Goal: Task Accomplishment & Management: Manage account settings

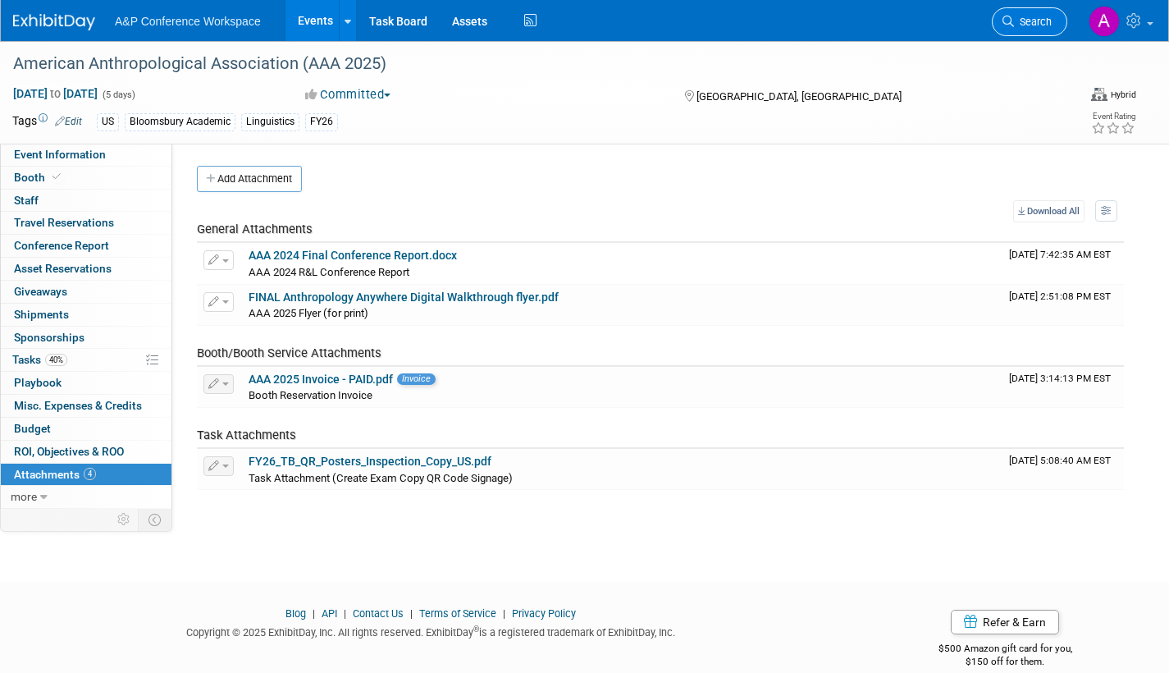
click at [1029, 25] on span "Search" at bounding box center [1033, 22] width 38 height 12
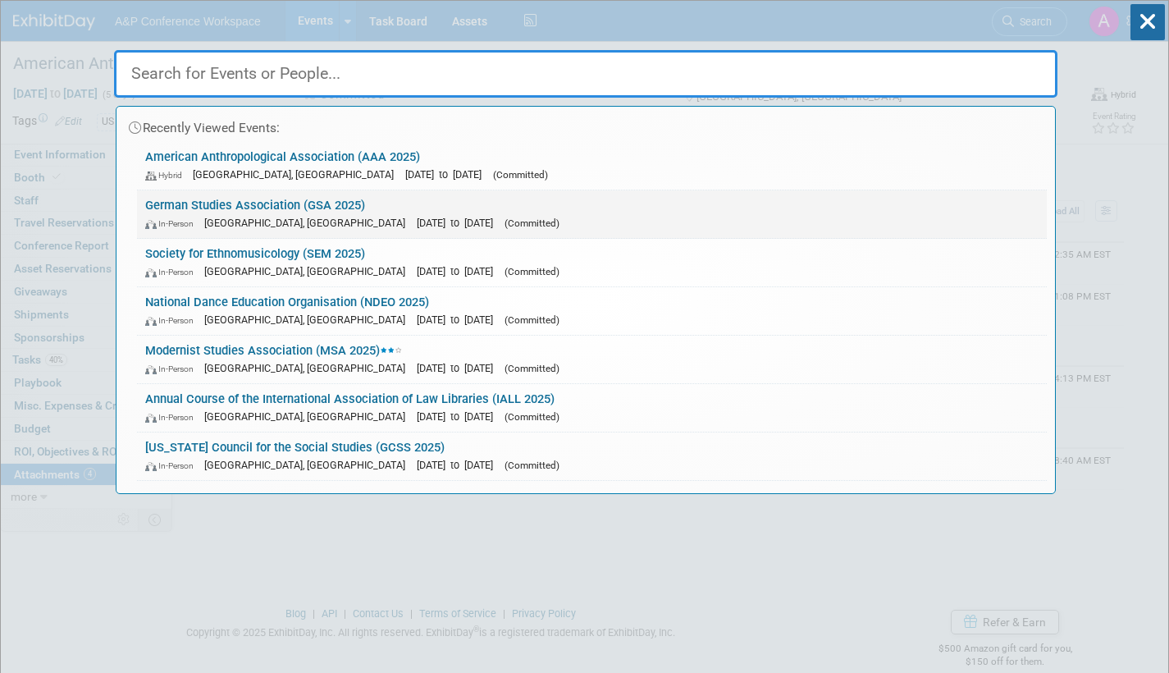
click at [520, 229] on div "In-Person Arlington, VA Sep 25, 2025 to Sep 28, 2025 (Committed)" at bounding box center [592, 222] width 894 height 17
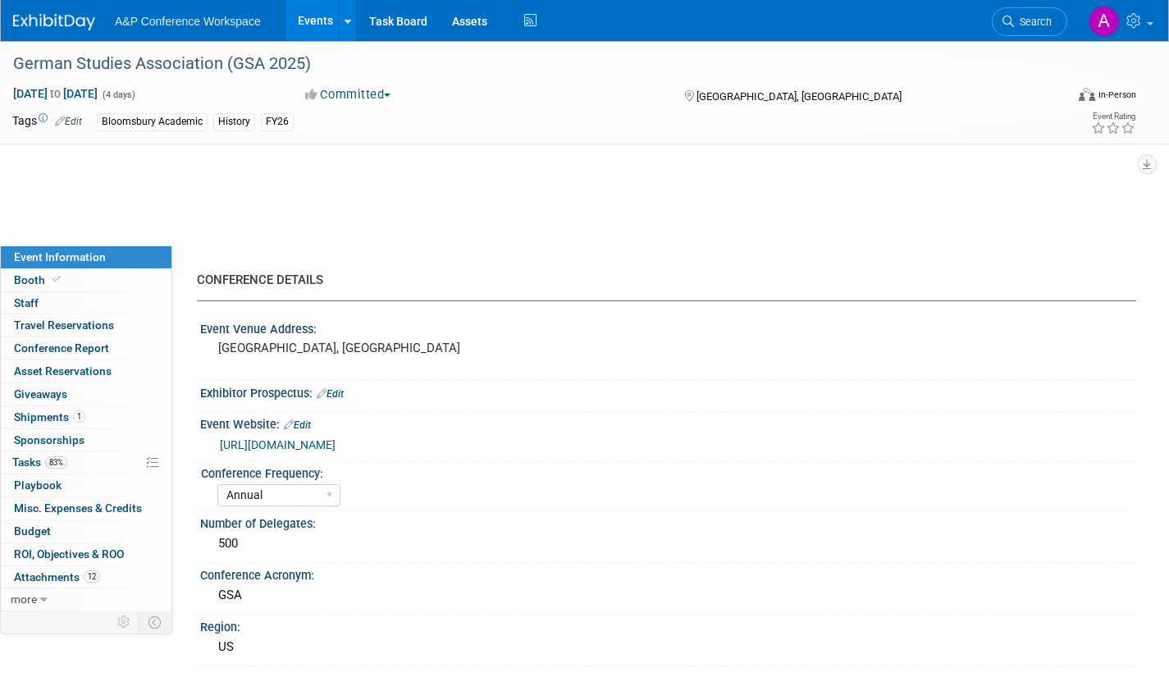
select select "Annual"
select select "Level 2"
select select "In-Person Booth"
select select "History"
select select "Bloomsbury Academic"
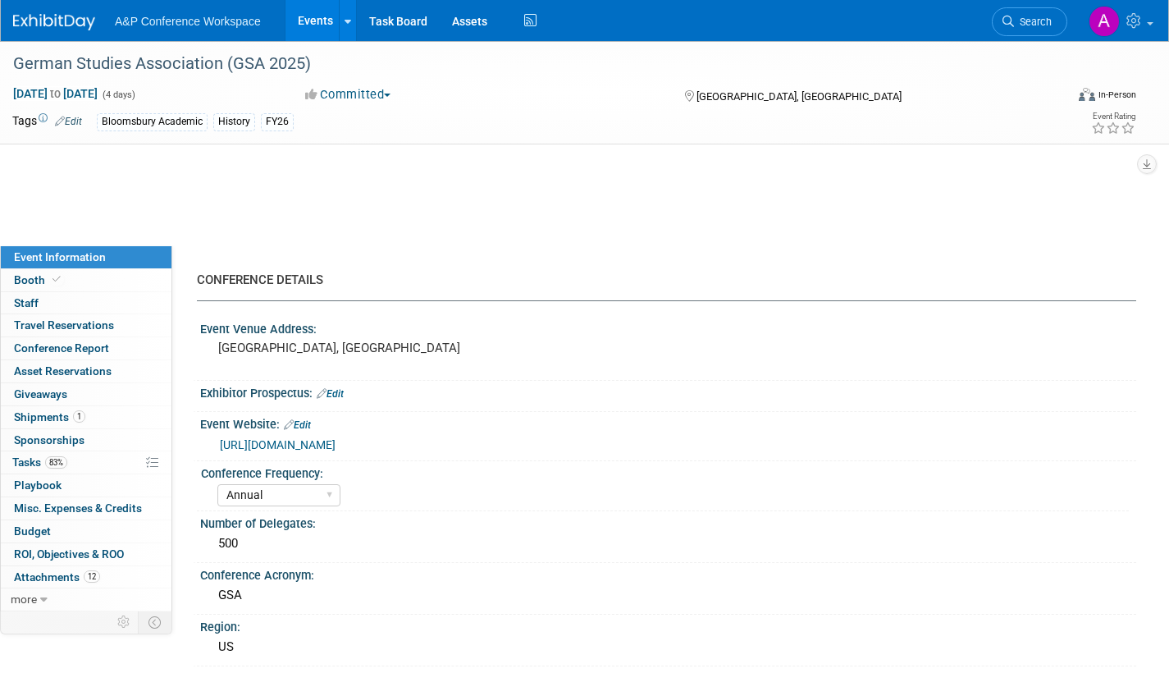
select select "[PERSON_NAME]"
select select "Brand/Subject Presence​"
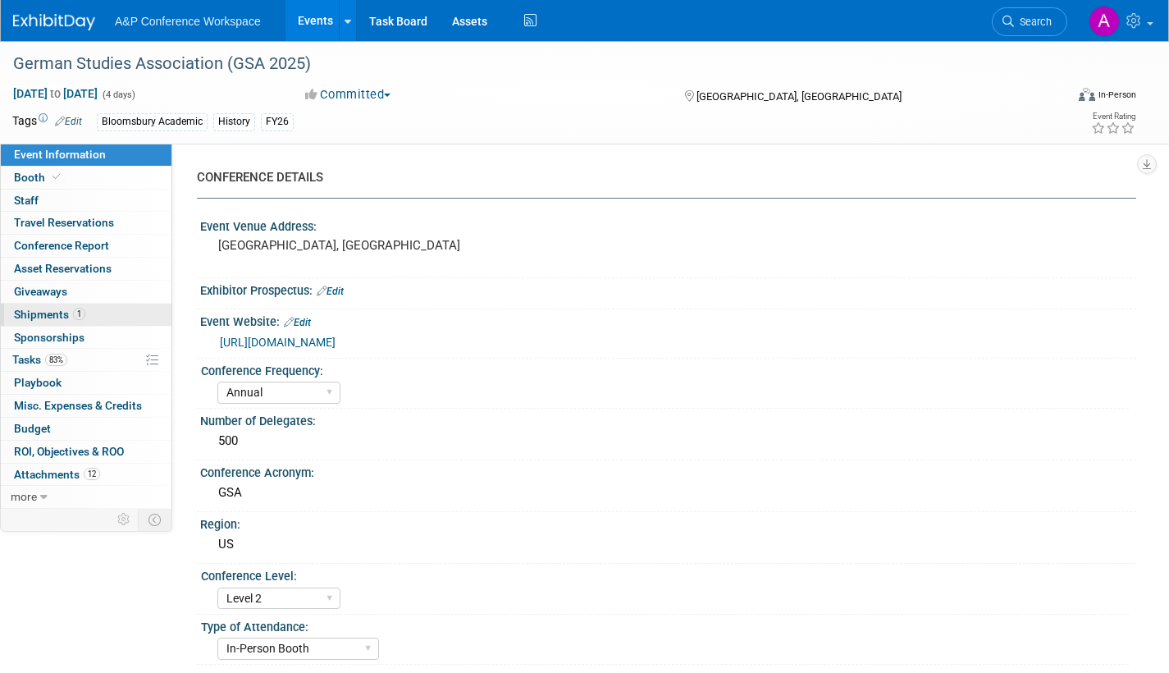
click at [25, 318] on span "Shipments 1" at bounding box center [49, 314] width 71 height 13
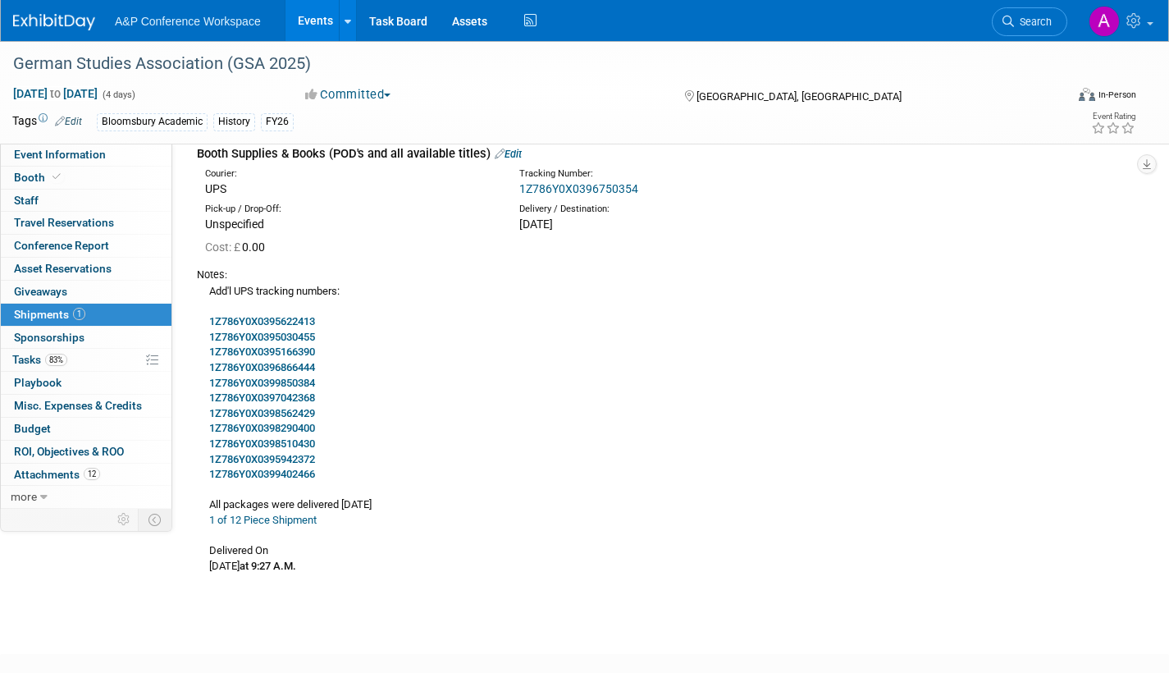
scroll to position [82, 0]
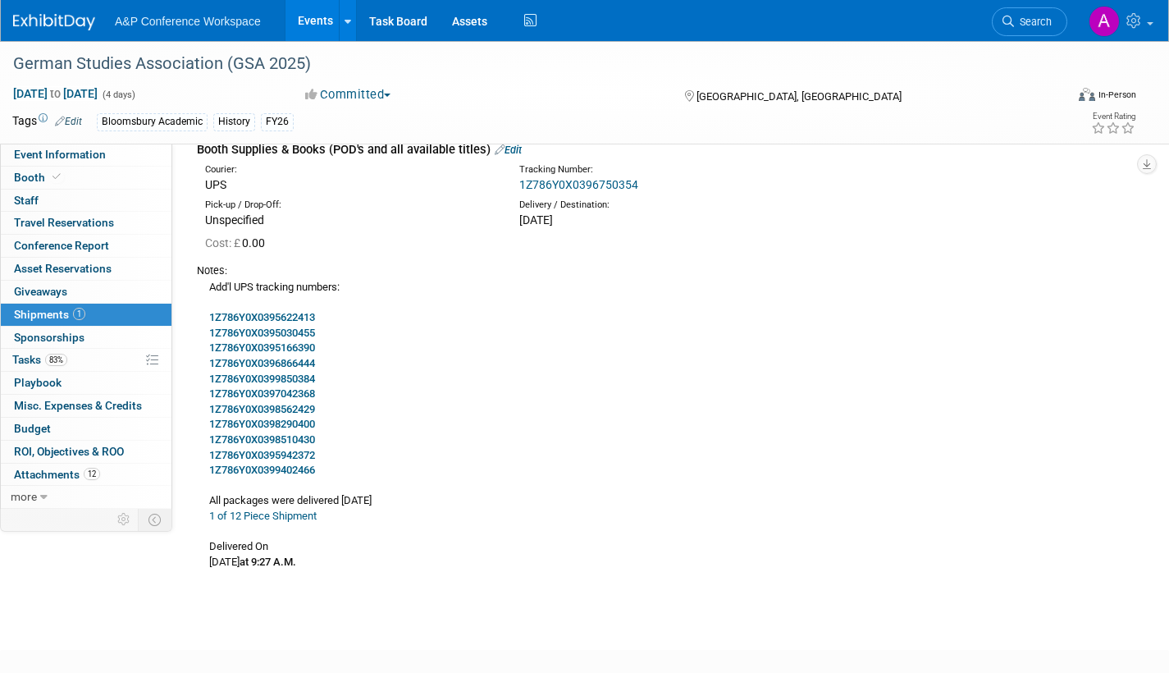
drag, startPoint x: 203, startPoint y: 313, endPoint x: 332, endPoint y: 465, distance: 199.1
click at [332, 465] on div "Add'l UPS tracking numbers: 1Z786Y0X0395622413 1Z786Y0X0395030455 1Z786Y0X03951…" at bounding box center [660, 423] width 927 height 291
copy div "1Z786Y0X0395622413 1Z786Y0X0395030455 1Z786Y0X0395166390 1Z786Y0X0396866444 1Z7…"
drag, startPoint x: 641, startPoint y: 182, endPoint x: 519, endPoint y: 183, distance: 121.4
click at [519, 183] on div "1Z786Y0X0396750354" at bounding box center [703, 184] width 368 height 16
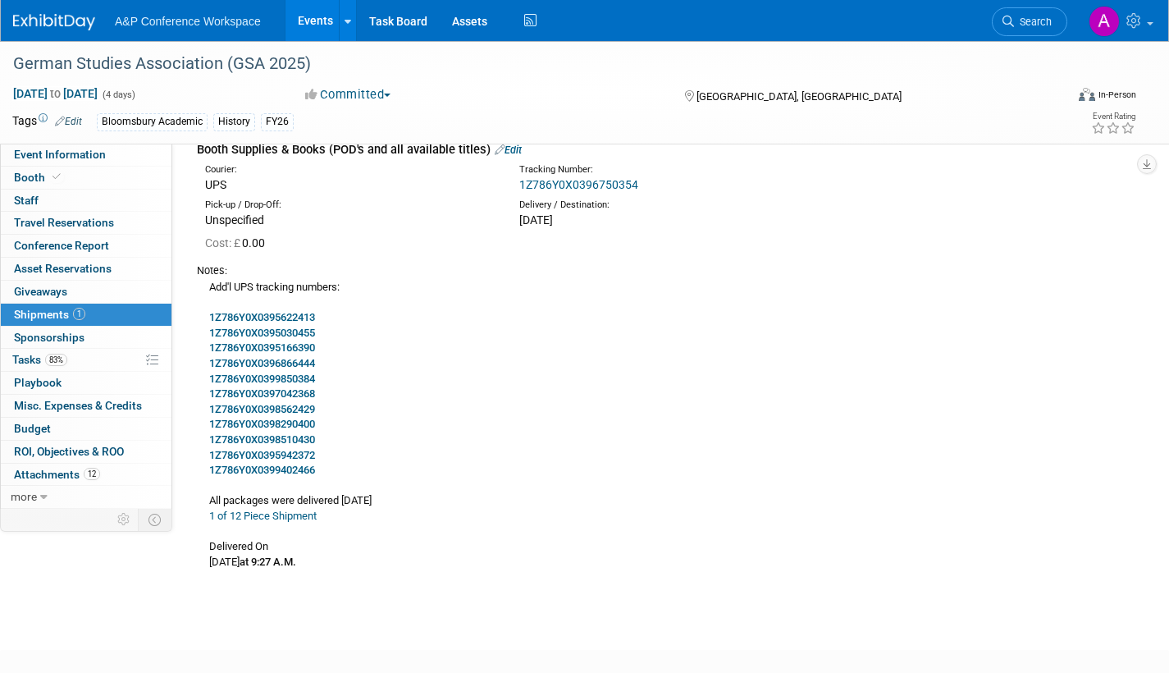
copy link "1Z786Y0X0396750354"
click at [21, 359] on span "Tasks 83%" at bounding box center [39, 359] width 55 height 13
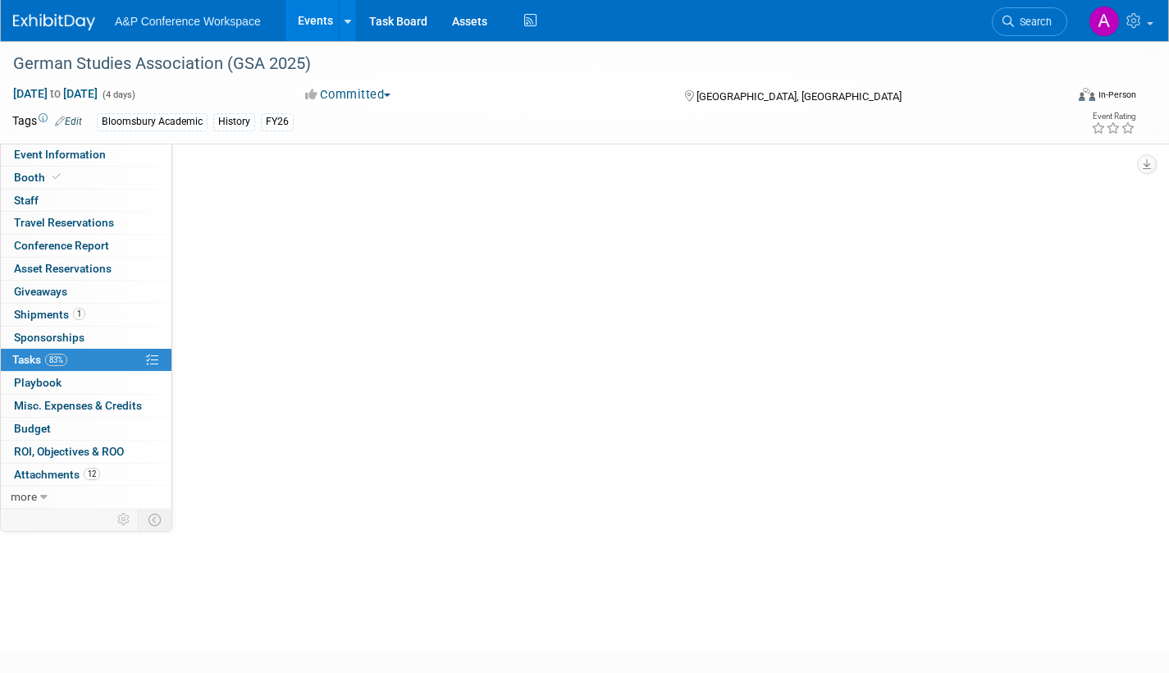
scroll to position [0, 0]
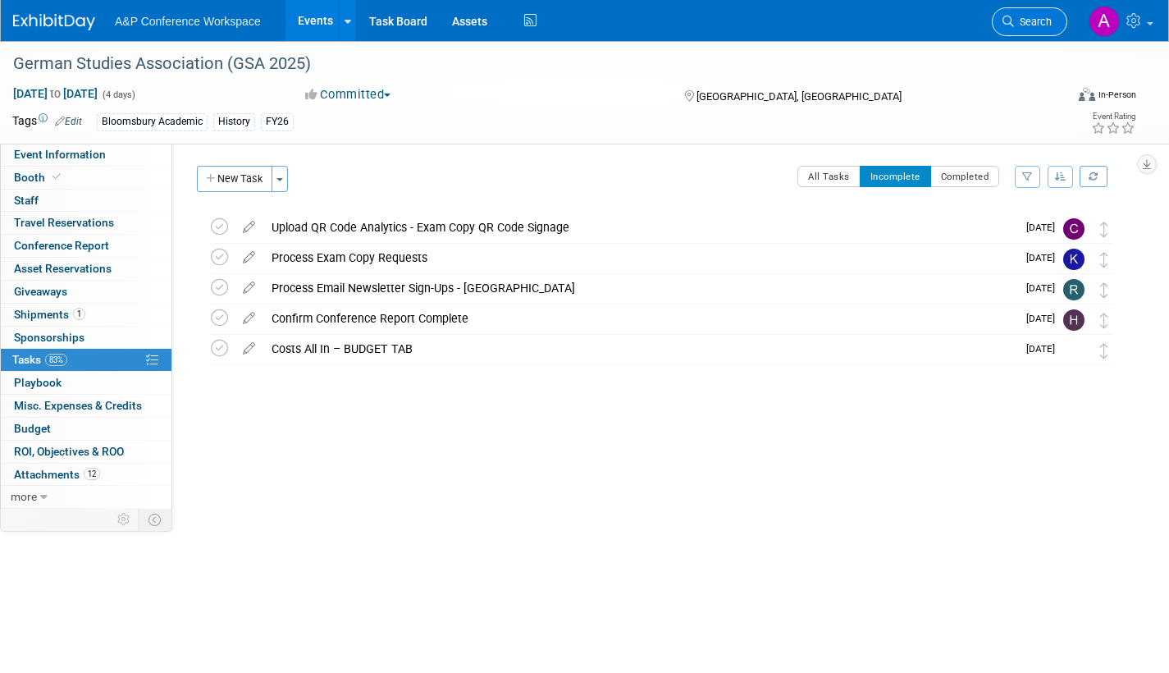
click at [1035, 21] on span "Search" at bounding box center [1033, 22] width 38 height 12
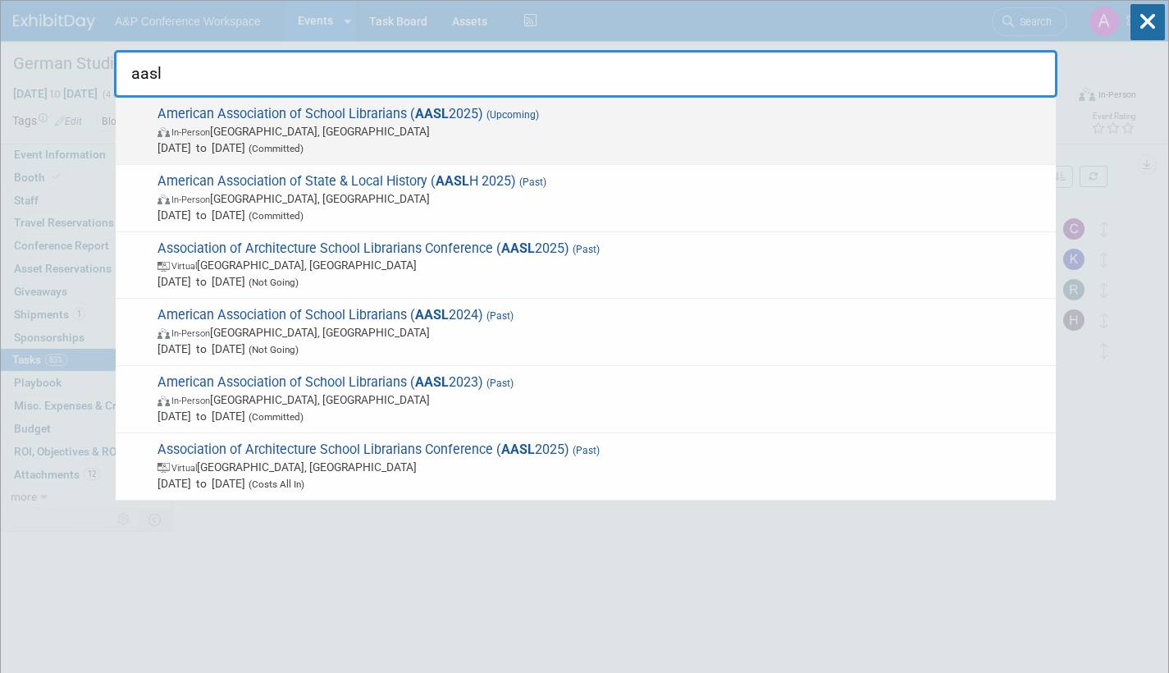
type input "aasl"
click at [416, 135] on span "In-Person St. Louis, MI" at bounding box center [603, 131] width 890 height 16
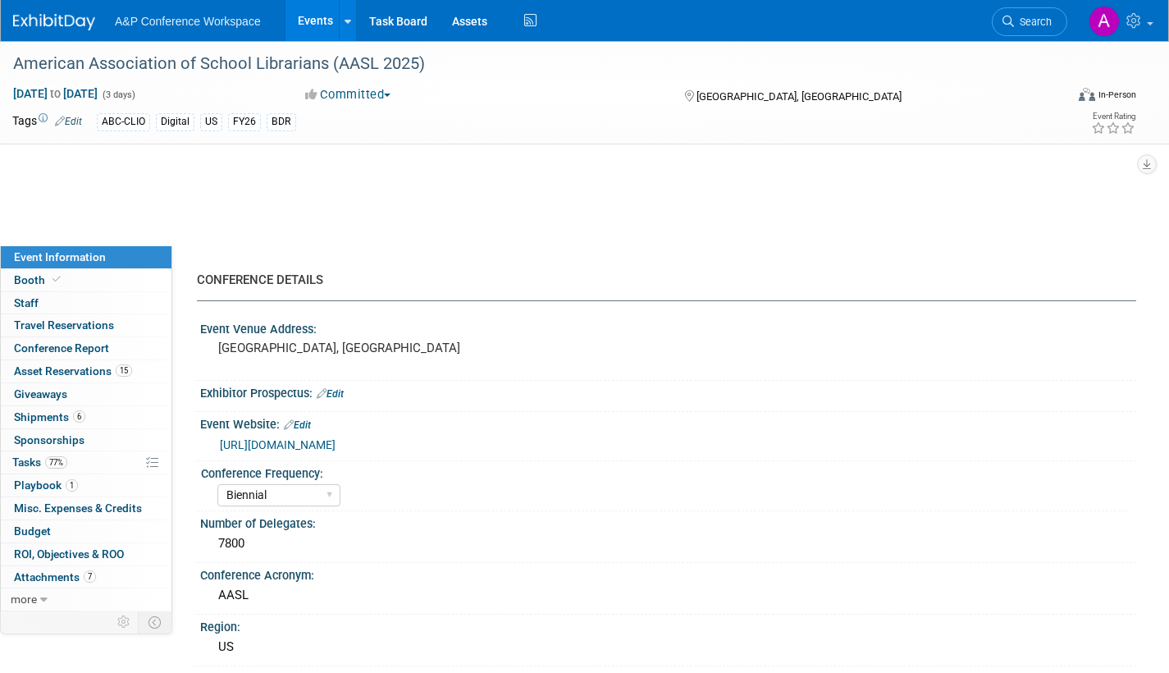
select select "Biennial"
select select "Level 1"
select select "In-Person Booth"
select select "Schools"
select select "Bloomsbury Digital Resources"
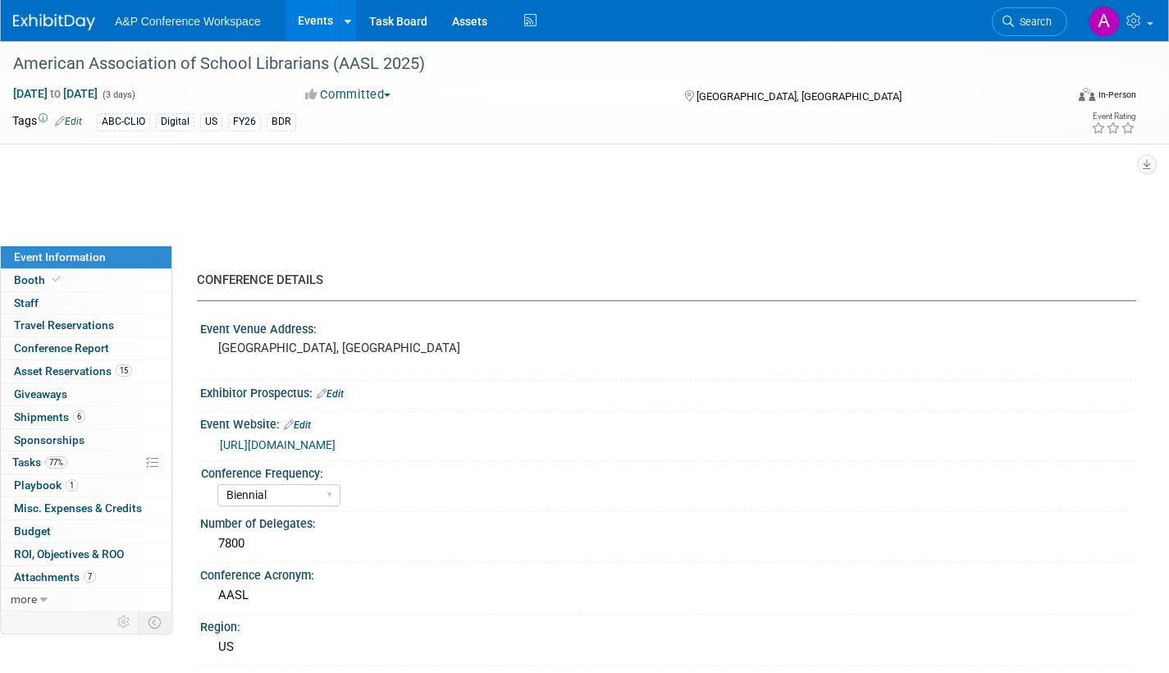
select select "[PERSON_NAME]"
select select "BDR Product Awareness and Trial Generation​"
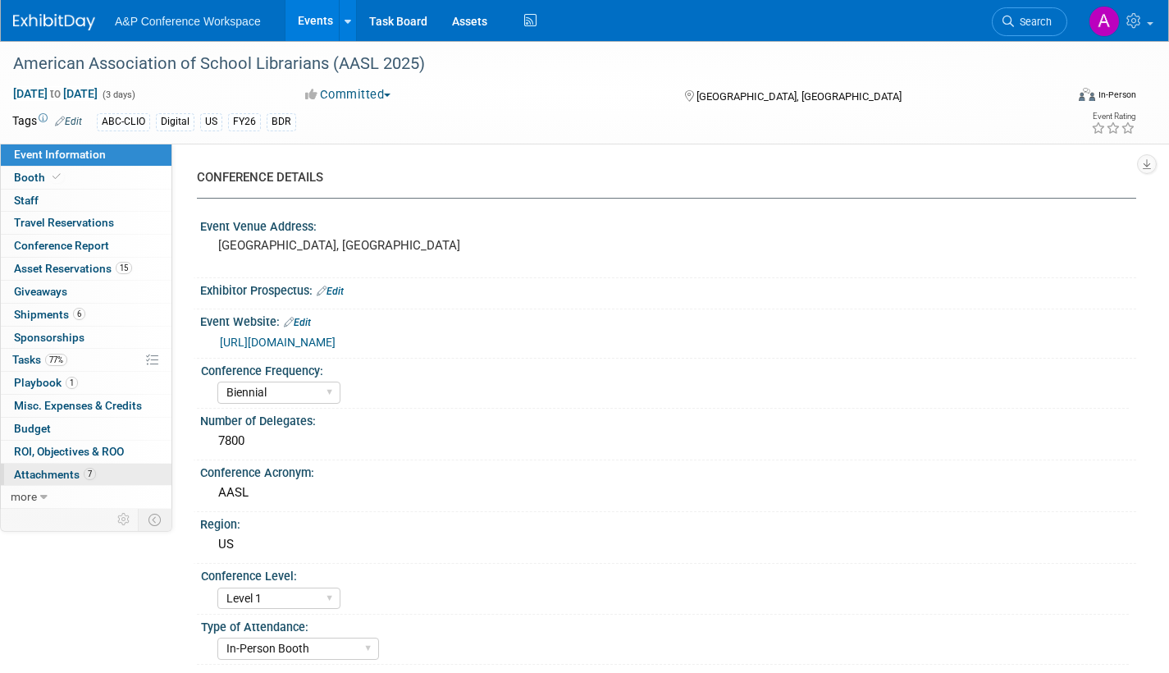
click at [59, 473] on span "Attachments 7" at bounding box center [55, 474] width 82 height 13
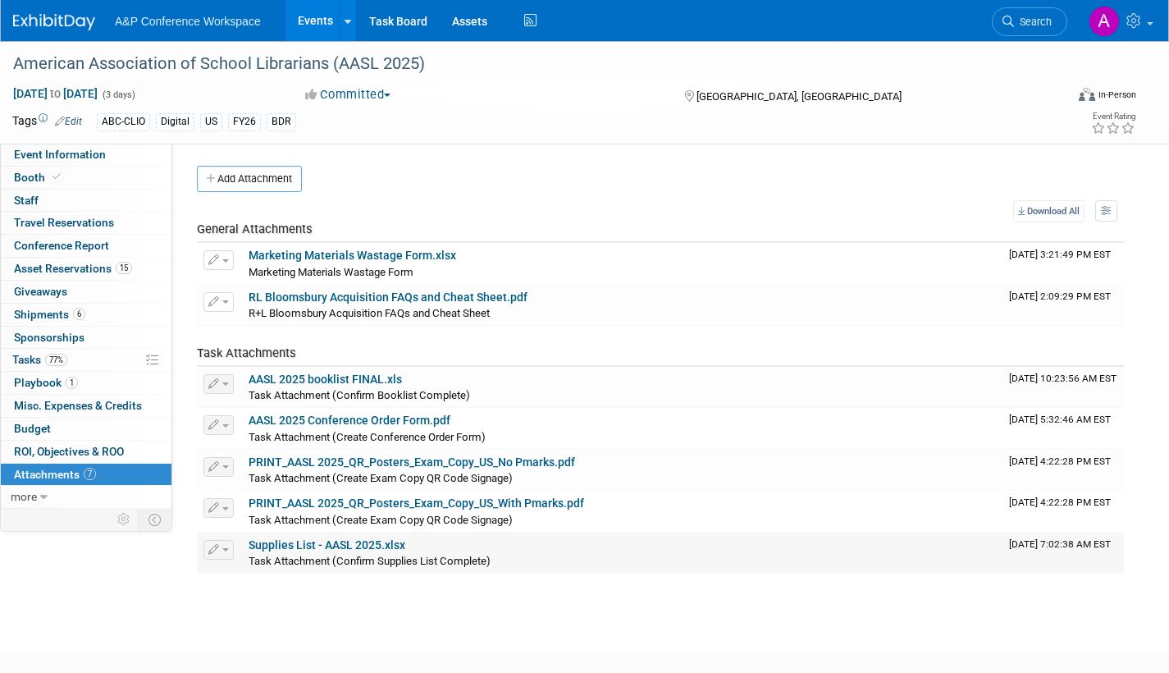
click at [341, 542] on link "Supplies List - AASL 2025.xlsx" at bounding box center [327, 544] width 157 height 13
click at [1026, 25] on span "Search" at bounding box center [1033, 22] width 38 height 12
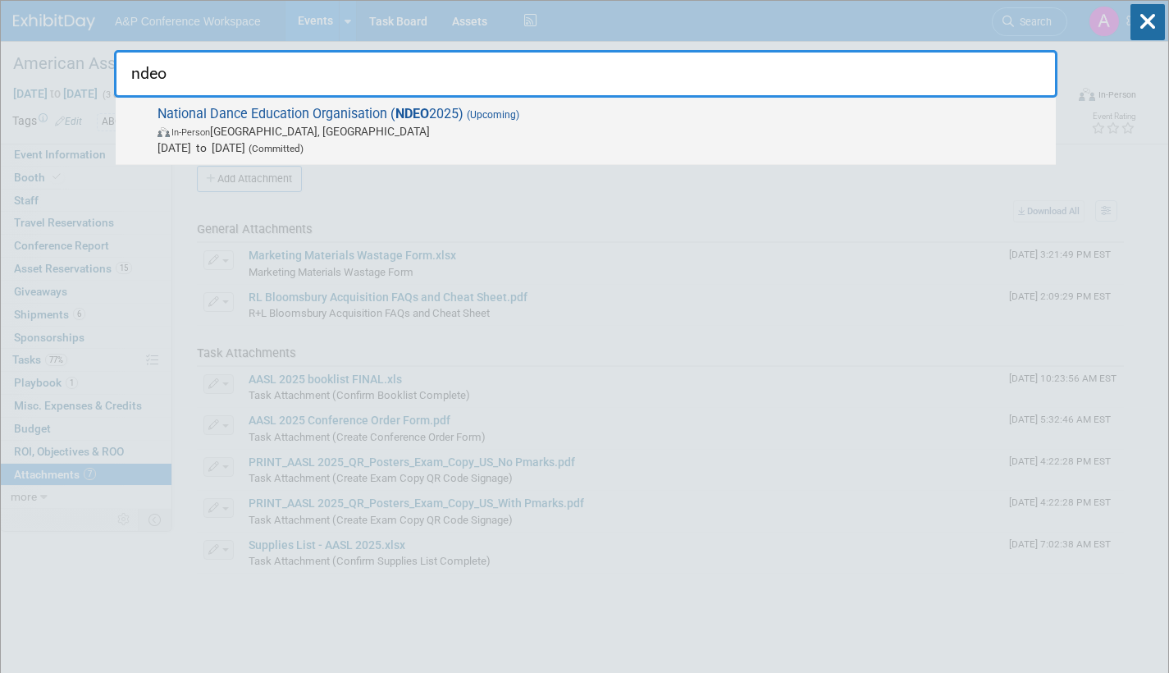
type input "ndeo"
click at [699, 127] on span "In-Person Detroit, MI" at bounding box center [603, 131] width 890 height 16
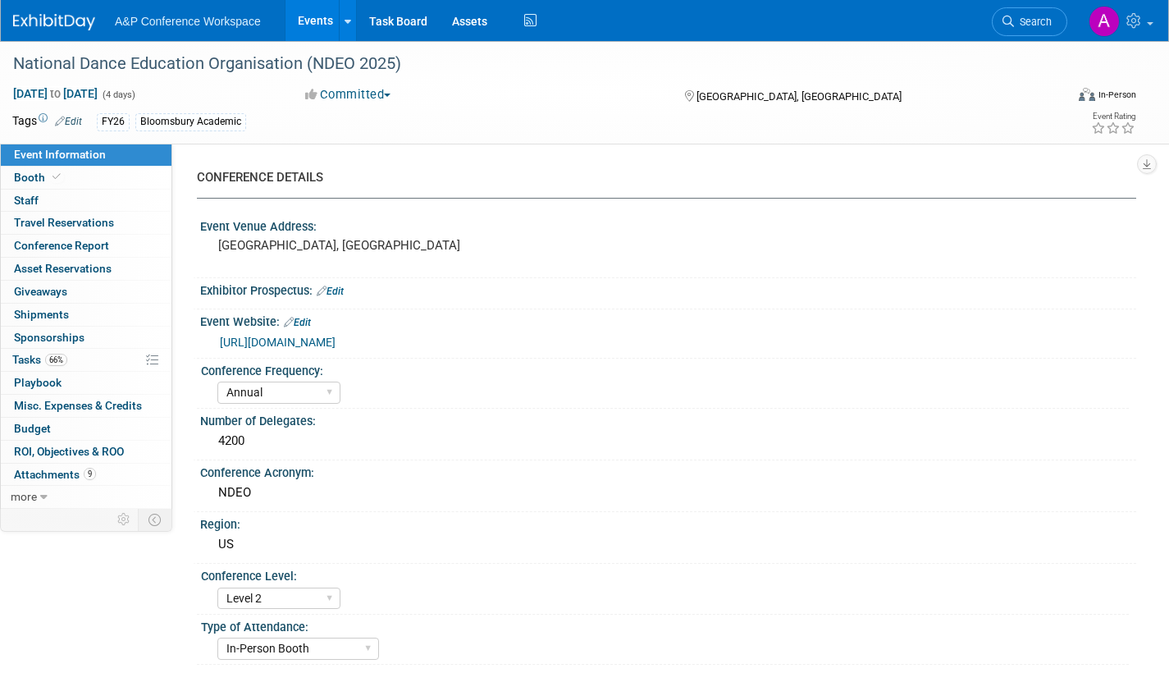
select select "Annual"
select select "Level 2"
select select "In-Person Booth"
select select "Drama & Performance Studies"
select select "Methuen Drama"
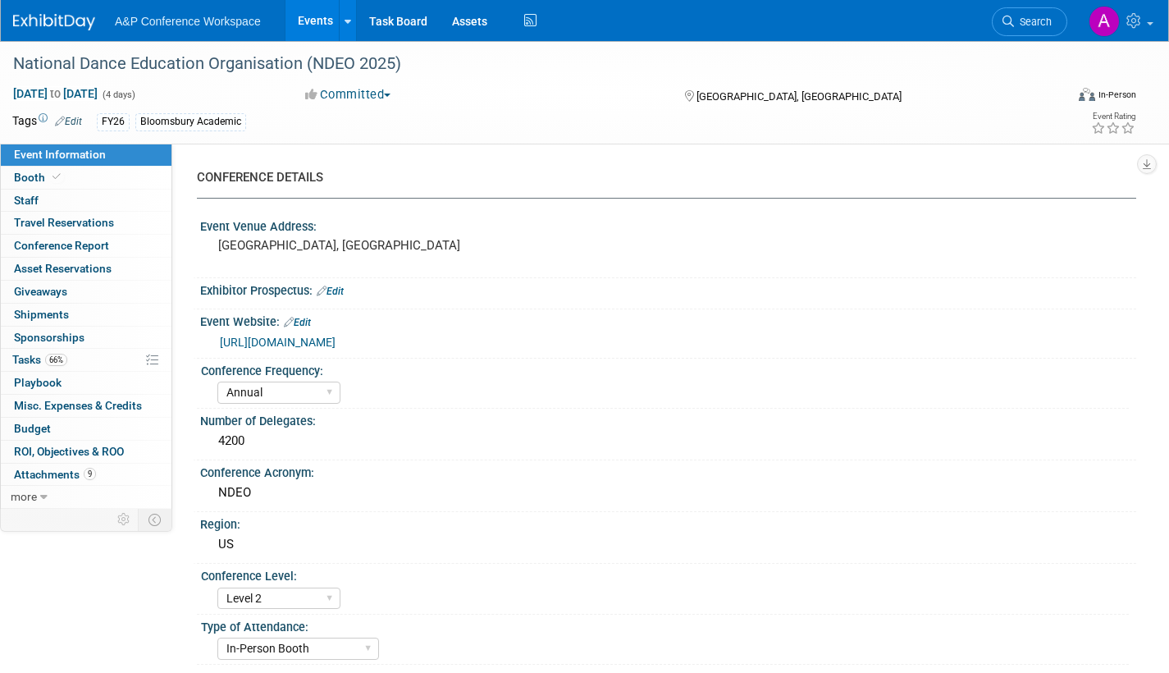
select select "[PERSON_NAME]"
select select "Networking/Commissioning"
click at [67, 473] on span "Attachments 9" at bounding box center [55, 474] width 82 height 13
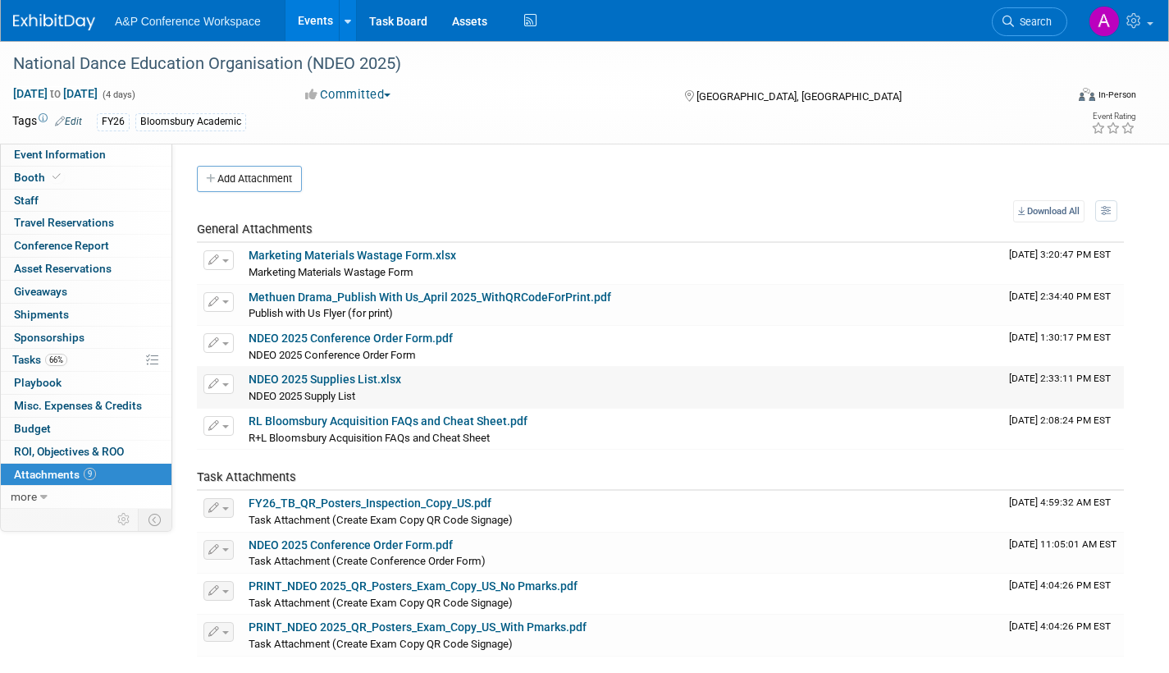
click at [299, 376] on link "NDEO 2025 Supplies List.xlsx" at bounding box center [325, 379] width 153 height 13
click at [1022, 20] on span "Search" at bounding box center [1033, 22] width 38 height 12
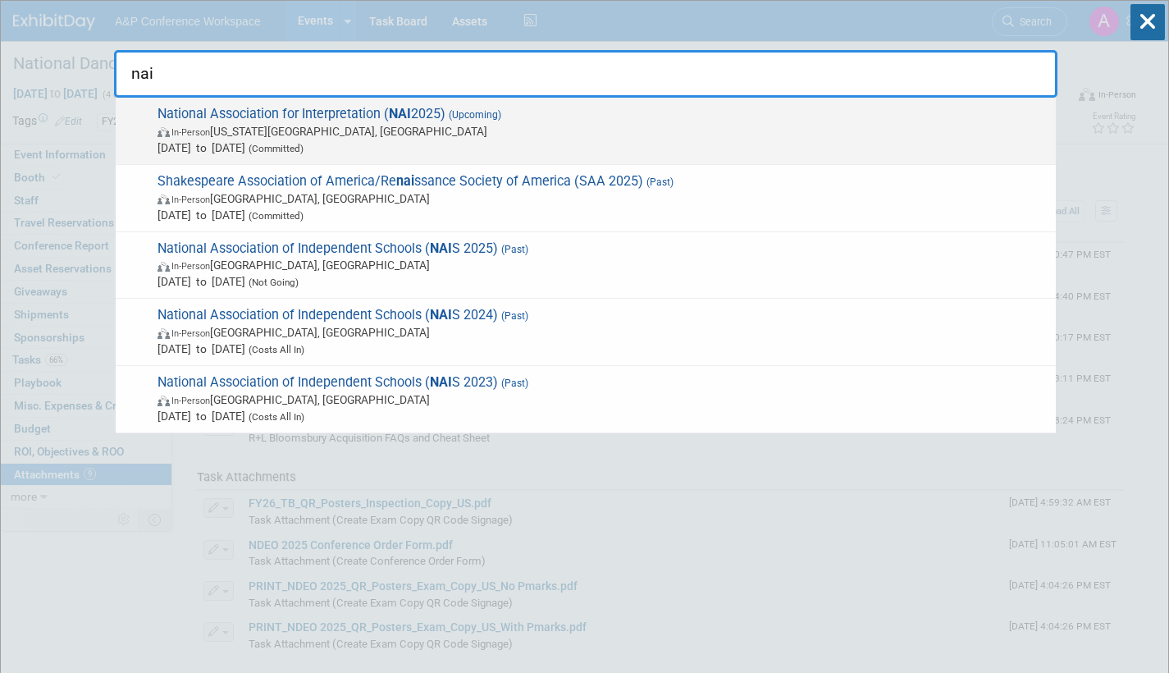
type input "nai"
click at [638, 128] on span "In-Person Virginia Beach, VA" at bounding box center [603, 131] width 890 height 16
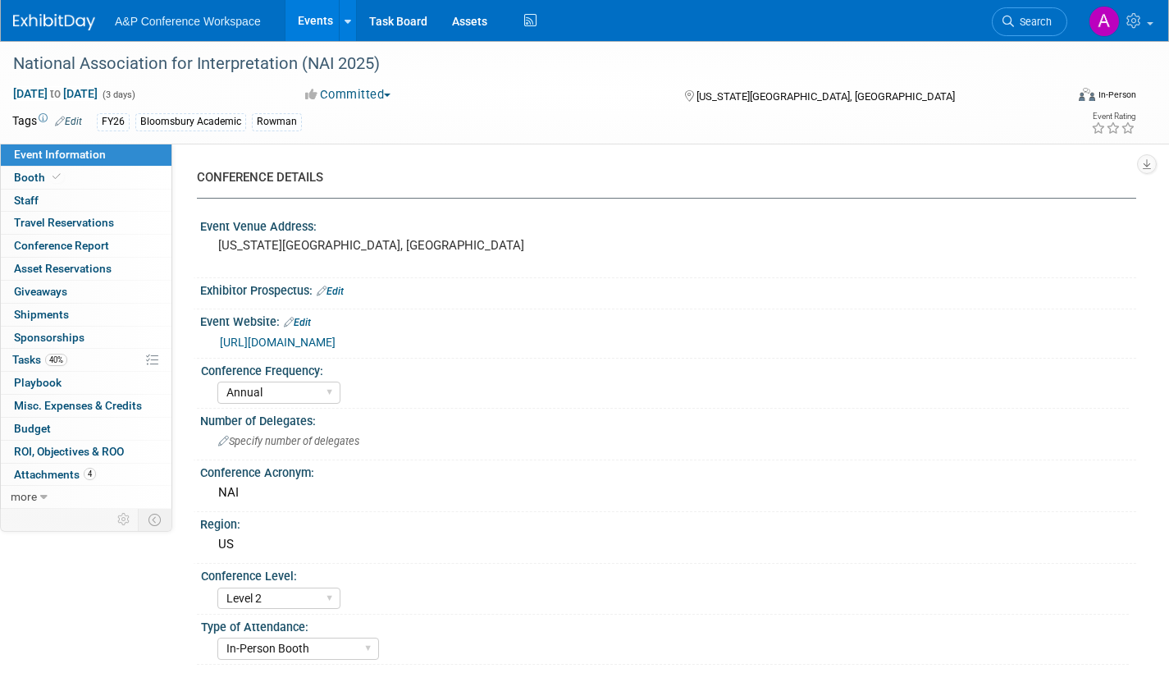
select select "Annual"
select select "Level 2"
select select "In-Person Booth"
select select "Interpretation"
select select "Bloomsbury Academic"
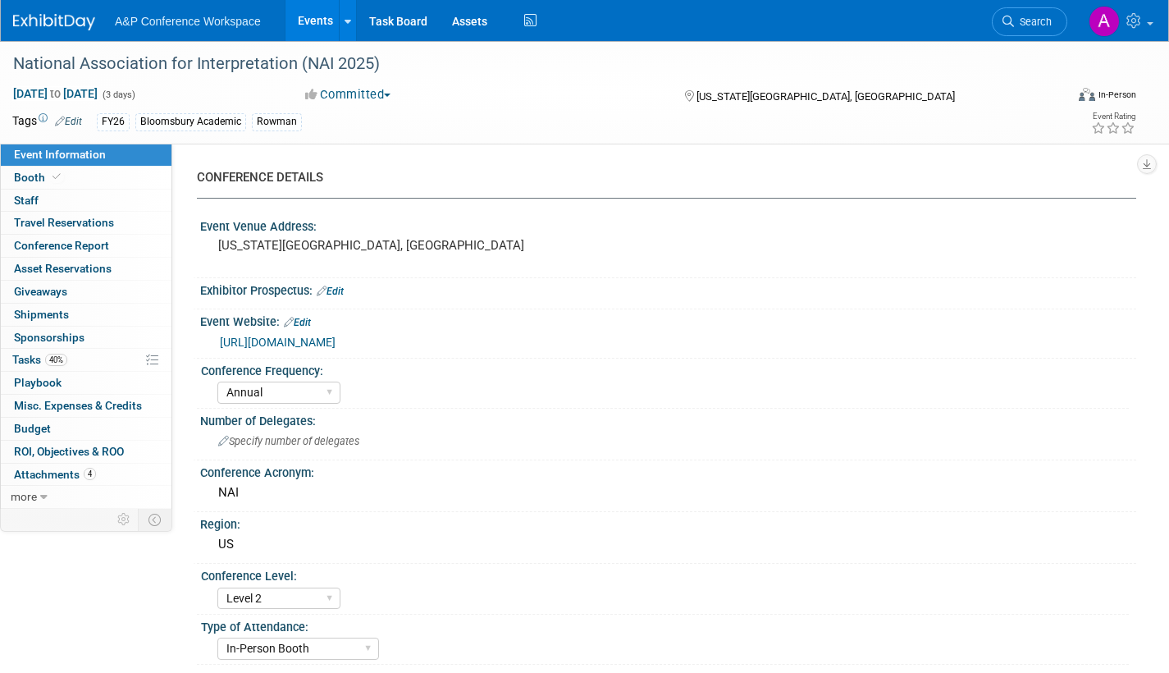
select select "[PERSON_NAME]"
select select "Brand/Subject Presence​"
click at [21, 355] on span "Tasks 40%" at bounding box center [39, 359] width 55 height 13
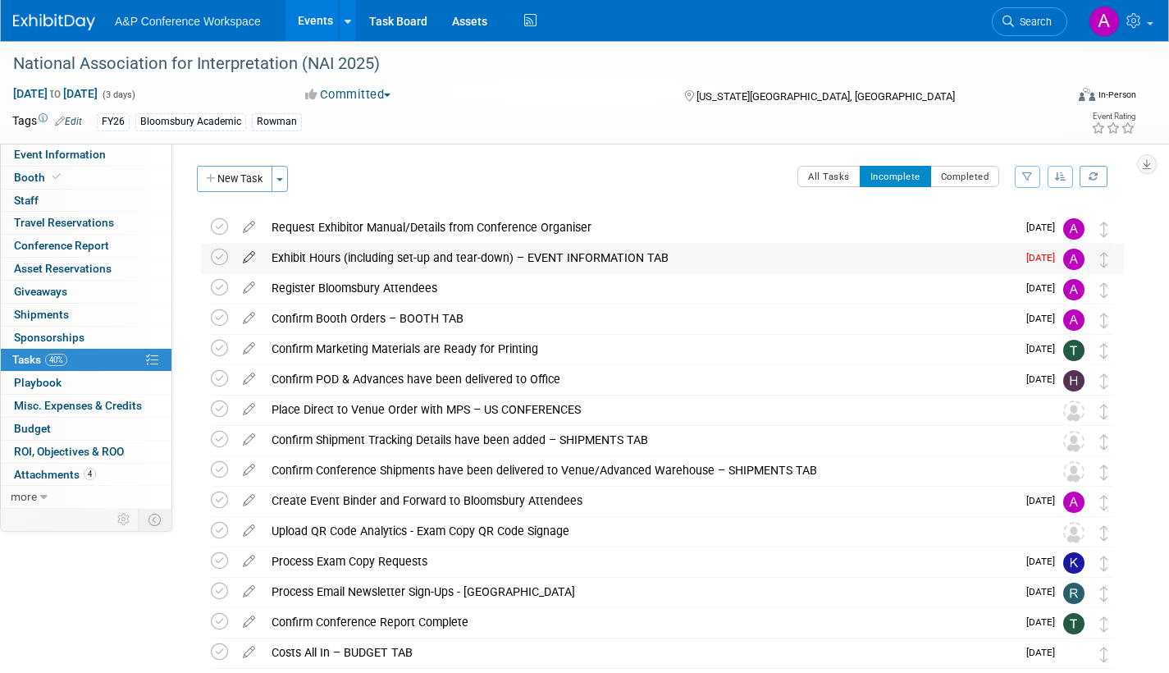
click at [243, 257] on icon at bounding box center [249, 254] width 29 height 21
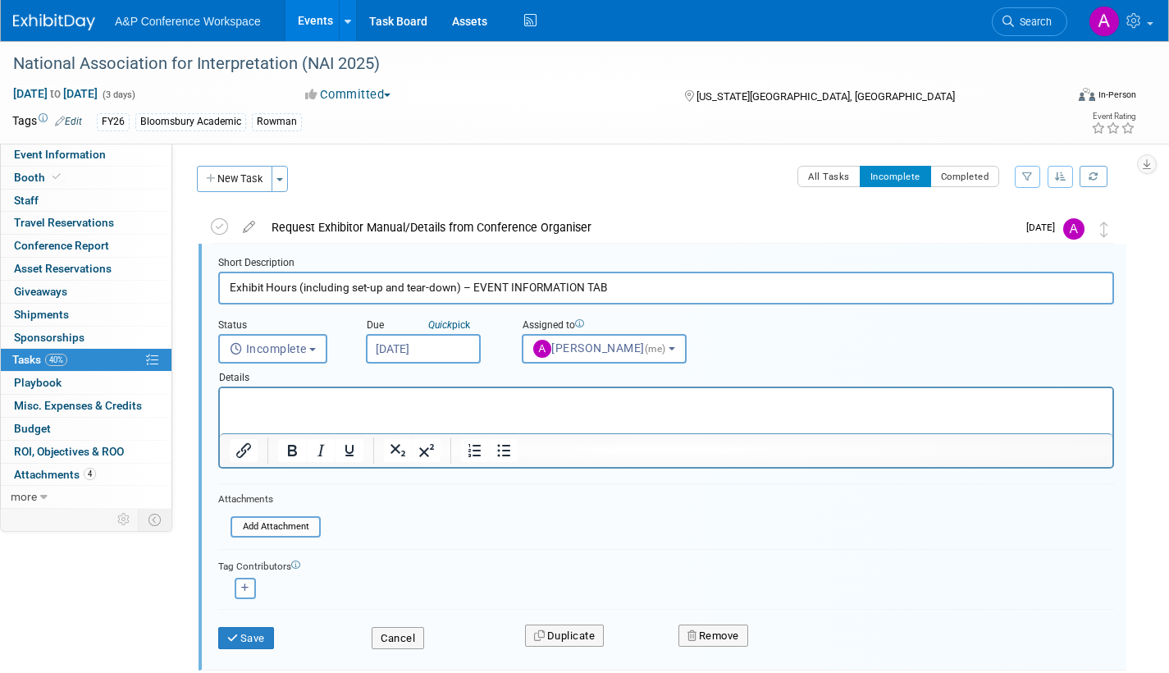
scroll to position [3, 0]
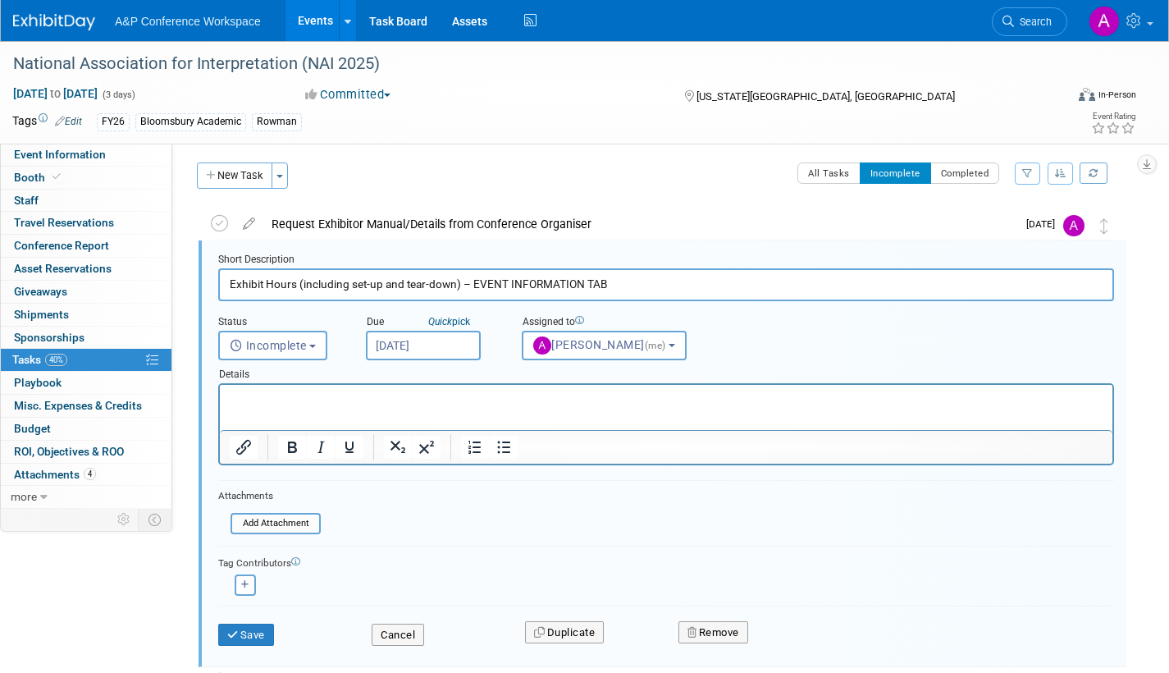
drag, startPoint x: 481, startPoint y: 352, endPoint x: 463, endPoint y: 351, distance: 18.1
click at [481, 351] on div "Due Quick pick Sep 24, 2025" at bounding box center [432, 334] width 156 height 53
click at [460, 349] on input "Sep 24, 2025" at bounding box center [423, 346] width 115 height 30
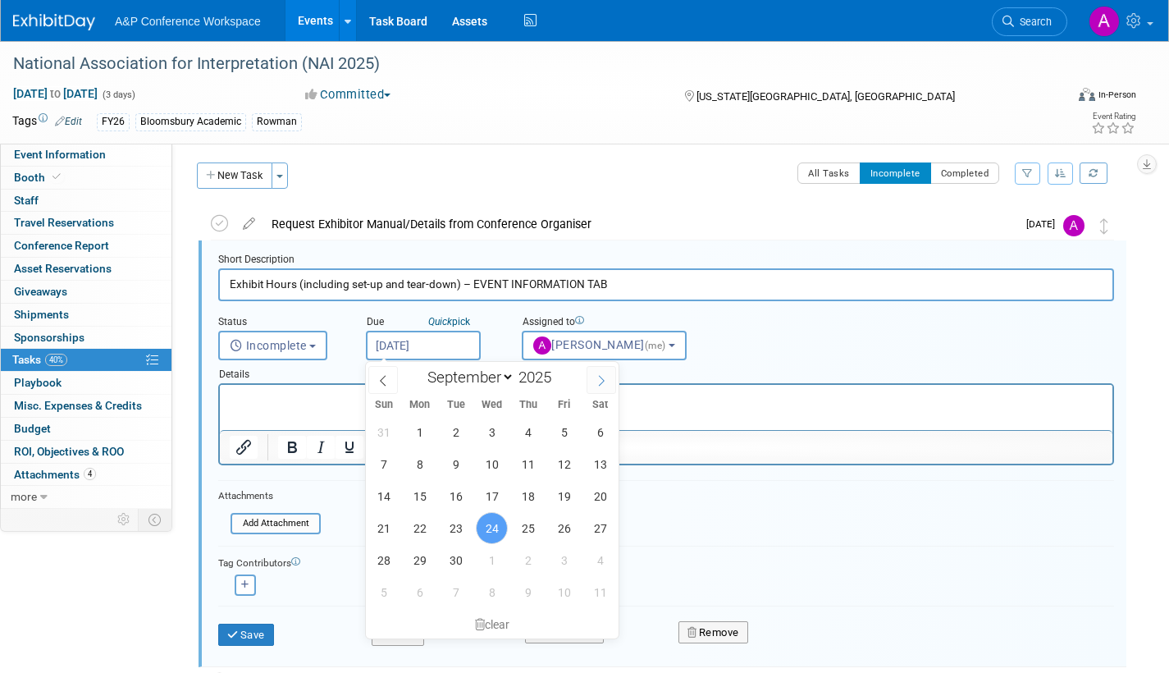
click at [597, 368] on span at bounding box center [602, 380] width 30 height 28
select select "9"
click at [418, 461] on span "6" at bounding box center [420, 464] width 32 height 32
type input "Oct 6, 2025"
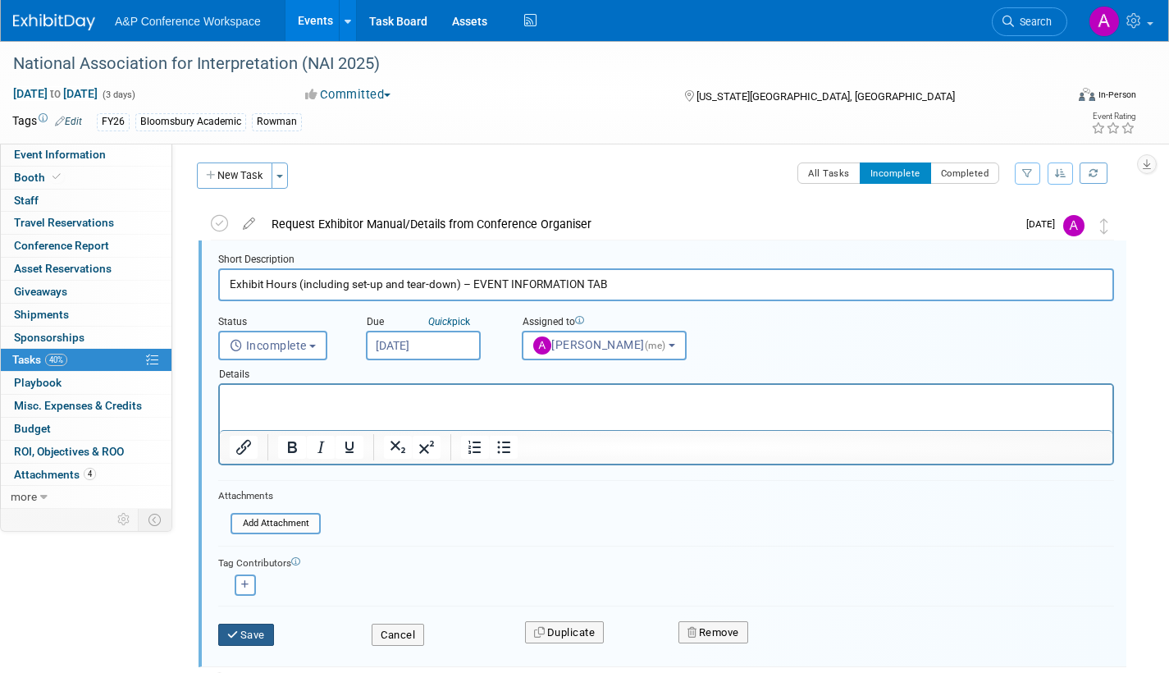
click at [236, 636] on icon "submit" at bounding box center [233, 634] width 13 height 11
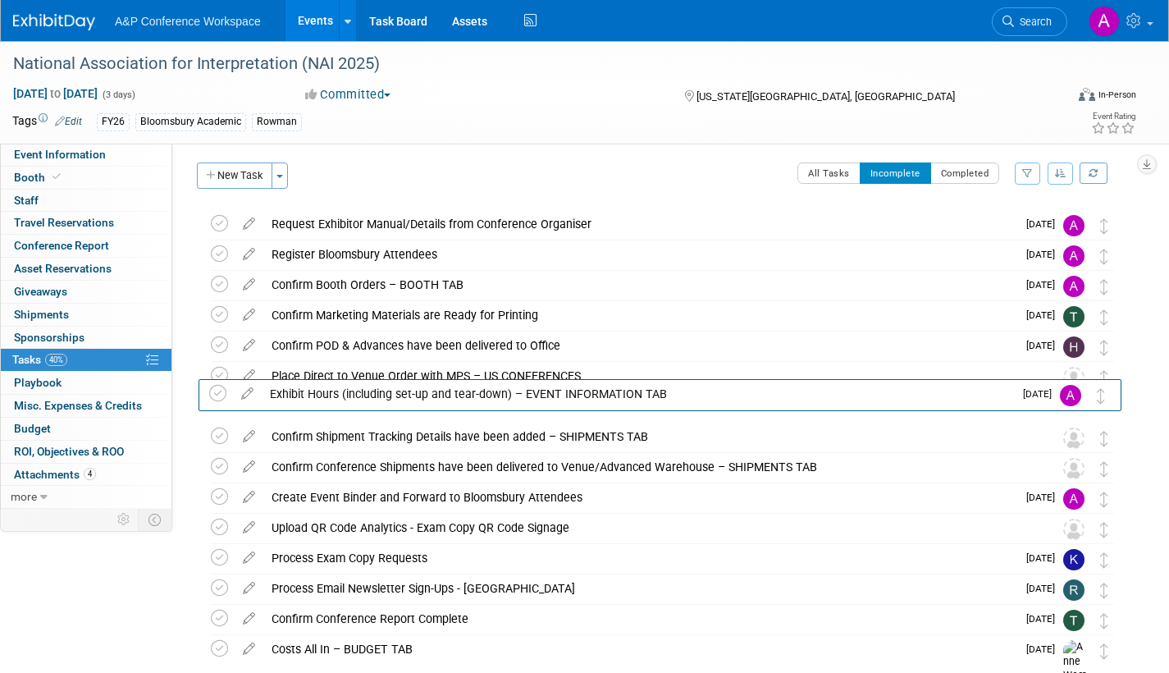
drag, startPoint x: 1110, startPoint y: 260, endPoint x: 1108, endPoint y: 399, distance: 138.7
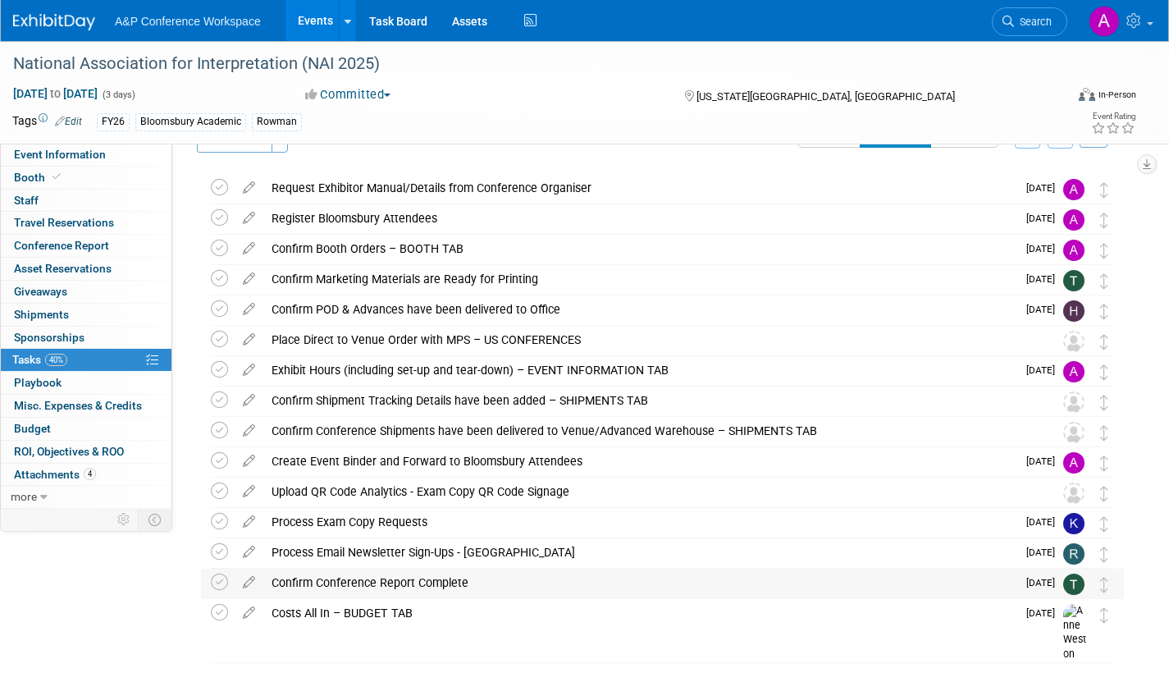
scroll to position [14, 0]
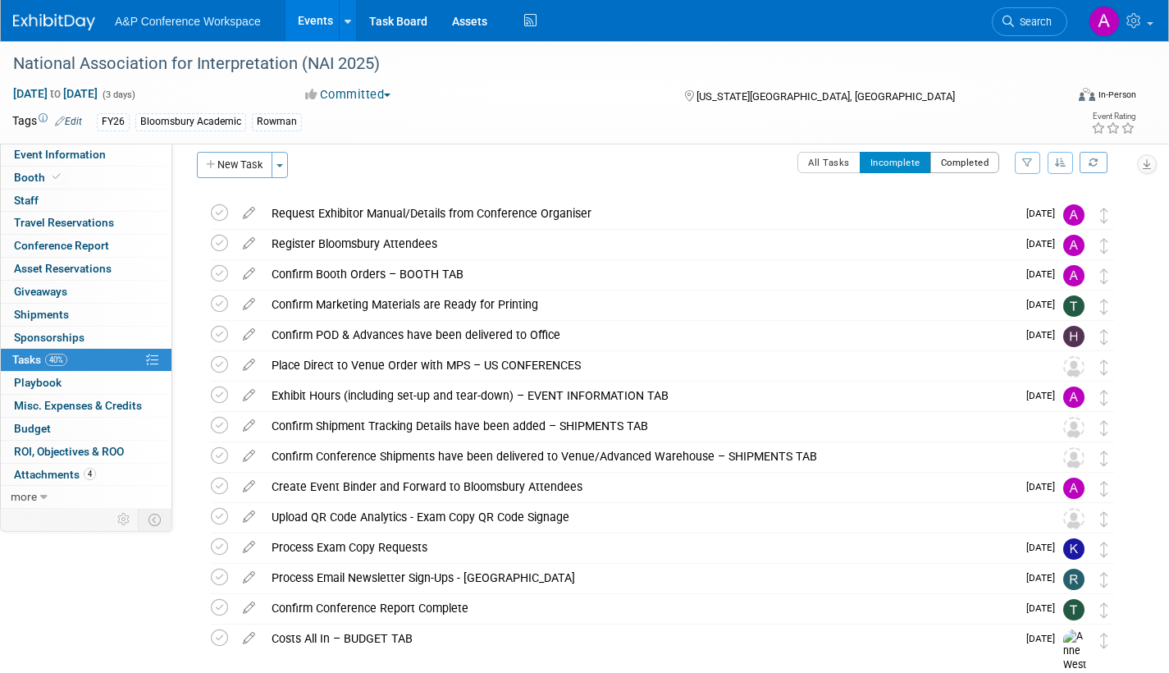
click at [951, 169] on button "Completed" at bounding box center [965, 162] width 70 height 21
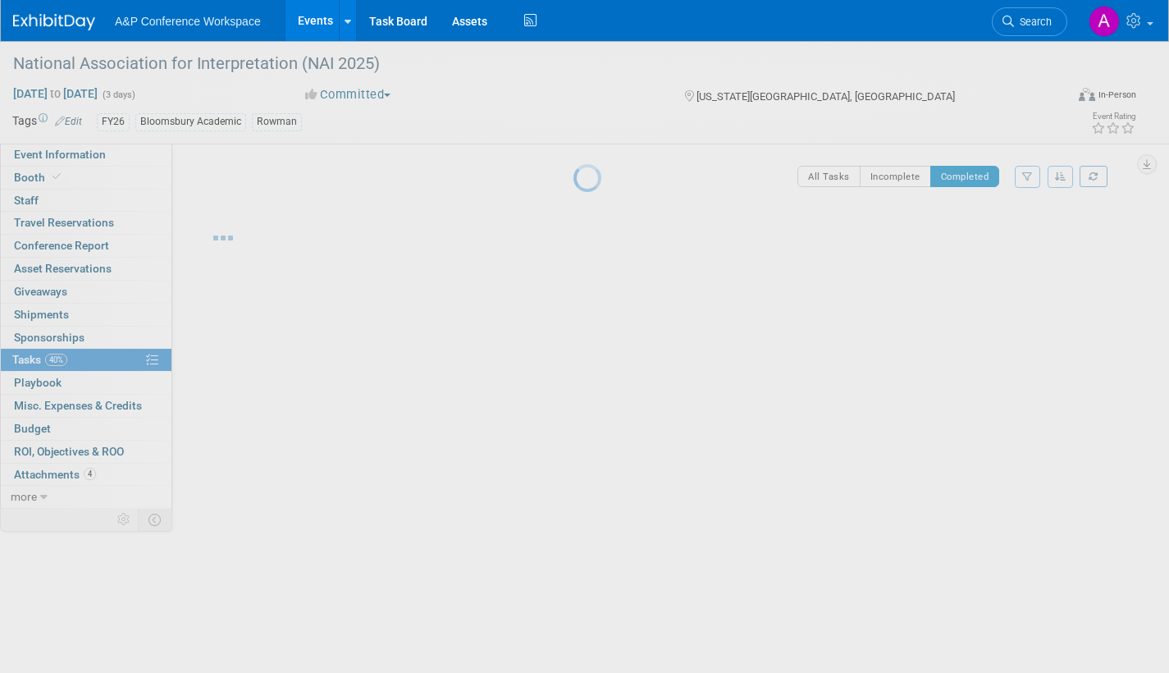
scroll to position [0, 0]
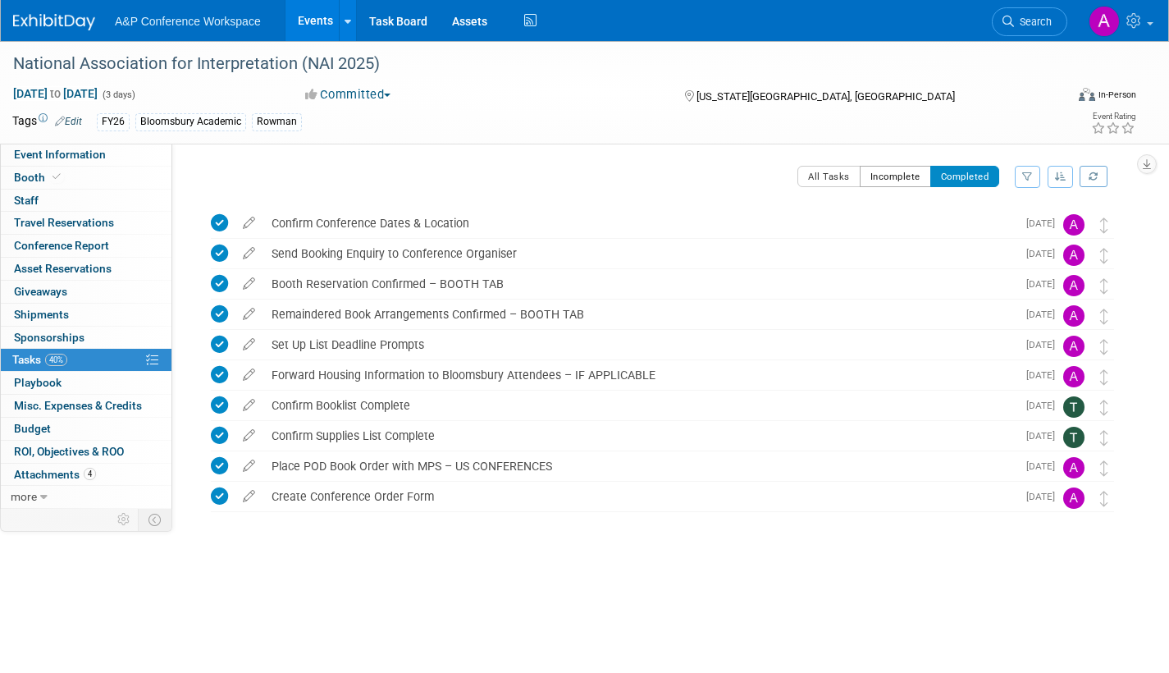
click at [889, 177] on button "Incomplete" at bounding box center [895, 176] width 71 height 21
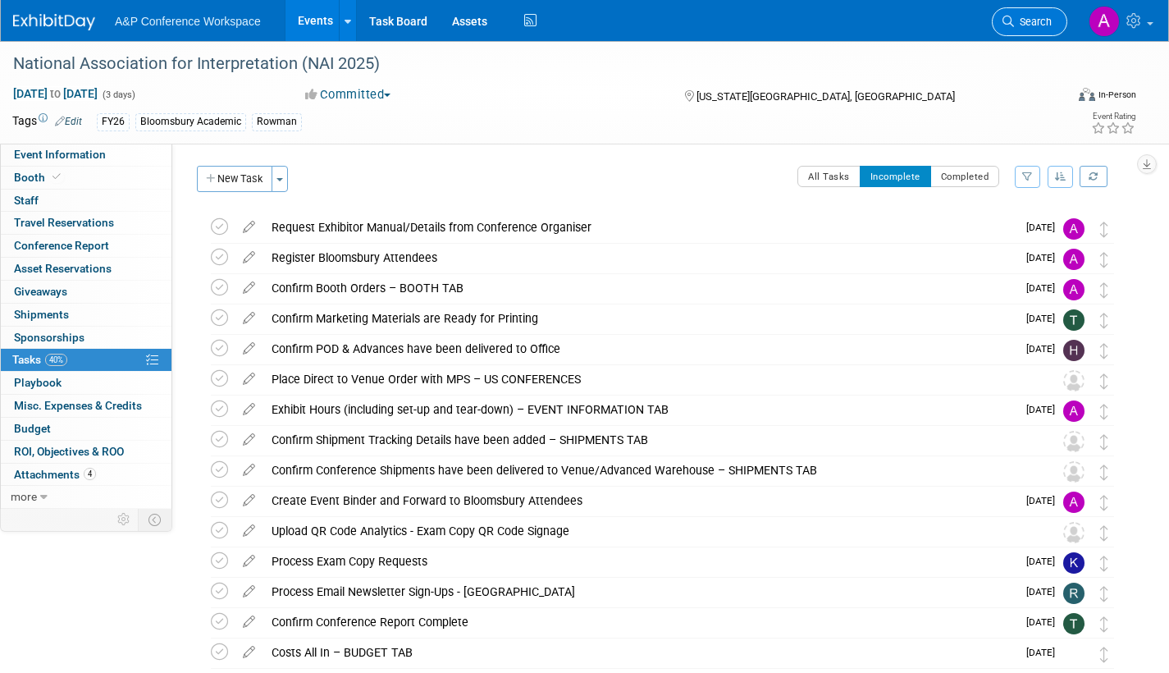
click at [1034, 24] on span "Search" at bounding box center [1033, 22] width 38 height 12
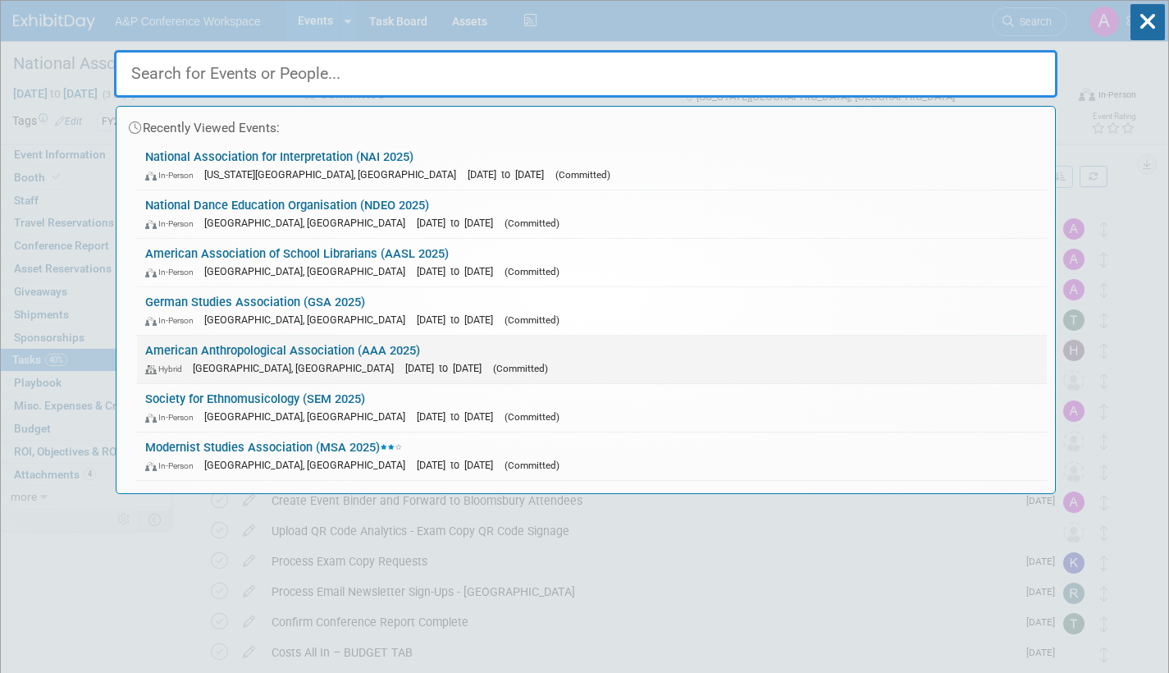
click at [505, 361] on div "Hybrid New Orleans, LA Nov 20, 2025 to Nov 24, 2025 (Committed)" at bounding box center [592, 367] width 894 height 17
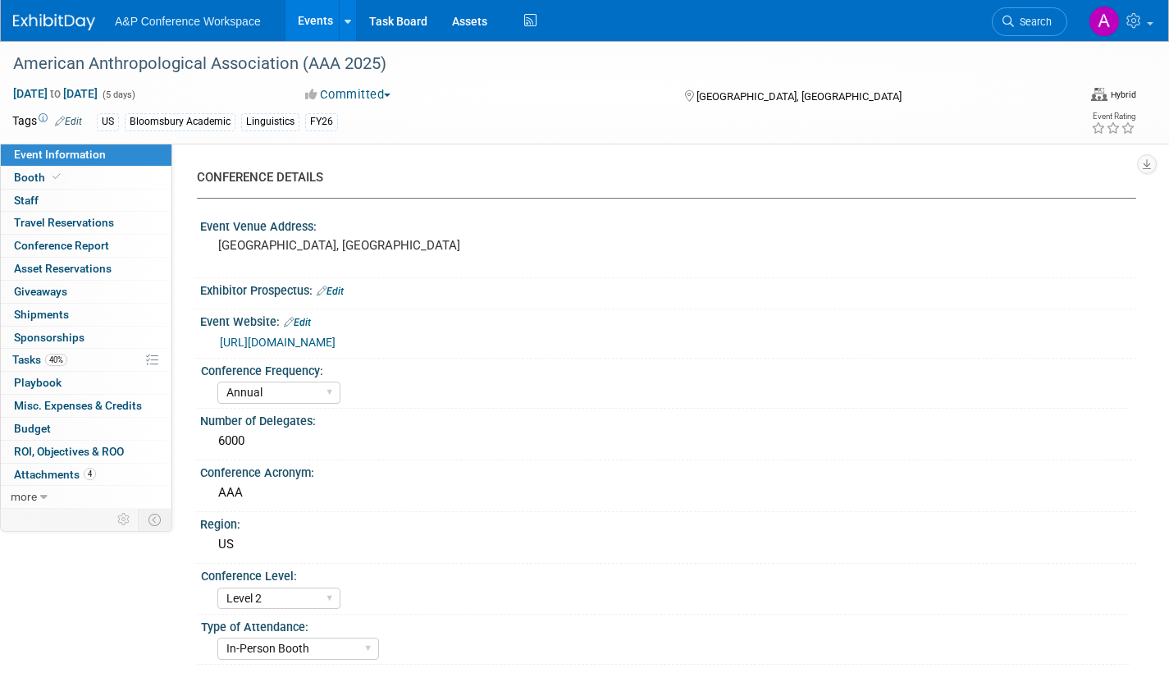
select select "Annual"
select select "Level 2"
select select "In-Person Booth"
select select "Anthropology"
select select "Bloomsbury Academic"
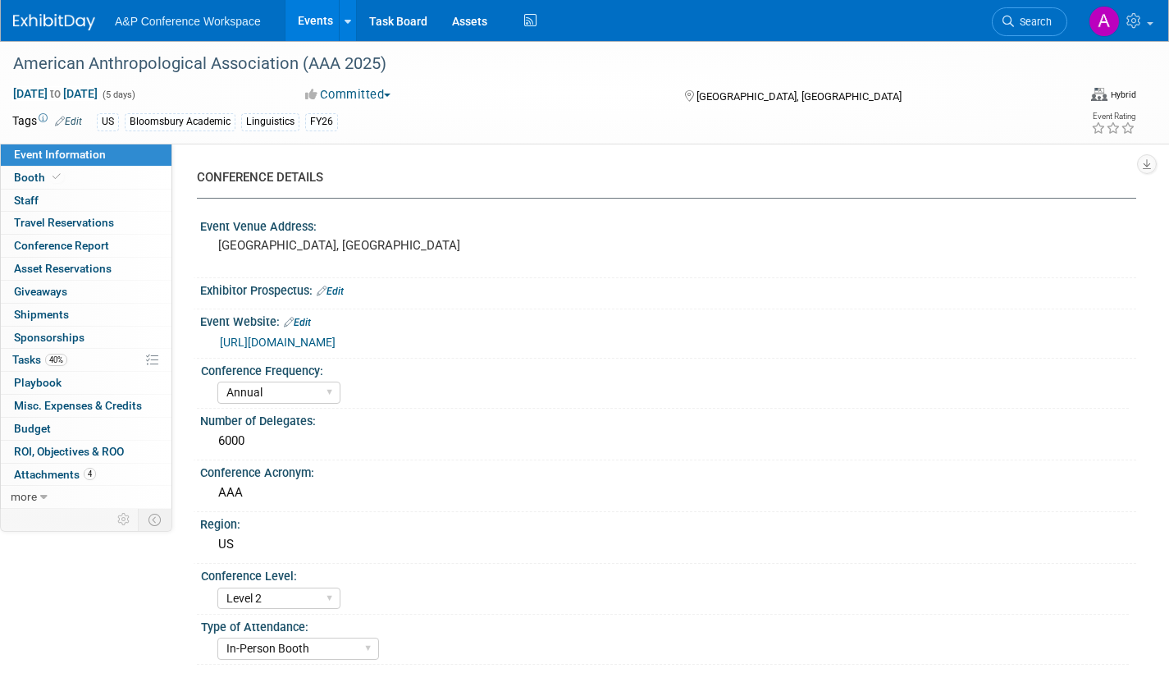
select select "[PERSON_NAME]"
select select "Networking/Commissioning"
click at [29, 356] on span "Tasks 40%" at bounding box center [39, 359] width 55 height 13
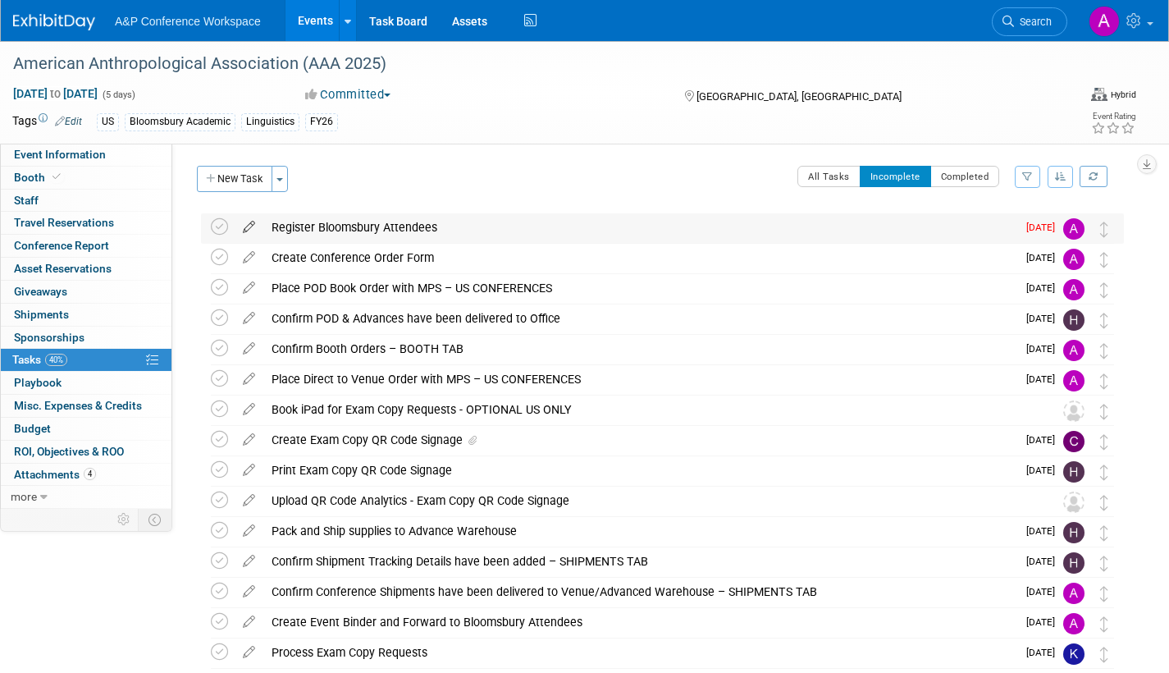
click at [248, 222] on icon at bounding box center [249, 223] width 29 height 21
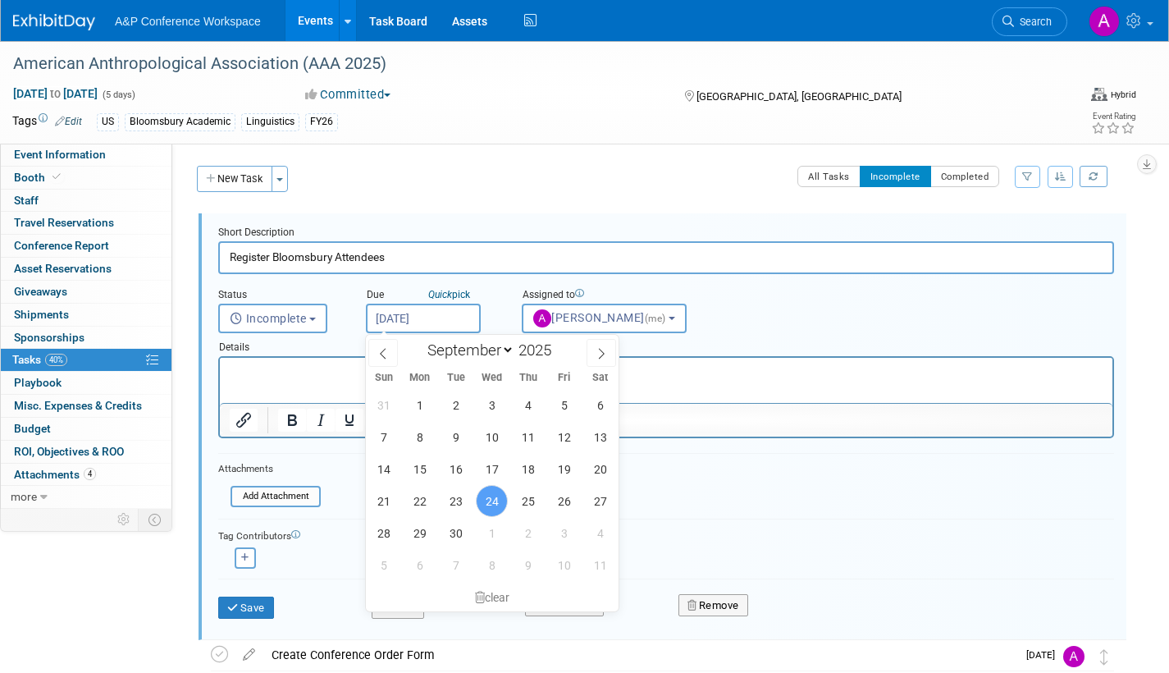
click at [458, 317] on input "Sep 24, 2025" at bounding box center [423, 319] width 115 height 30
click at [455, 530] on span "30" at bounding box center [456, 533] width 32 height 32
type input "Sep 30, 2025"
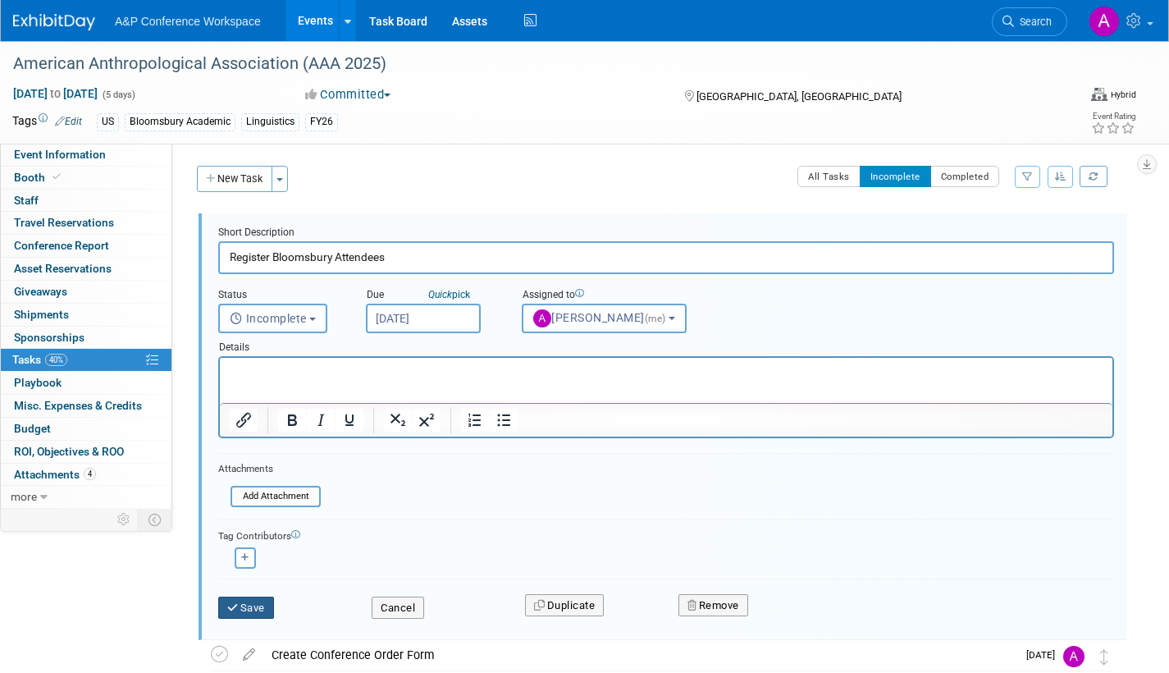
click at [253, 606] on button "Save" at bounding box center [246, 608] width 56 height 23
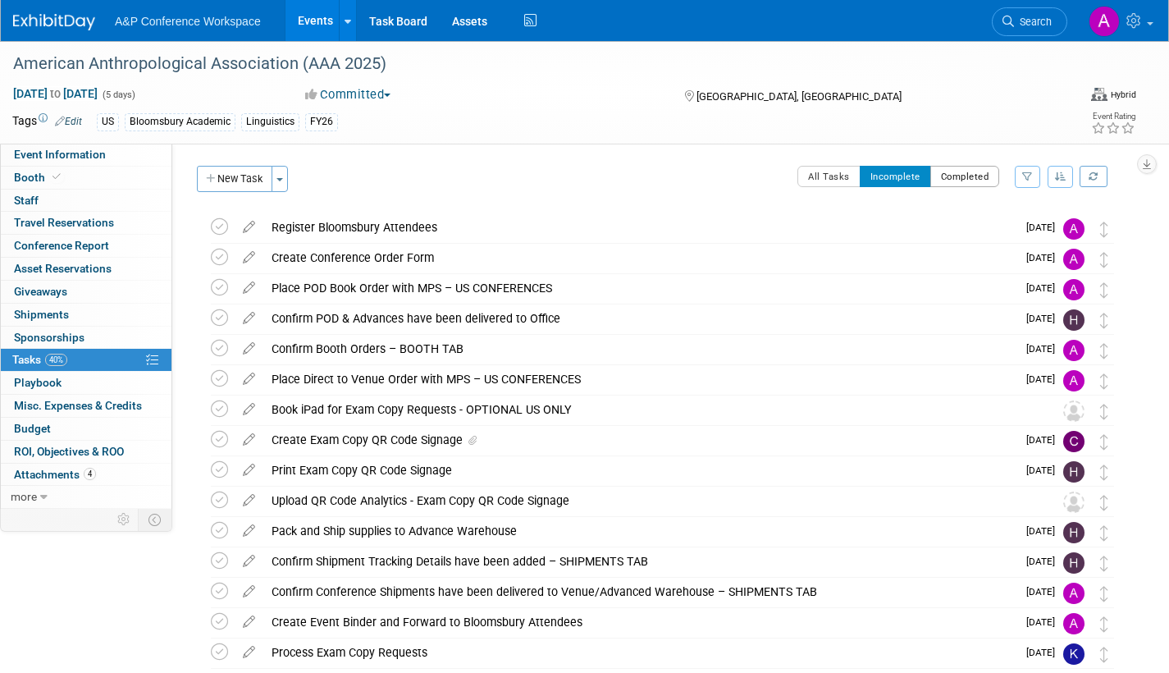
click at [963, 176] on button "Completed" at bounding box center [965, 176] width 70 height 21
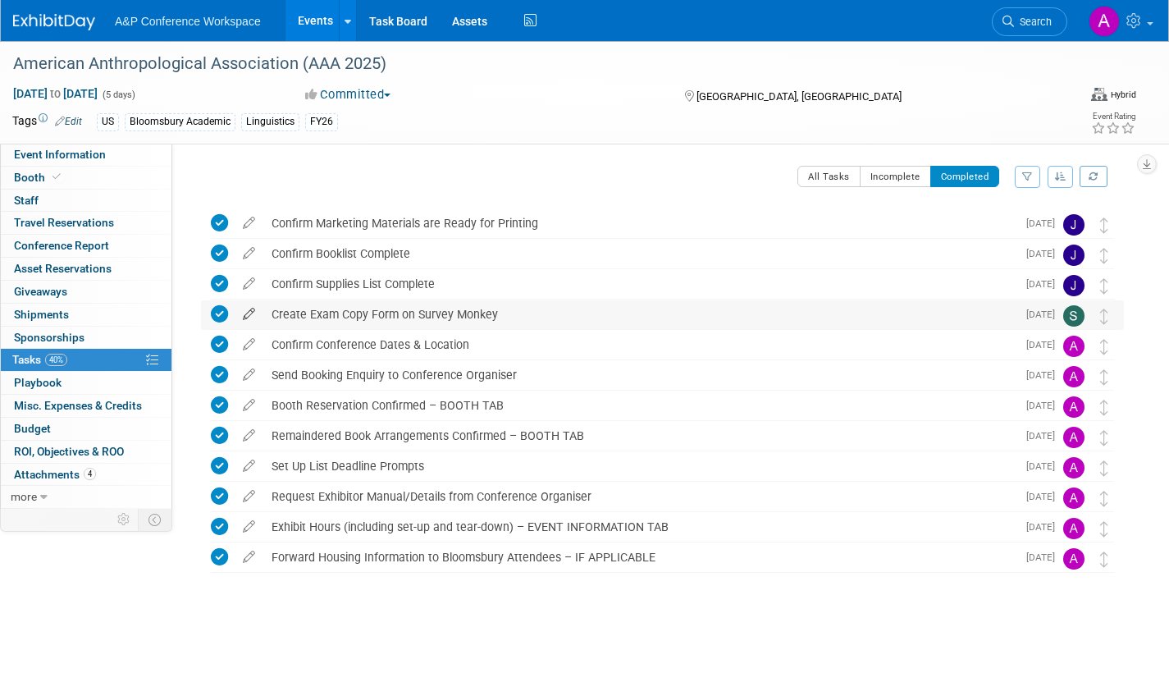
click at [250, 308] on icon at bounding box center [249, 310] width 29 height 21
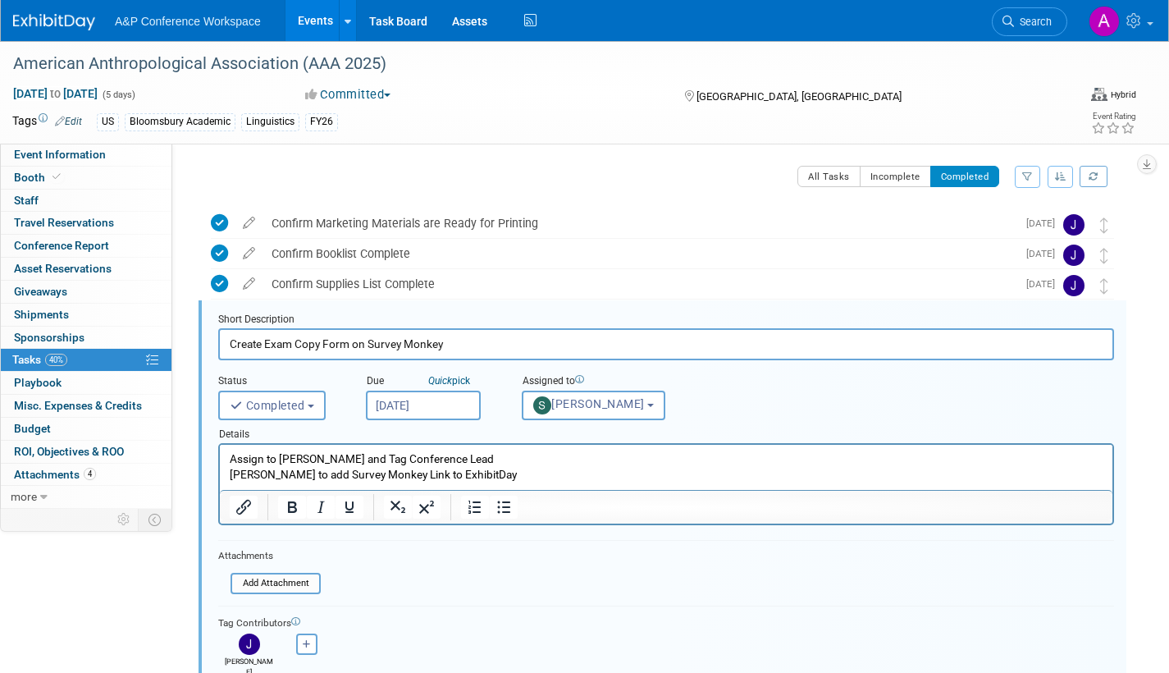
scroll to position [60, 0]
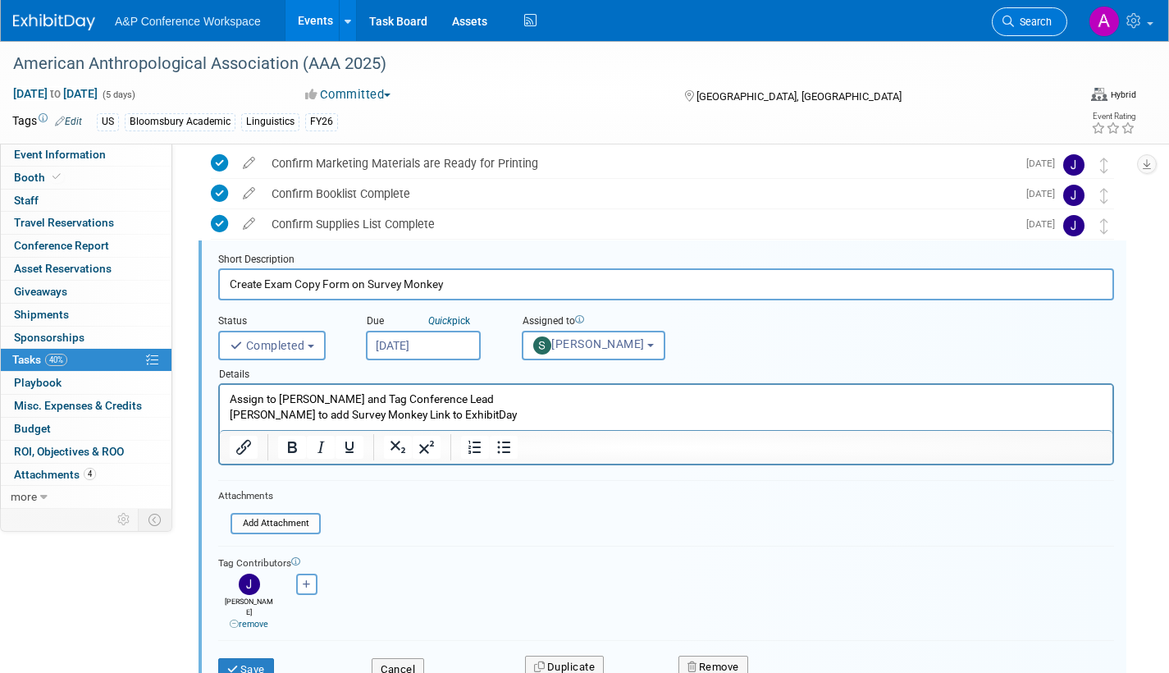
click at [1027, 24] on span "Search" at bounding box center [1033, 22] width 38 height 12
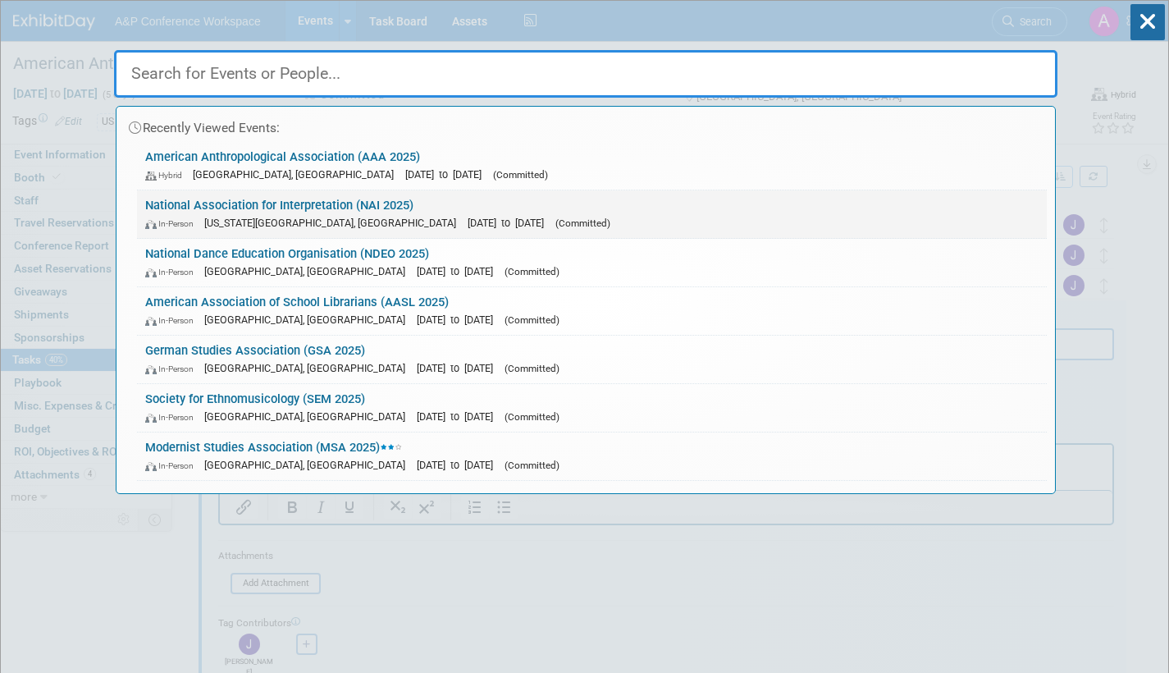
click at [647, 206] on link "National Association for Interpretation (NAI 2025) In-Person Virginia Beach, VA…" at bounding box center [592, 214] width 910 height 48
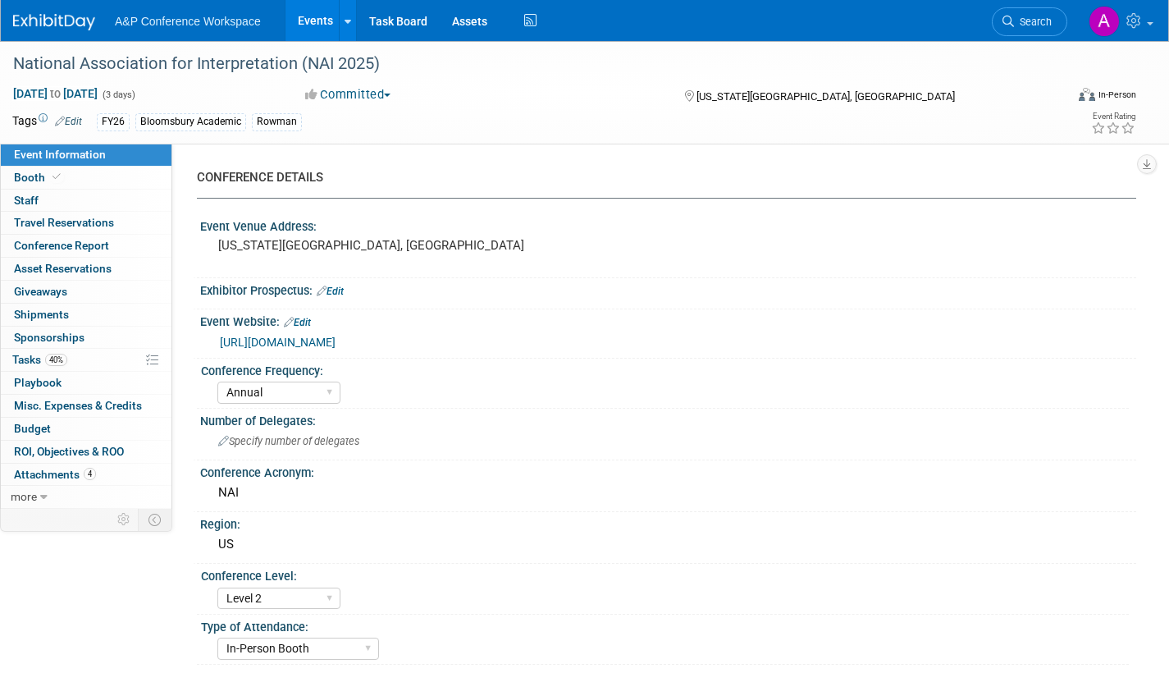
select select "Annual"
select select "Level 2"
select select "In-Person Booth"
select select "Interpretation"
select select "Bloomsbury Academic"
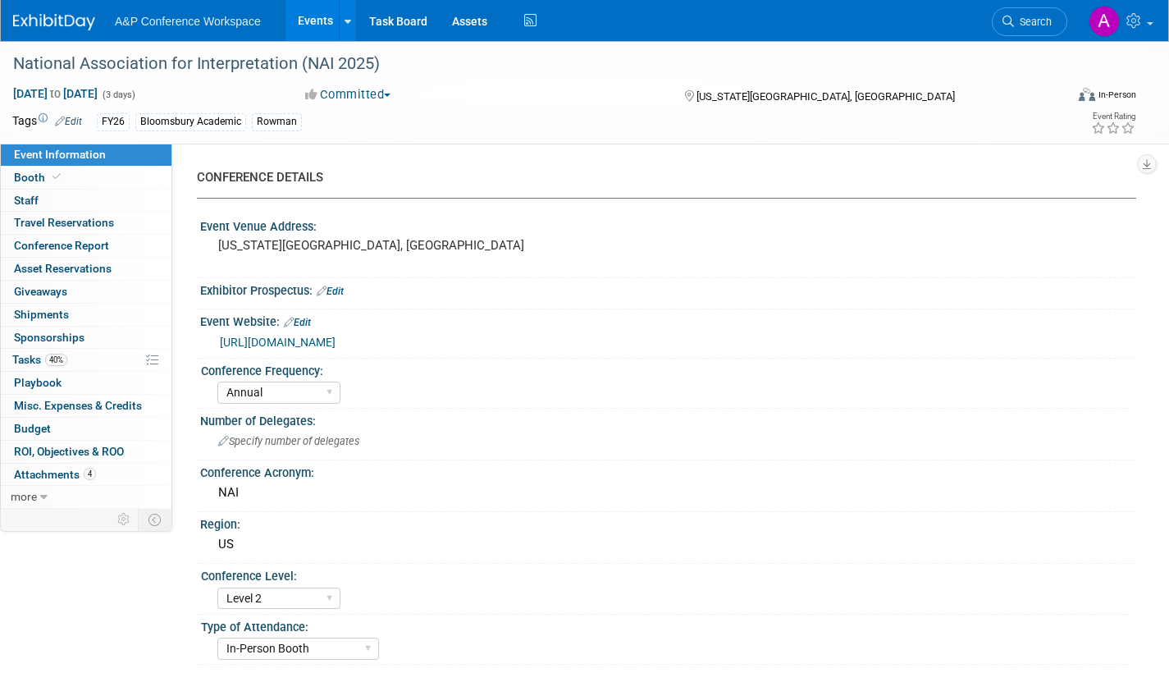
select select "[PERSON_NAME]"
select select "Brand/Subject Presence​"
click at [409, 25] on link "Task Board" at bounding box center [398, 20] width 83 height 41
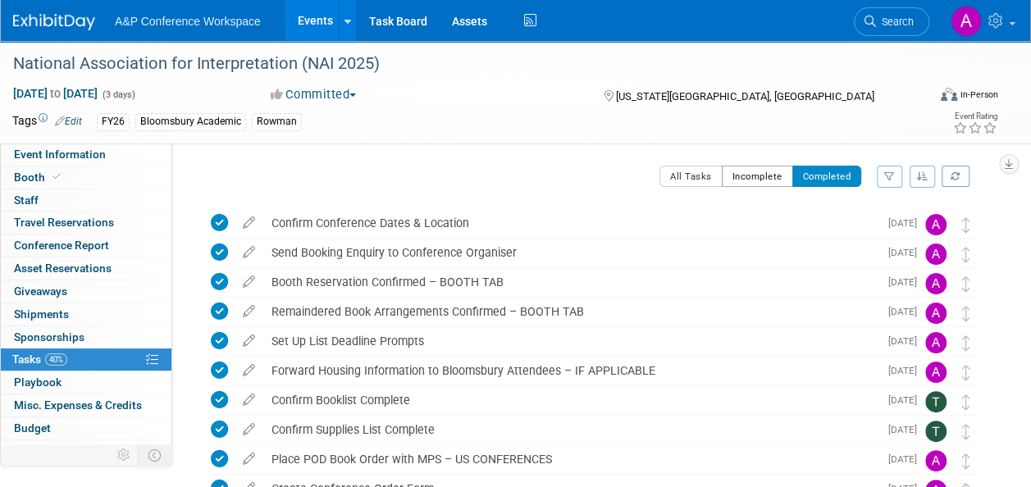
click at [745, 179] on button "Incomplete" at bounding box center [757, 176] width 71 height 21
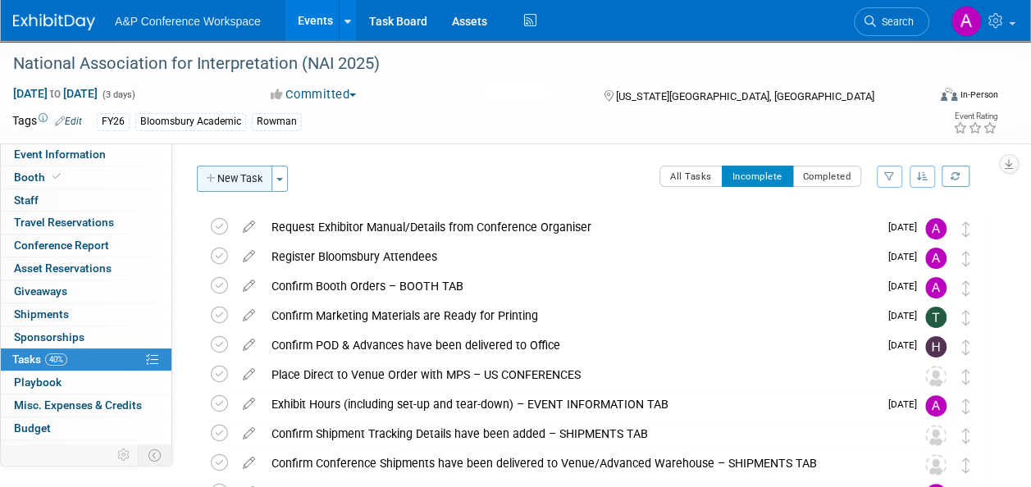
click at [237, 184] on button "New Task" at bounding box center [234, 179] width 75 height 26
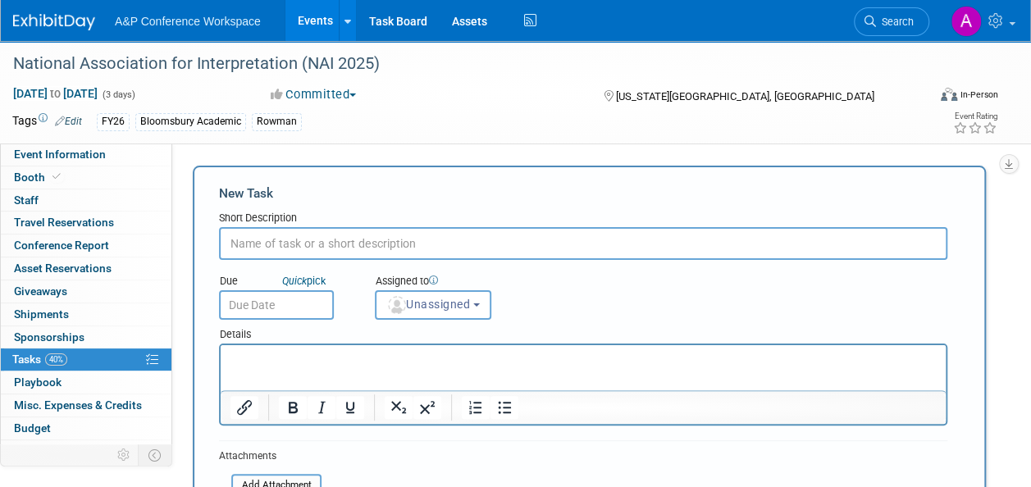
paste input "Create Exam Copy Form on Survey Monkey"
type input "Create Exam Copy Form on Survey Monkey"
click at [236, 359] on p "Rich Text Area. Press ALT-0 for help." at bounding box center [584, 360] width 706 height 16
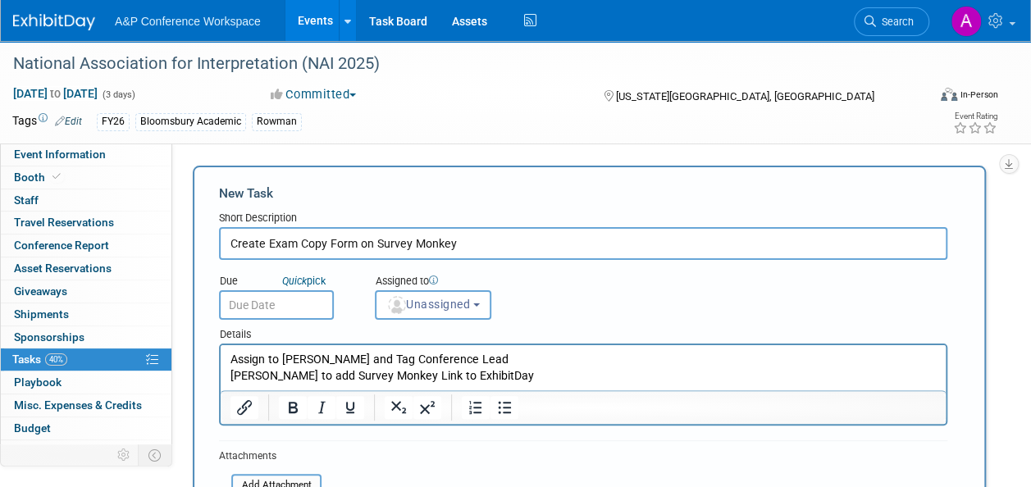
click at [318, 305] on input "text" at bounding box center [276, 305] width 115 height 30
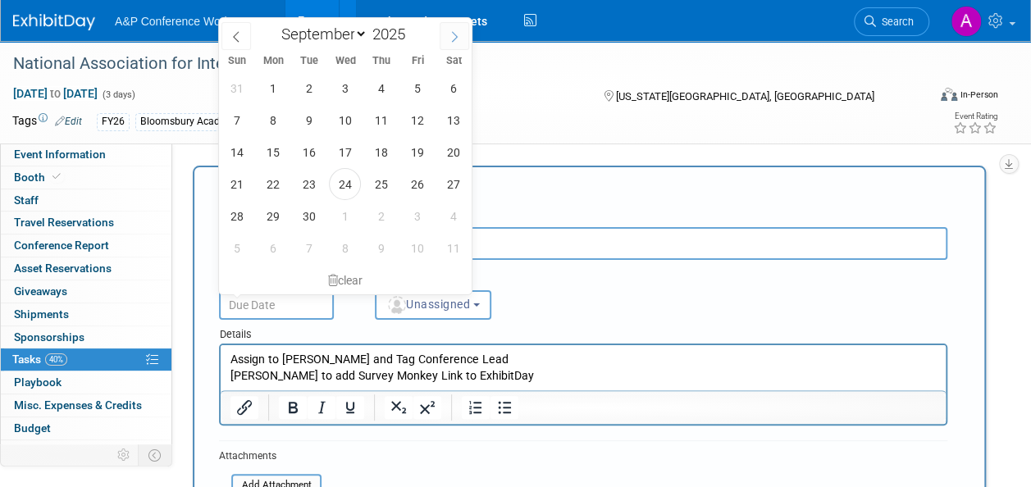
click at [454, 38] on icon at bounding box center [454, 36] width 11 height 11
select select "9"
click at [344, 97] on span "1" at bounding box center [345, 88] width 32 height 32
type input "Oct 1, 2025"
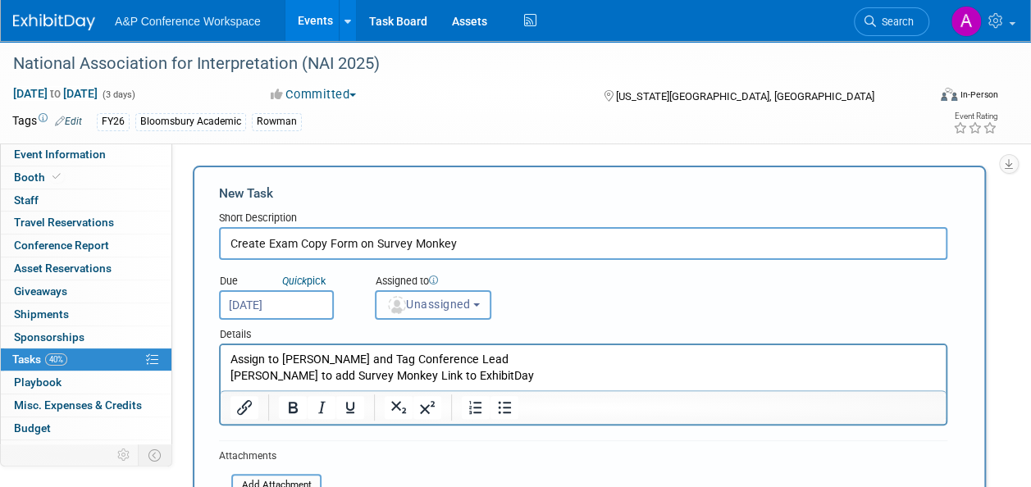
click at [436, 309] on span "Unassigned" at bounding box center [428, 304] width 84 height 13
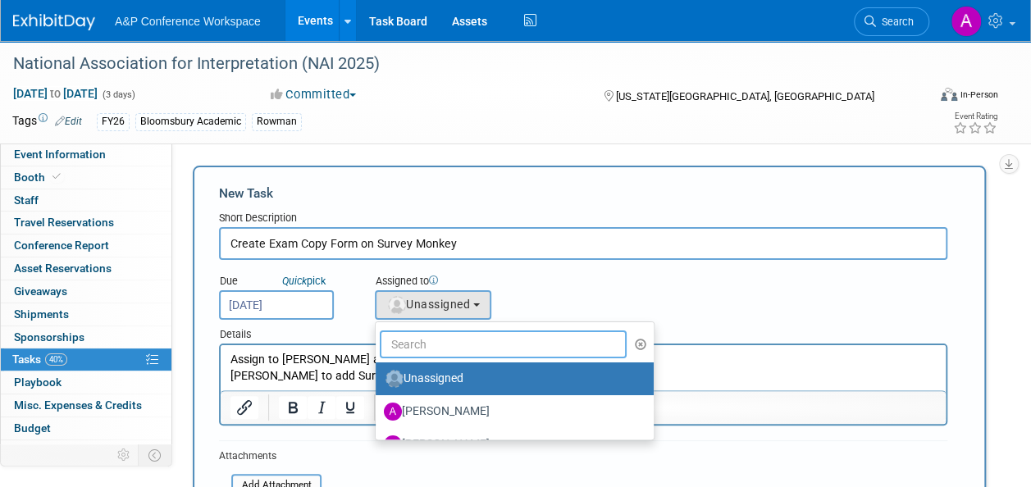
click at [428, 345] on input "text" at bounding box center [503, 345] width 247 height 28
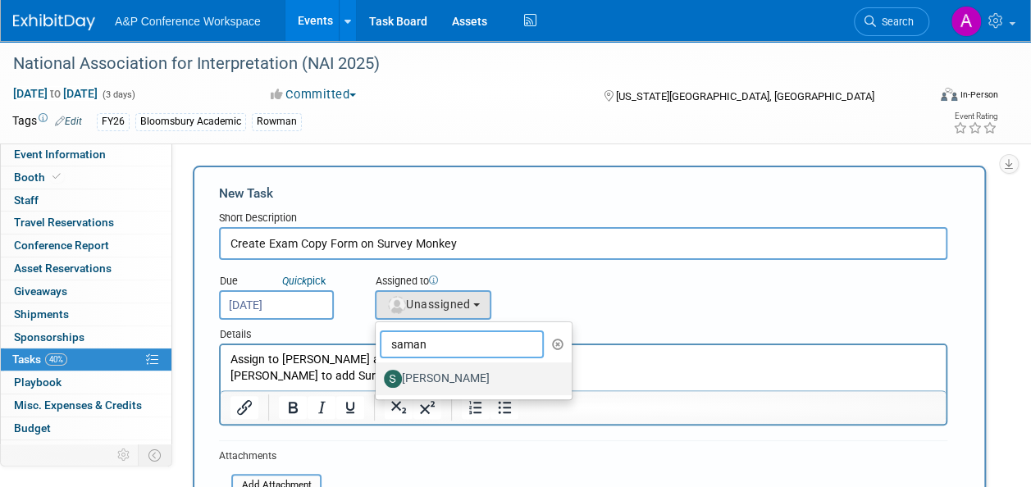
type input "saman"
click at [442, 377] on label "[PERSON_NAME]" at bounding box center [469, 379] width 171 height 26
click at [378, 377] on input "[PERSON_NAME]" at bounding box center [373, 377] width 11 height 11
select select "dd475548-7710-49a5-a511-3269a2e33318"
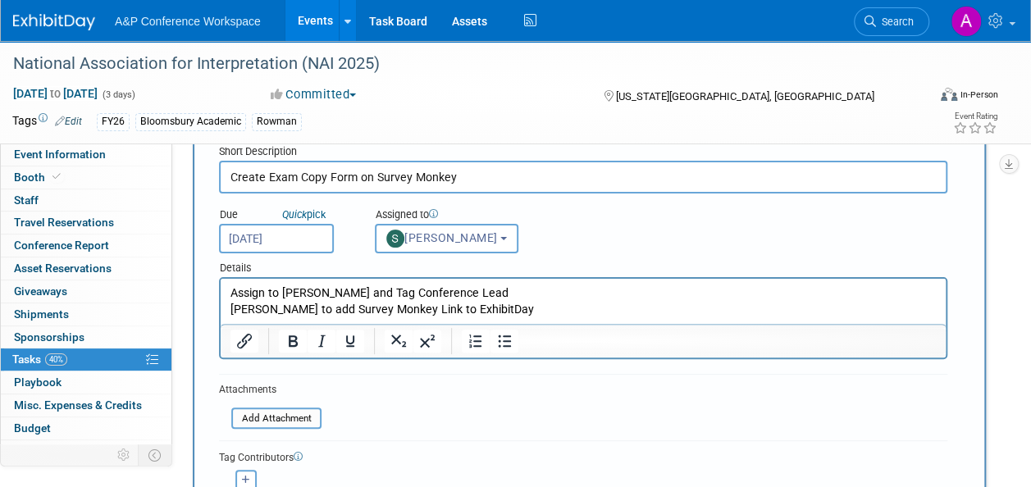
scroll to position [164, 0]
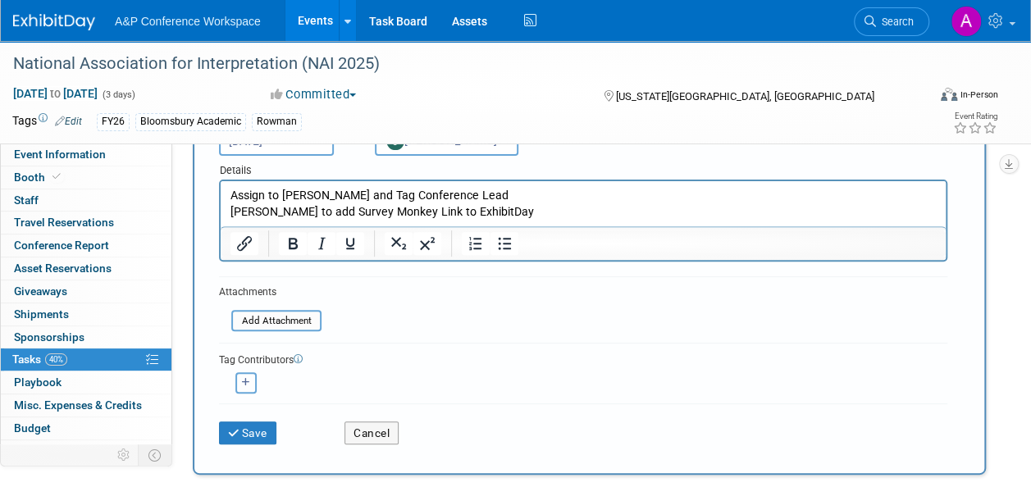
click at [252, 384] on button "button" at bounding box center [245, 383] width 21 height 21
select select
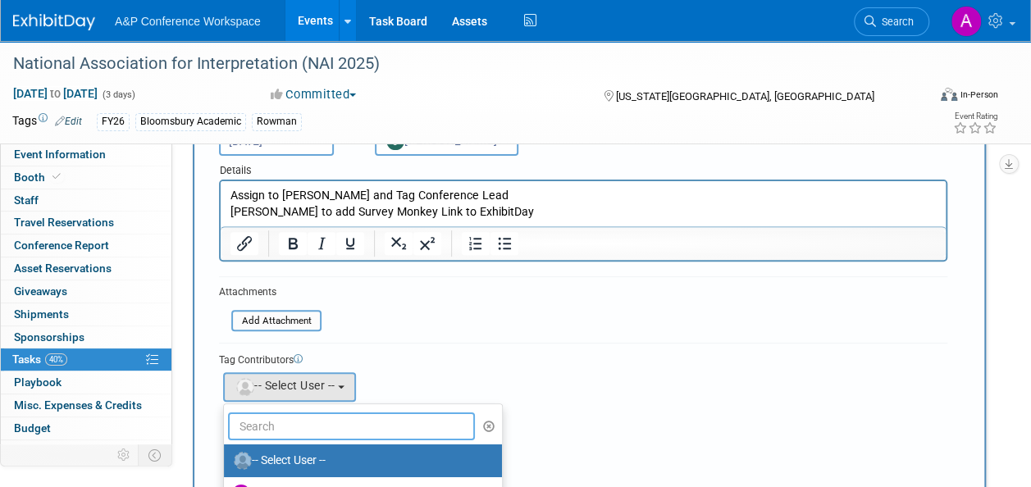
click at [300, 421] on input "text" at bounding box center [351, 427] width 247 height 28
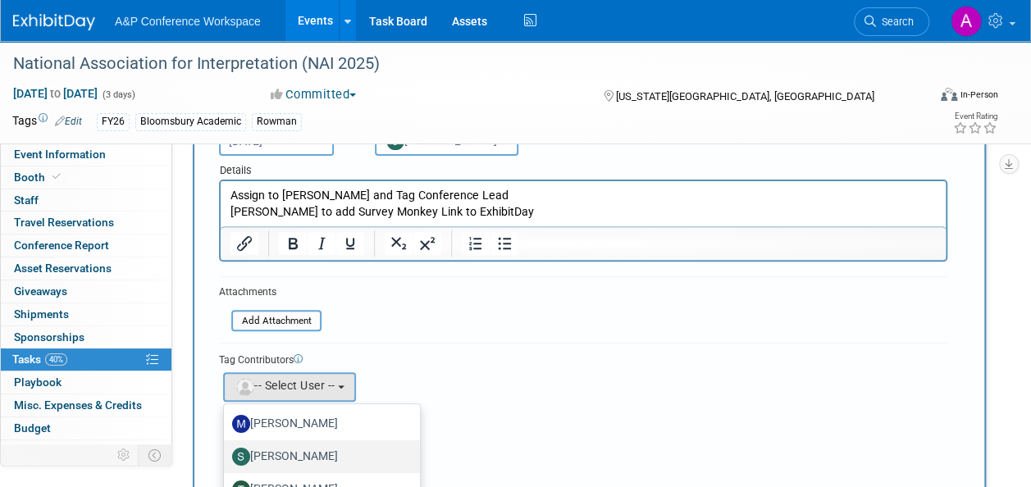
scroll to position [57, 0]
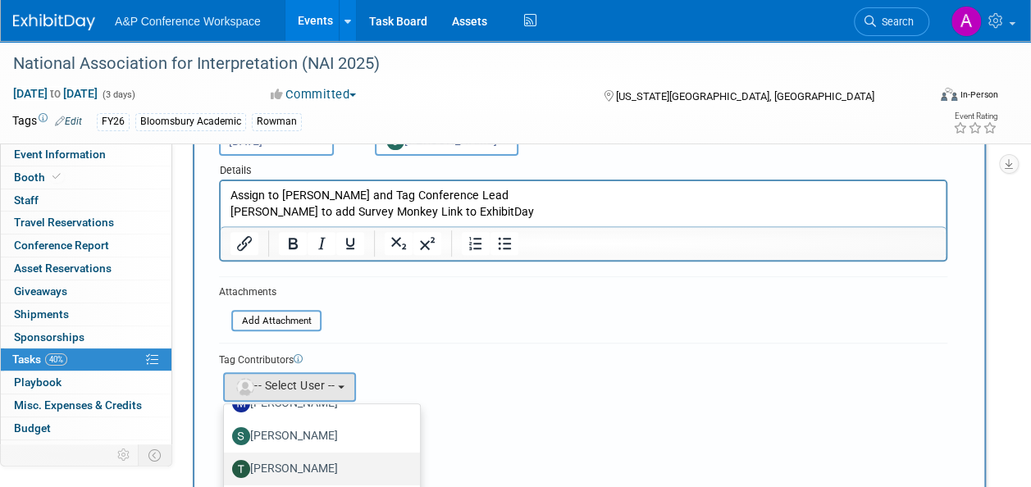
type input "taylor"
click at [345, 467] on label "[PERSON_NAME]" at bounding box center [317, 469] width 171 height 26
click at [226, 467] on input "[PERSON_NAME]" at bounding box center [221, 467] width 11 height 11
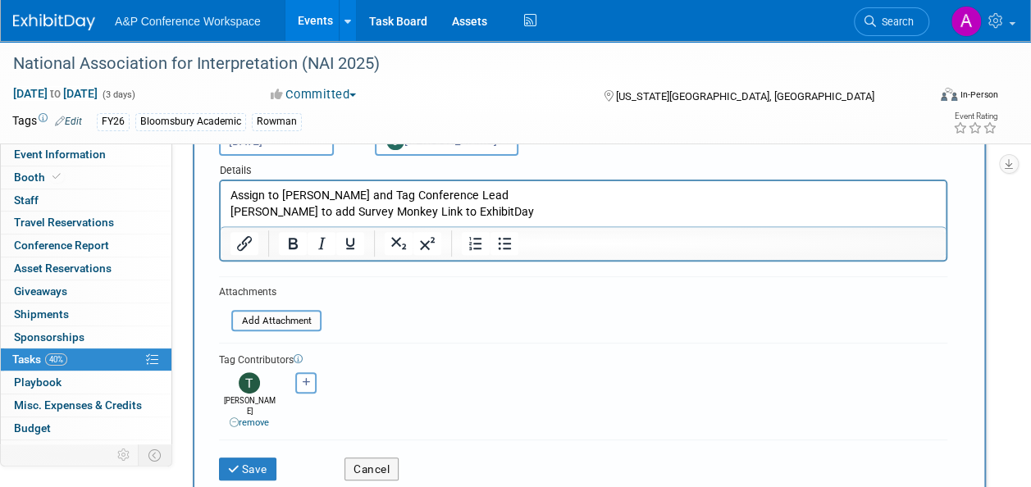
drag, startPoint x: 638, startPoint y: 428, endPoint x: 573, endPoint y: 427, distance: 64.8
click at [638, 440] on div "Save Cancel" at bounding box center [583, 466] width 729 height 53
click at [248, 459] on button "Save" at bounding box center [247, 469] width 57 height 23
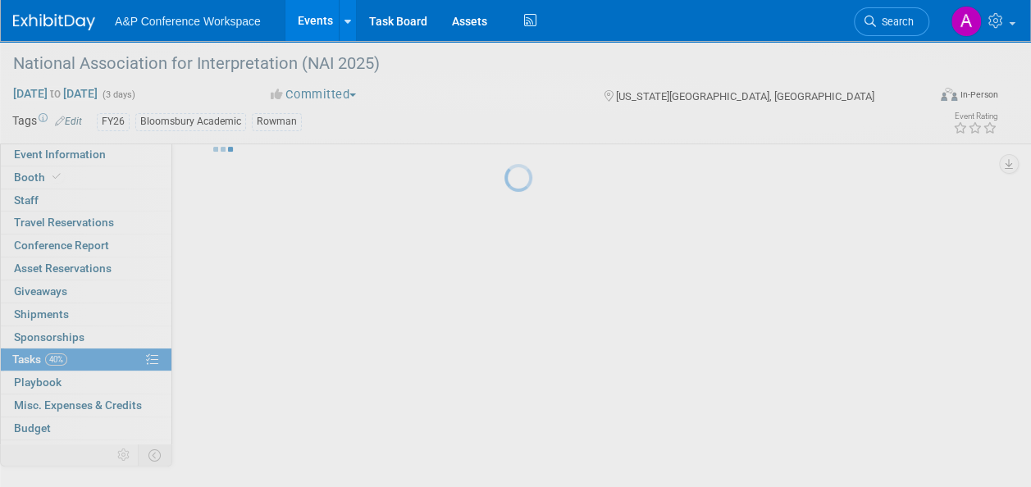
scroll to position [50, 0]
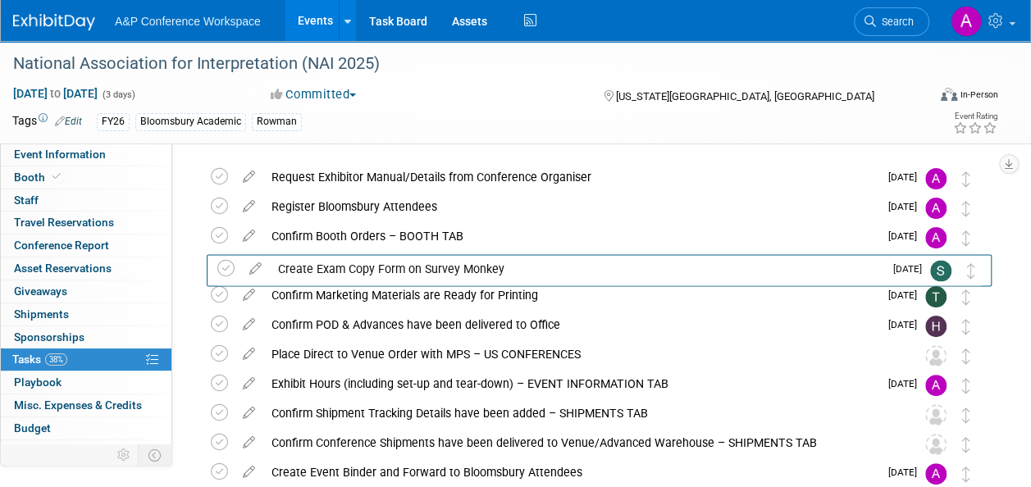
drag, startPoint x: 970, startPoint y: 180, endPoint x: 976, endPoint y: 272, distance: 92.1
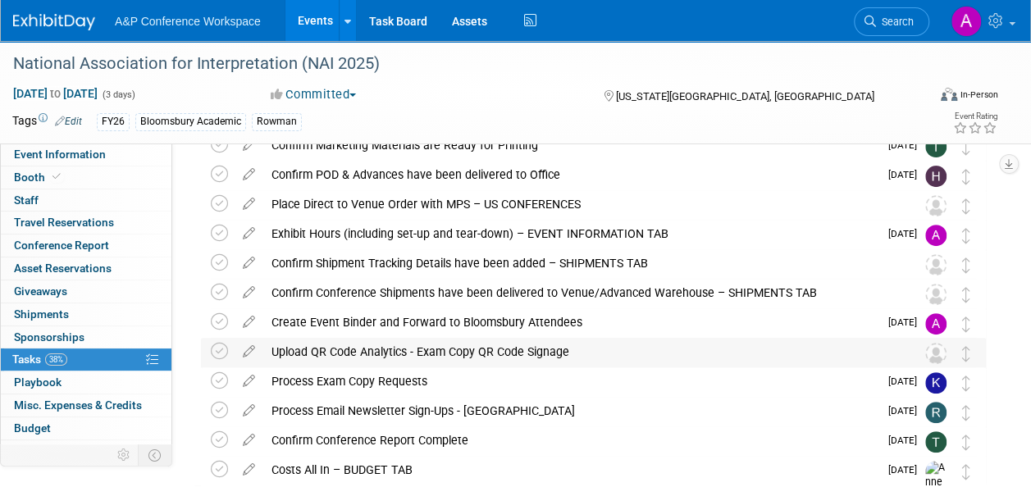
scroll to position [0, 0]
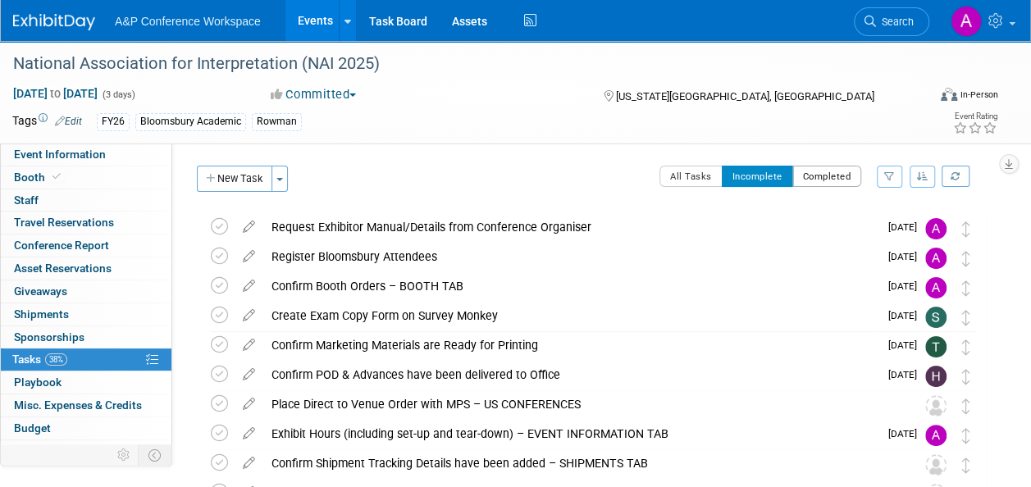
click at [842, 178] on button "Completed" at bounding box center [828, 176] width 70 height 21
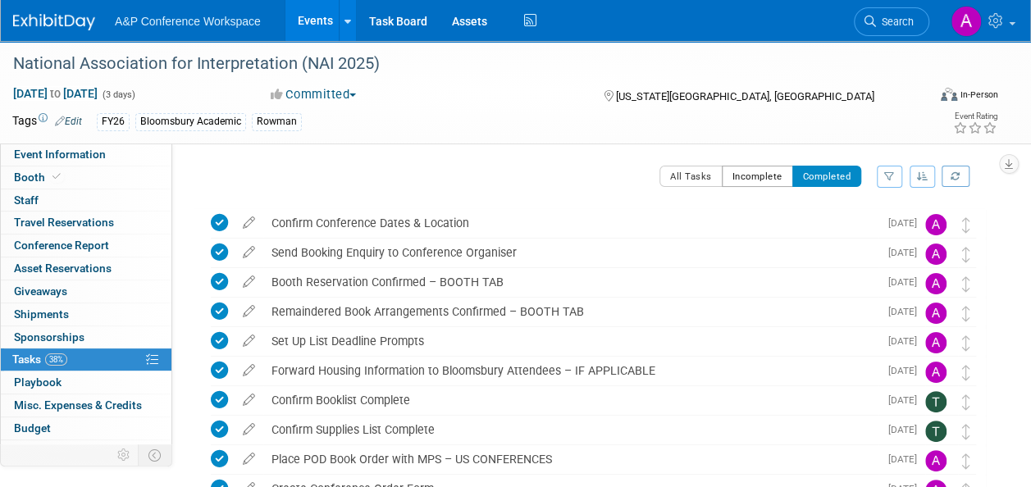
click at [766, 181] on button "Incomplete" at bounding box center [757, 176] width 71 height 21
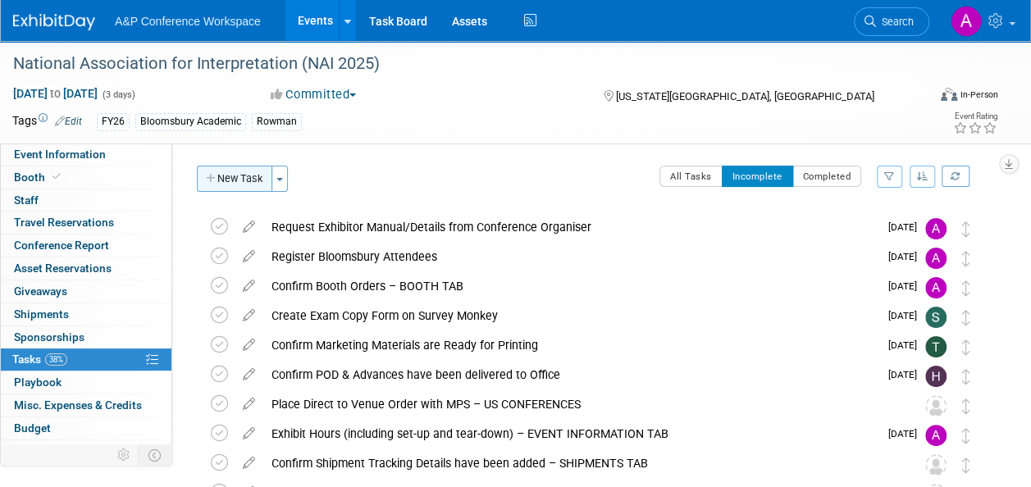
click at [230, 185] on button "New Task" at bounding box center [234, 179] width 75 height 26
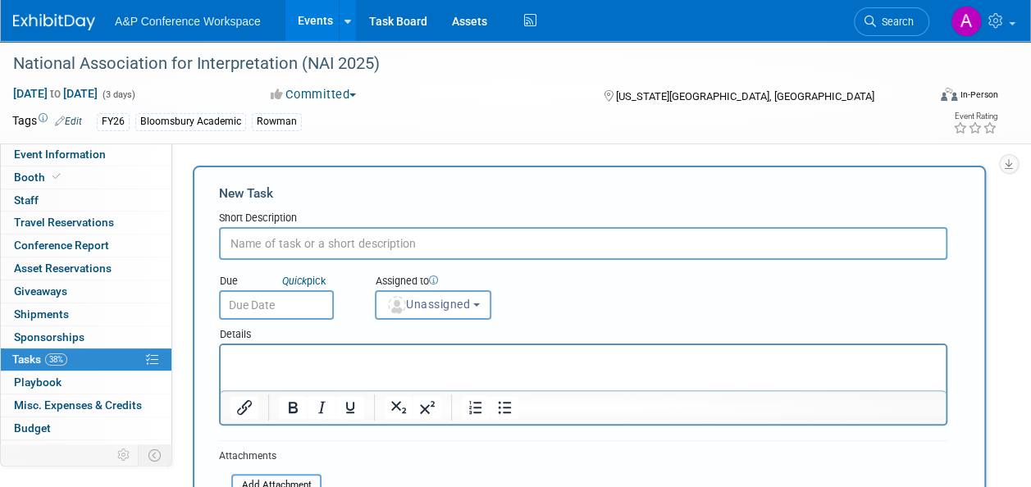
click at [287, 241] on input "text" at bounding box center [583, 243] width 729 height 33
paste input "Create Exam Copy QR Code Signage"
type input "Create Exam Copy QR Code Signage"
click at [336, 356] on p "Rich Text Area. Press ALT-0 for help." at bounding box center [584, 360] width 706 height 16
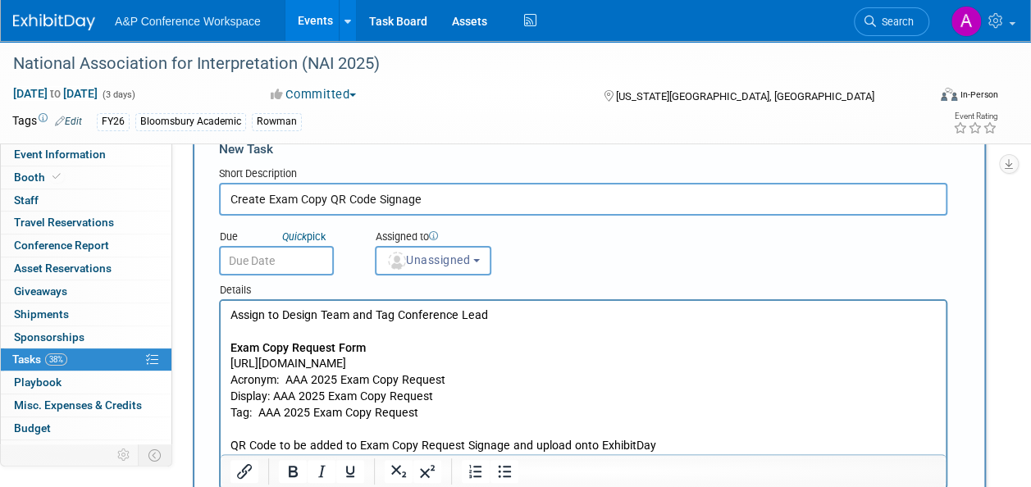
scroll to position [208, 0]
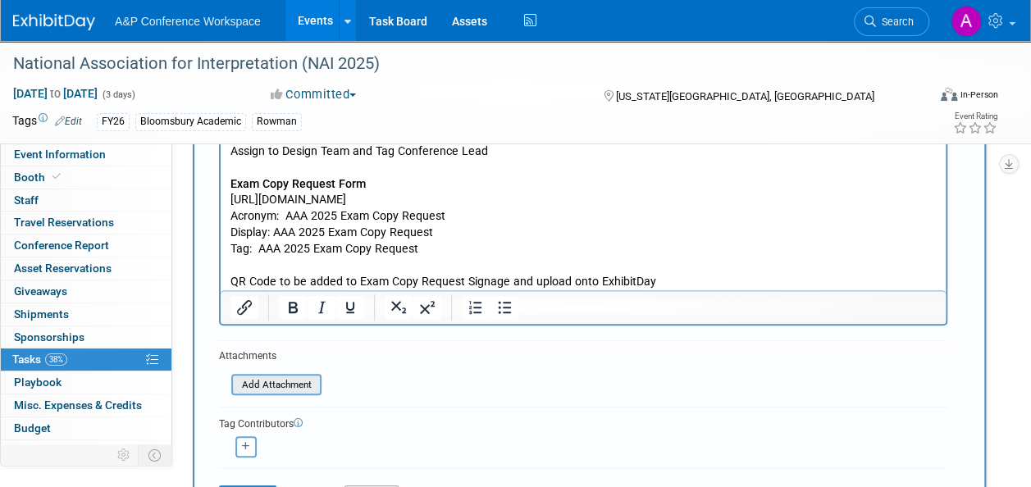
click at [292, 388] on input "file" at bounding box center [222, 385] width 195 height 19
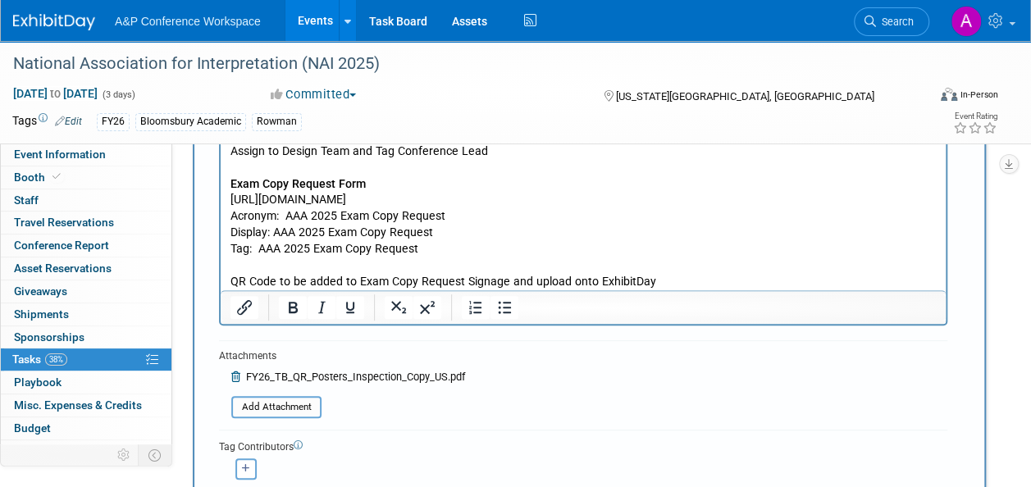
click at [307, 214] on p "Assign to Design Team and Tag Conference Lead Exam Copy Request Form [URL][DOMA…" at bounding box center [584, 217] width 706 height 146
click at [292, 231] on p "Assign to Design Team and Tag Conference Lead Exam Copy Request Form https://ww…" at bounding box center [584, 217] width 706 height 146
click at [281, 247] on p "Assign to Design Team and Tag Conference Lead Exam Copy Request Form https://ww…" at bounding box center [584, 217] width 706 height 146
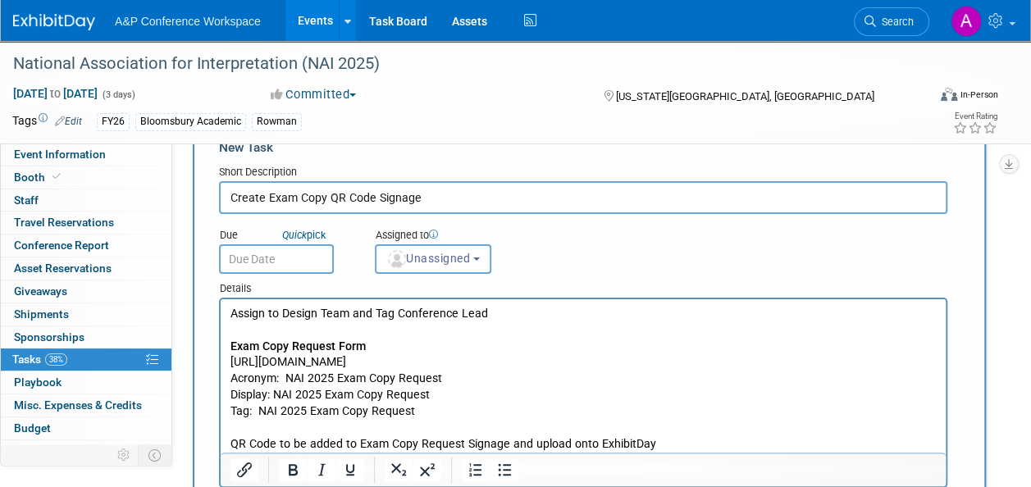
scroll to position [44, 0]
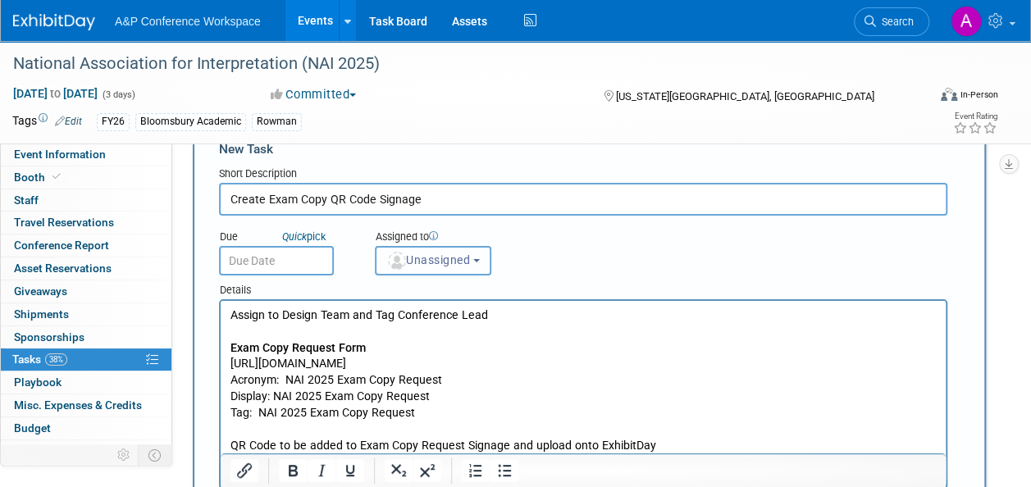
click at [480, 261] on b "button" at bounding box center [476, 260] width 7 height 3
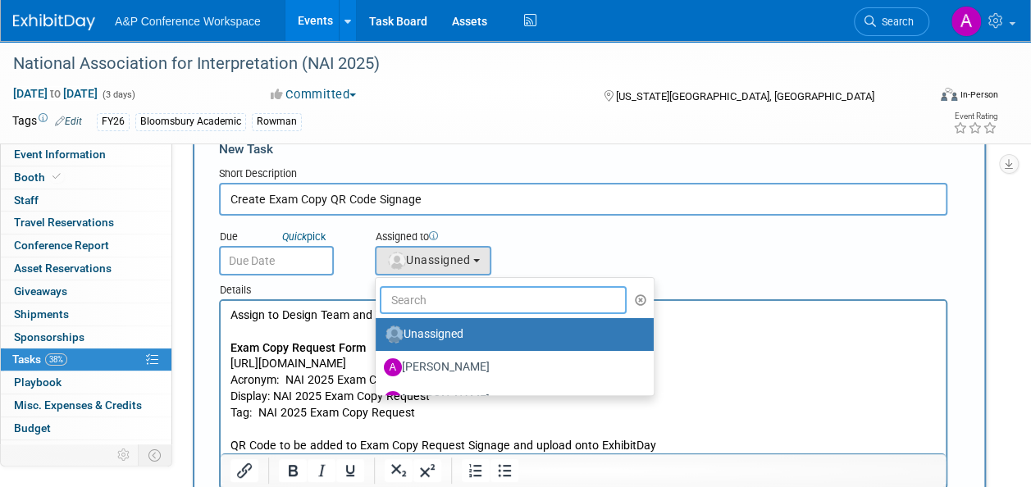
click at [443, 301] on input "text" at bounding box center [503, 300] width 247 height 28
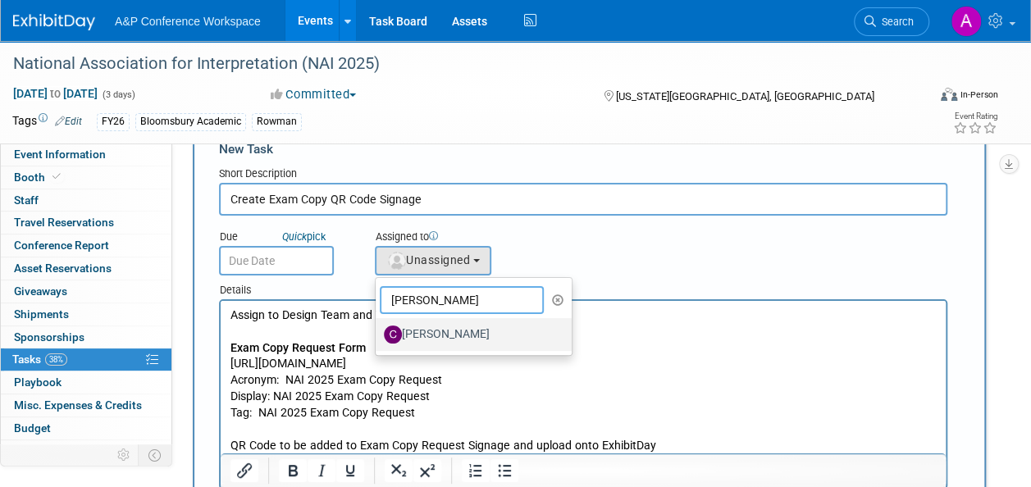
type input "christine"
click at [441, 331] on label "[PERSON_NAME]" at bounding box center [469, 335] width 171 height 26
click at [378, 331] on input "[PERSON_NAME]" at bounding box center [373, 332] width 11 height 11
select select "1a58e6ac-2dfa-429d-b54a-9dc2e557f424"
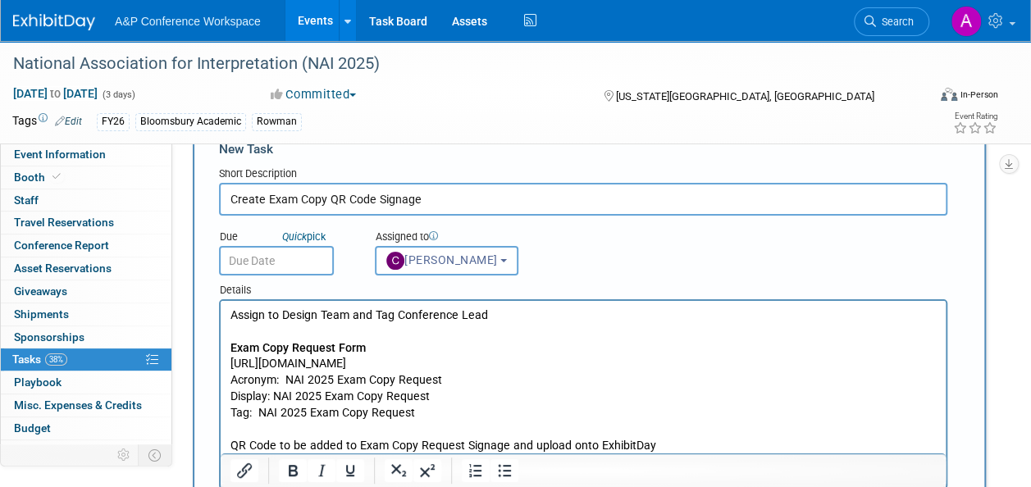
click at [320, 263] on input "text" at bounding box center [276, 261] width 115 height 30
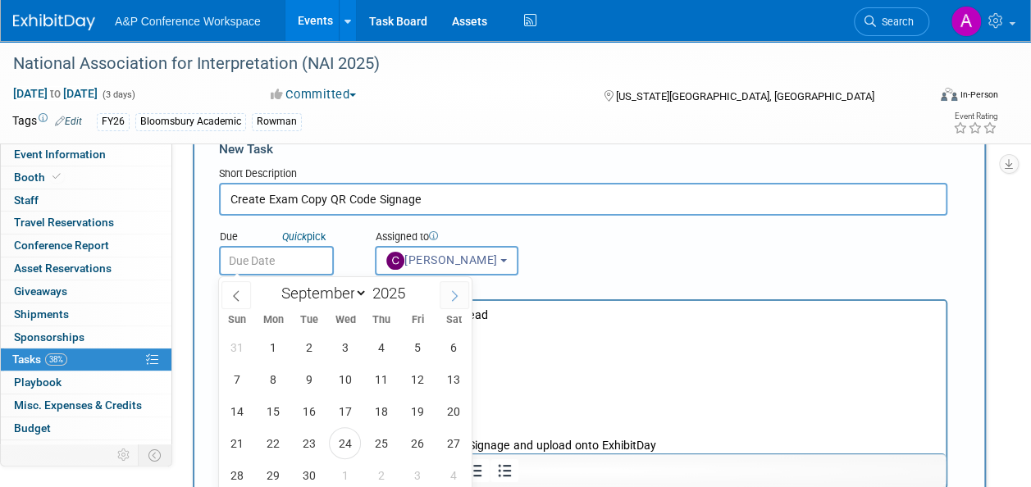
click at [451, 288] on span at bounding box center [455, 295] width 30 height 28
select select "9"
click at [346, 377] on span "8" at bounding box center [345, 379] width 32 height 32
type input "Oct 8, 2025"
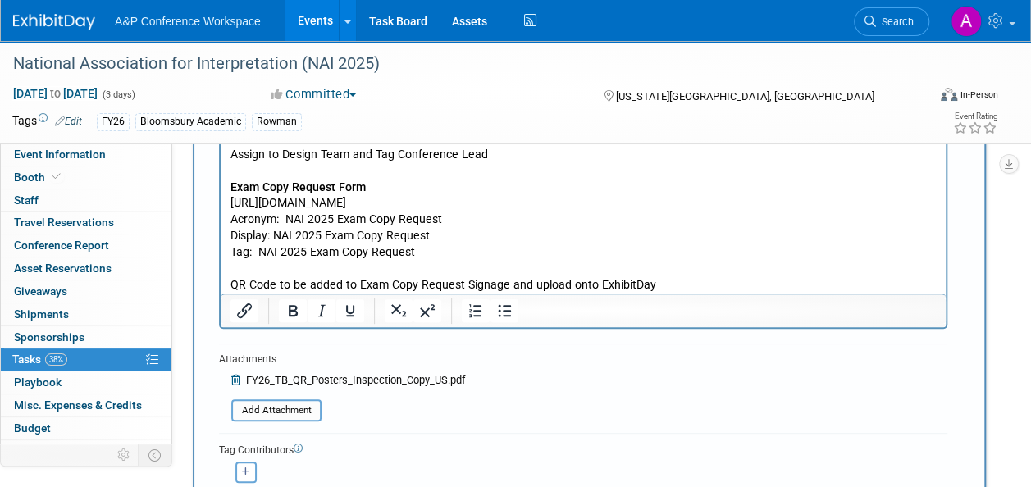
scroll to position [290, 0]
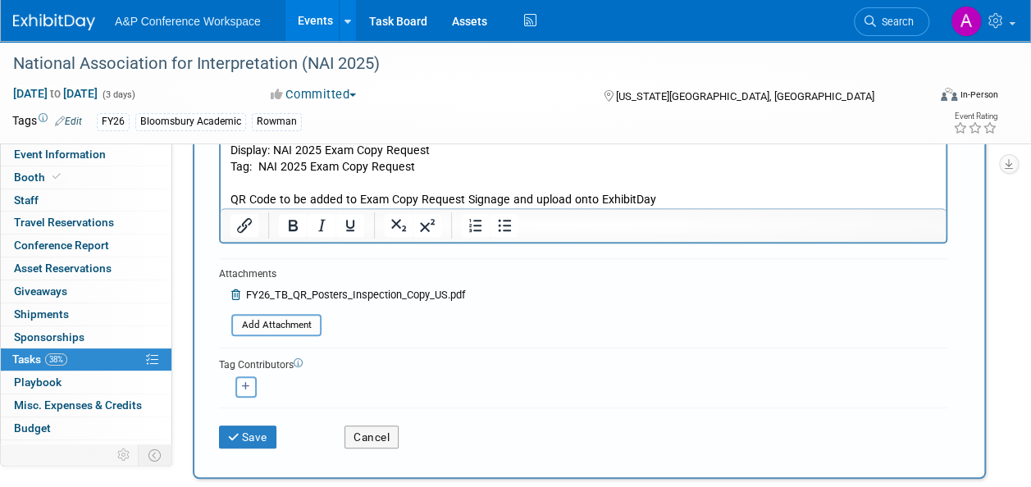
click at [249, 386] on icon "button" at bounding box center [246, 386] width 8 height 9
select select
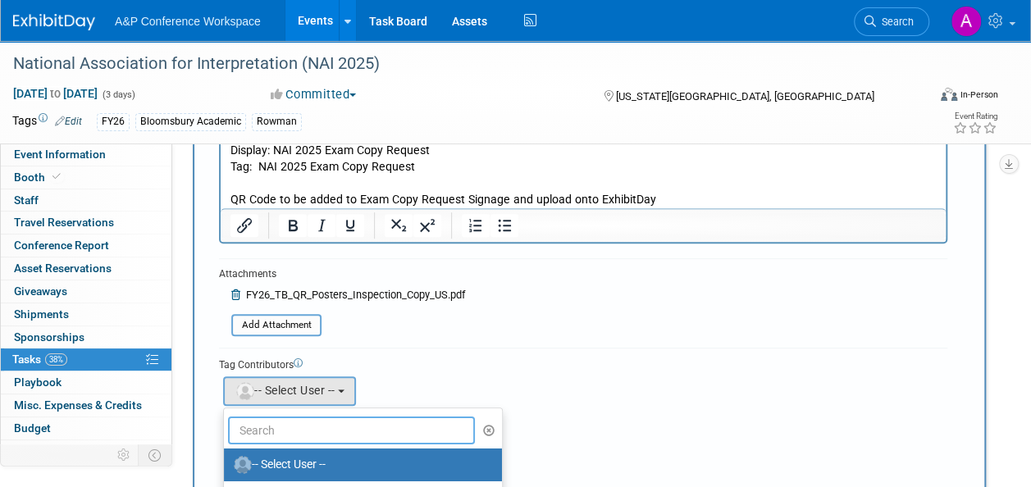
drag, startPoint x: 334, startPoint y: 420, endPoint x: 342, endPoint y: 421, distance: 8.2
click at [336, 417] on input "text" at bounding box center [351, 431] width 247 height 28
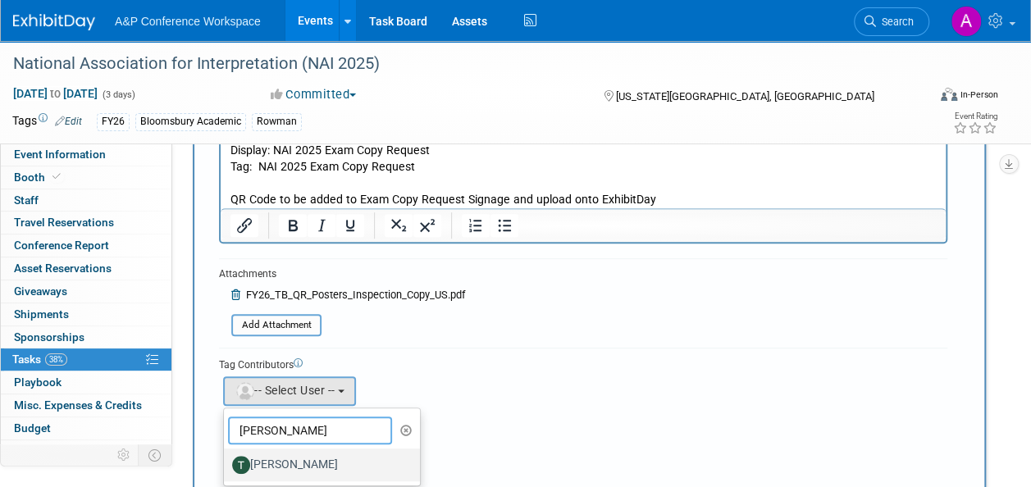
type input "taylor tho"
click at [343, 463] on label "[PERSON_NAME]" at bounding box center [317, 465] width 171 height 26
click at [226, 463] on input "[PERSON_NAME]" at bounding box center [221, 463] width 11 height 11
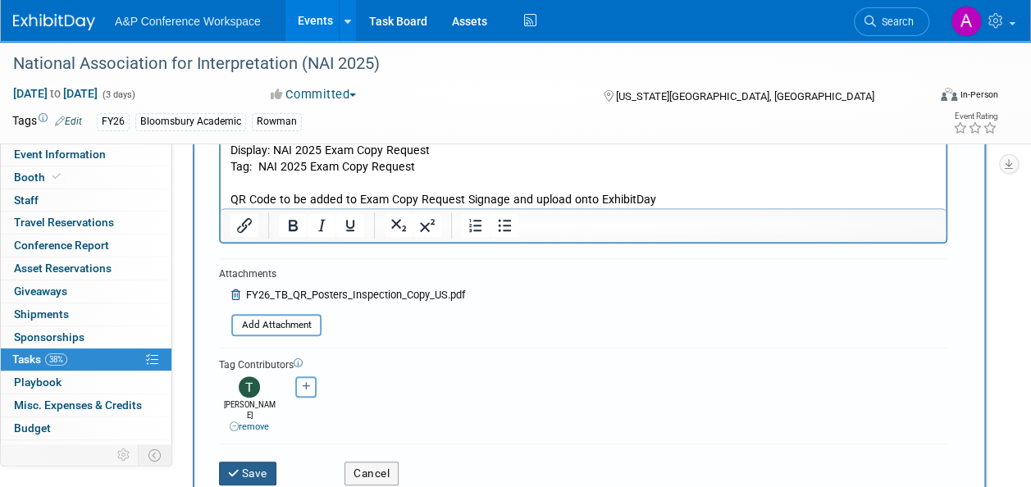
click at [263, 462] on button "Save" at bounding box center [247, 473] width 57 height 23
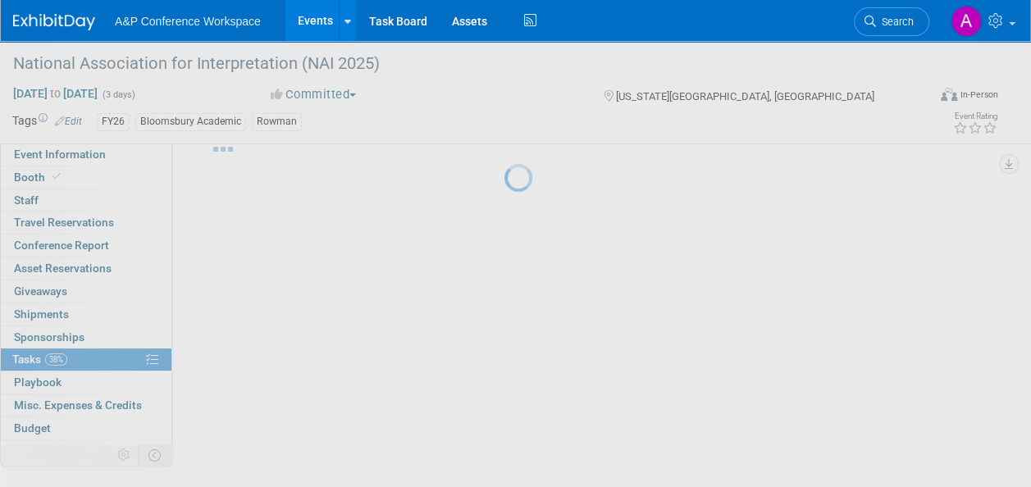
scroll to position [50, 0]
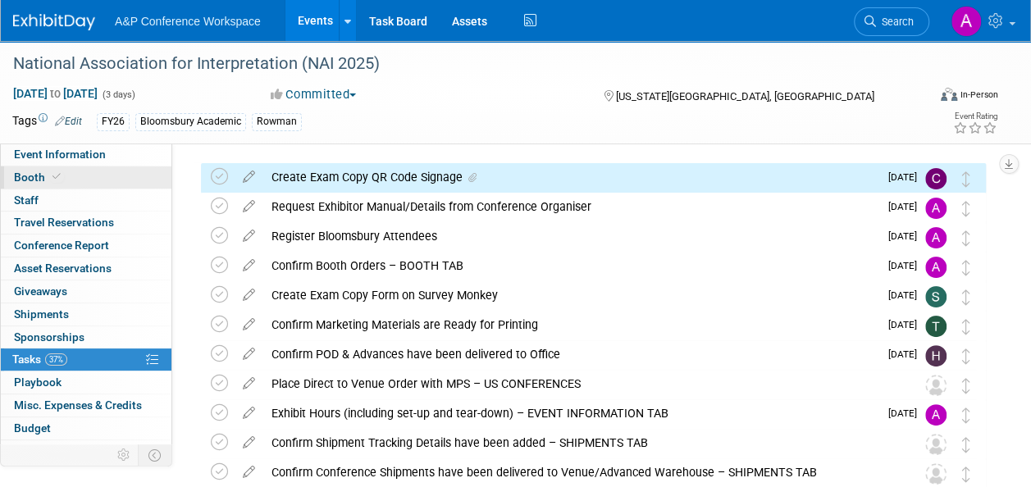
drag, startPoint x: 66, startPoint y: 158, endPoint x: 89, endPoint y: 169, distance: 25.7
click at [66, 158] on span "Event Information" at bounding box center [60, 154] width 92 height 13
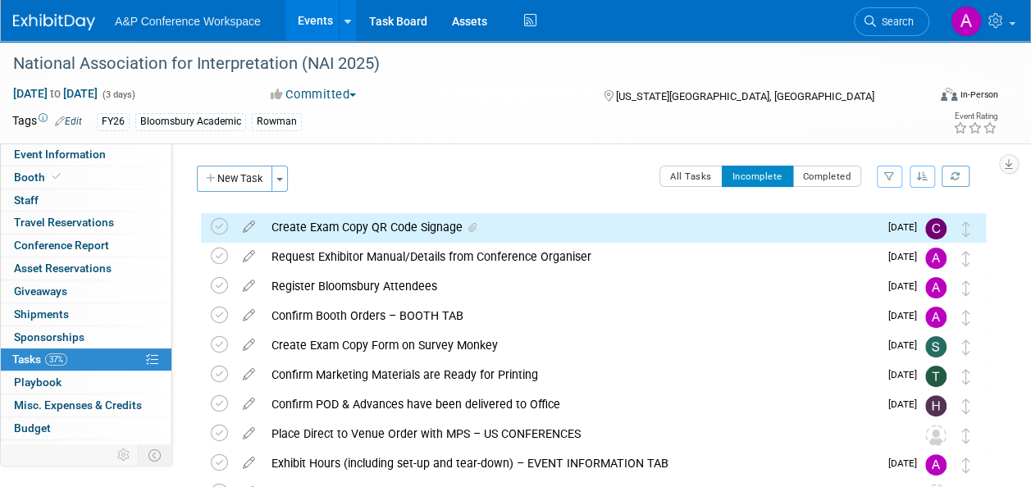
select select "Annual"
select select "Level 2"
select select "In-Person Booth"
select select "Interpretation"
select select "Bloomsbury Academic"
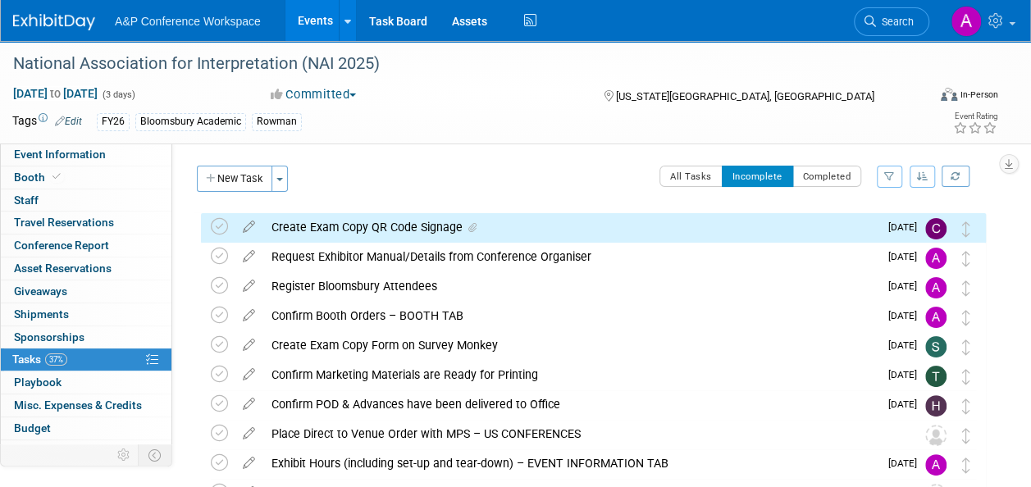
select select "[PERSON_NAME]"
select select "Brand/Subject Presence​"
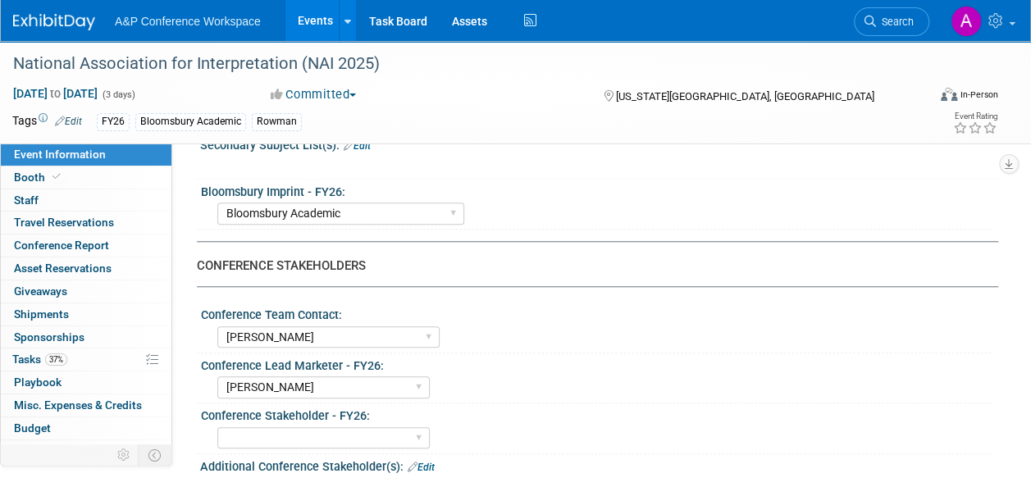
scroll to position [656, 0]
click at [28, 354] on span "Tasks 37%" at bounding box center [39, 359] width 55 height 13
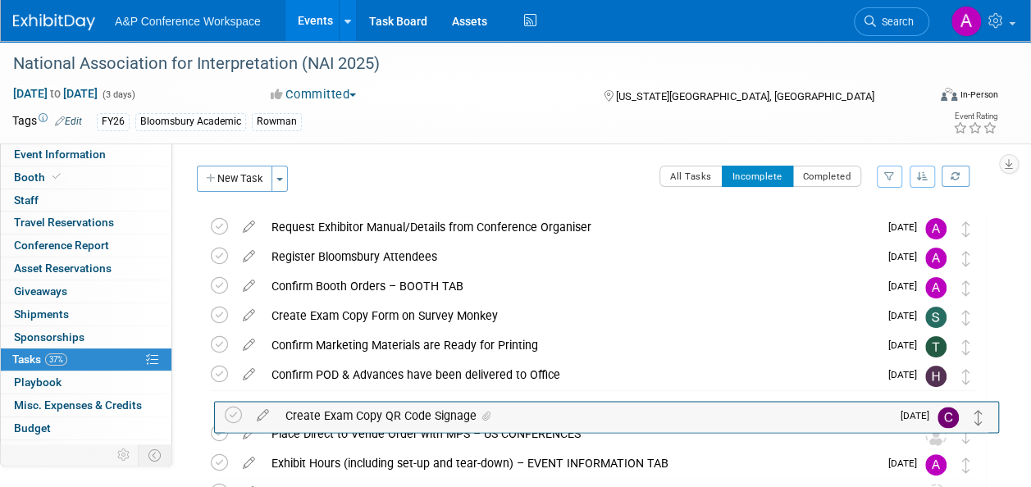
drag, startPoint x: 966, startPoint y: 231, endPoint x: 976, endPoint y: 417, distance: 186.5
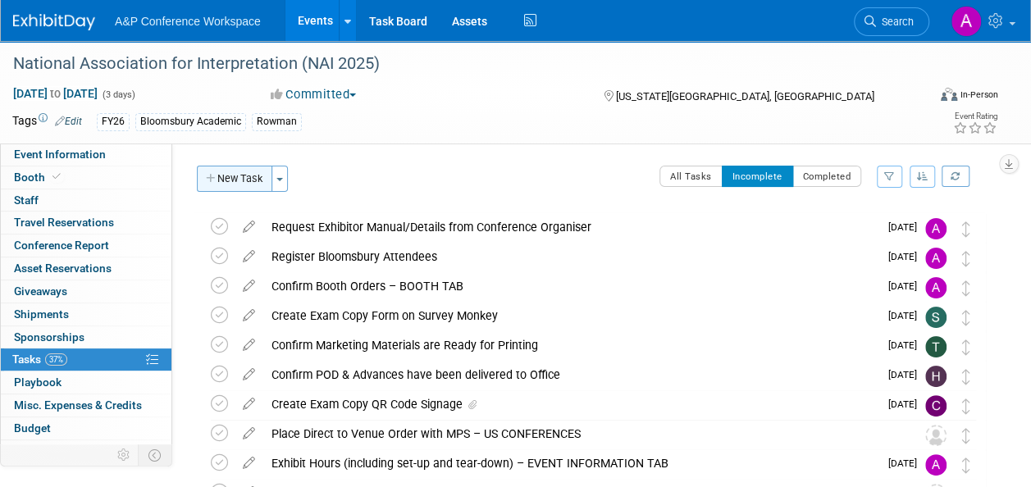
click at [235, 177] on button "New Task" at bounding box center [234, 179] width 75 height 26
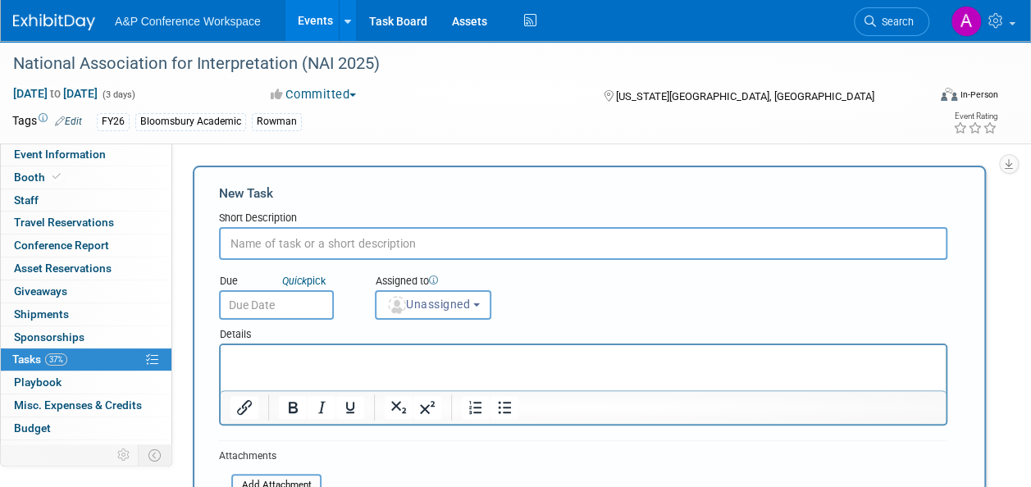
click at [350, 245] on input "text" at bounding box center [583, 243] width 729 height 33
paste input "Print Exam Copy QR Code Signage"
type input "Print Exam Copy QR Code Signage"
click at [470, 310] on span "Unassigned" at bounding box center [428, 304] width 84 height 13
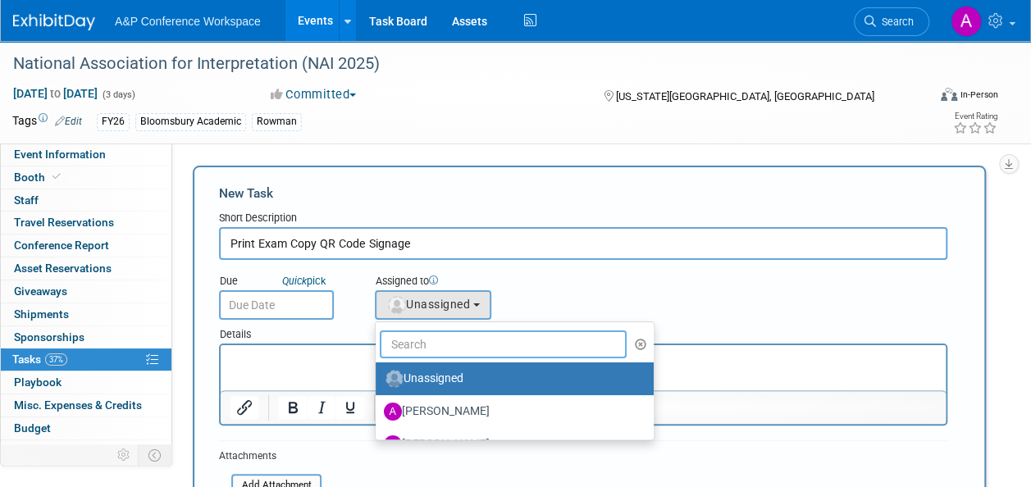
click at [456, 345] on input "text" at bounding box center [503, 345] width 247 height 28
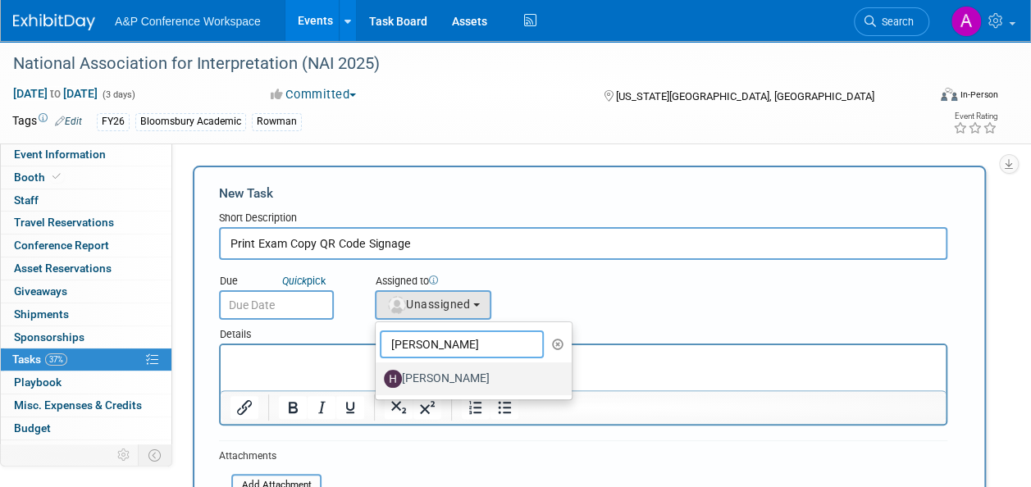
type input "Hanna"
click at [453, 381] on label "[PERSON_NAME]" at bounding box center [469, 379] width 171 height 26
click at [378, 381] on input "[PERSON_NAME]" at bounding box center [373, 377] width 11 height 11
select select "f47d5110-dff9-4952-99f5-c640fdae2d00"
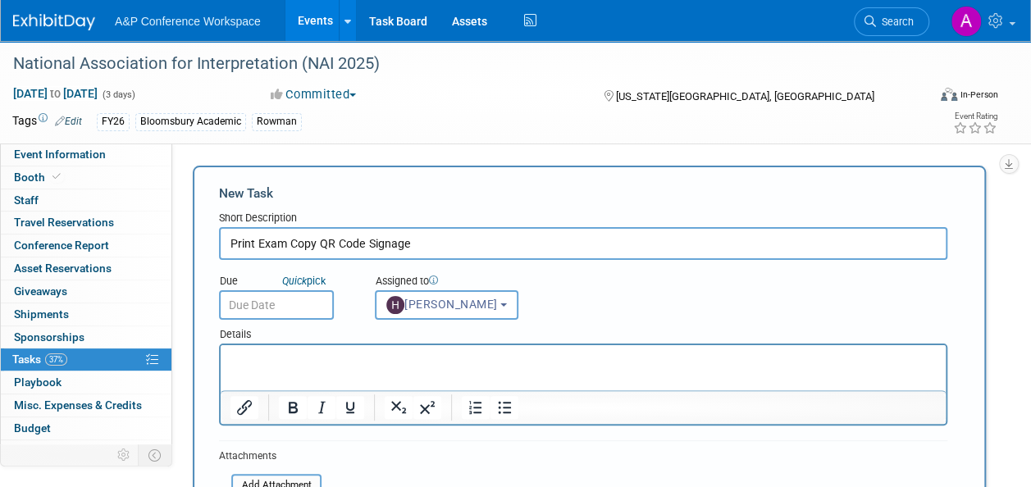
click at [277, 357] on p "Rich Text Area. Press ALT-0 for help." at bounding box center [584, 360] width 706 height 16
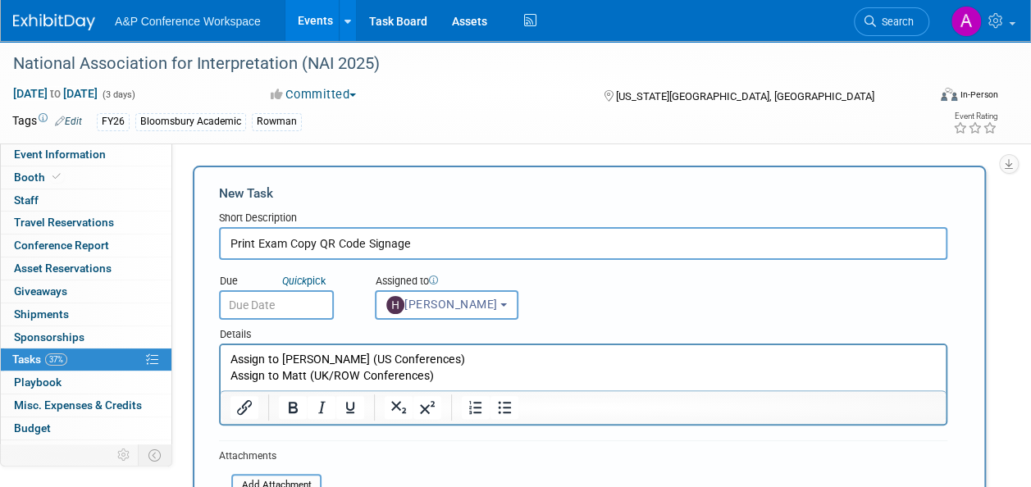
click at [300, 307] on input "text" at bounding box center [276, 305] width 115 height 30
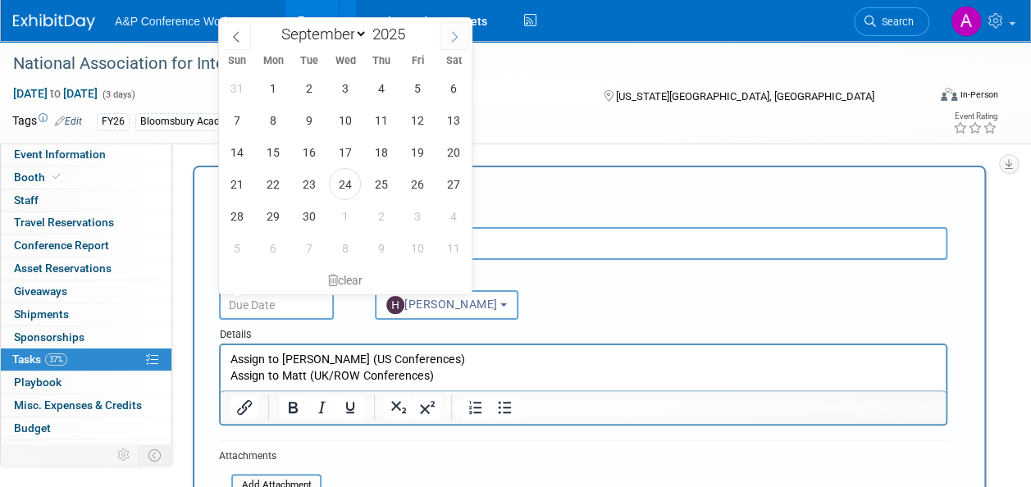
click at [455, 37] on icon at bounding box center [454, 36] width 11 height 11
click at [456, 37] on icon at bounding box center [454, 36] width 11 height 11
select select "10"
click at [271, 116] on span "3" at bounding box center [273, 120] width 32 height 32
type input "Nov 3, 2025"
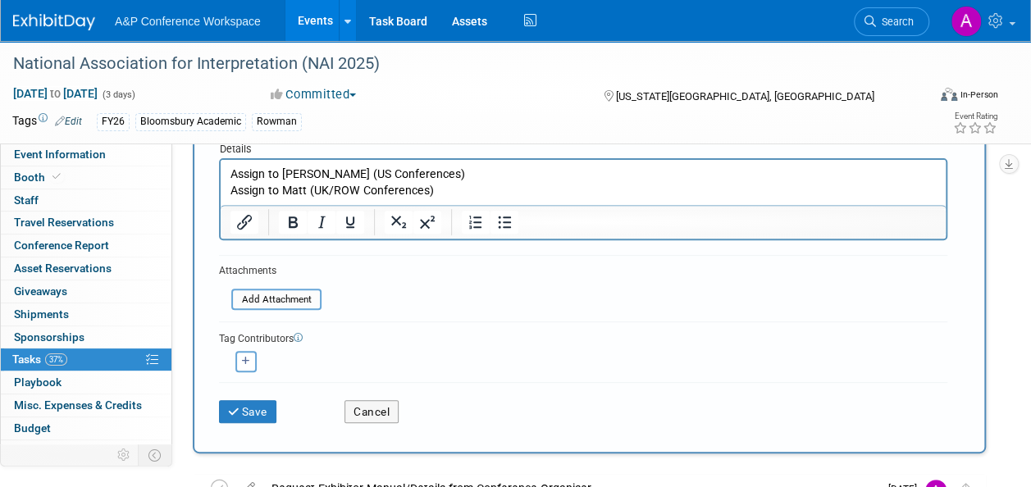
scroll to position [328, 0]
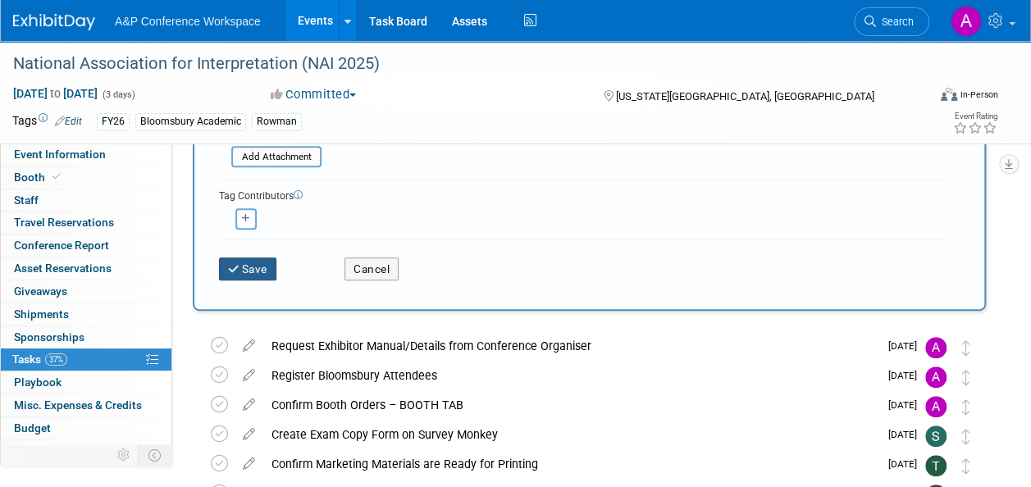
click at [250, 271] on button "Save" at bounding box center [247, 269] width 57 height 23
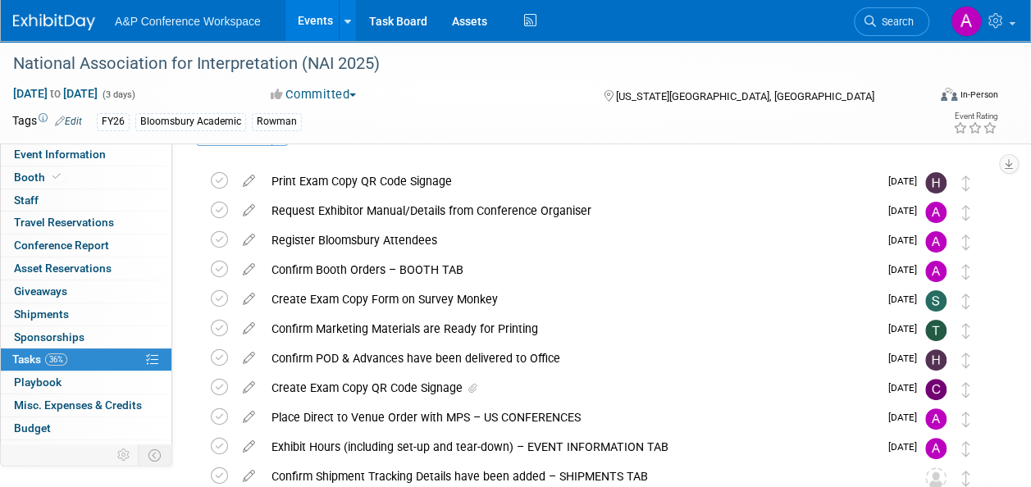
scroll to position [0, 0]
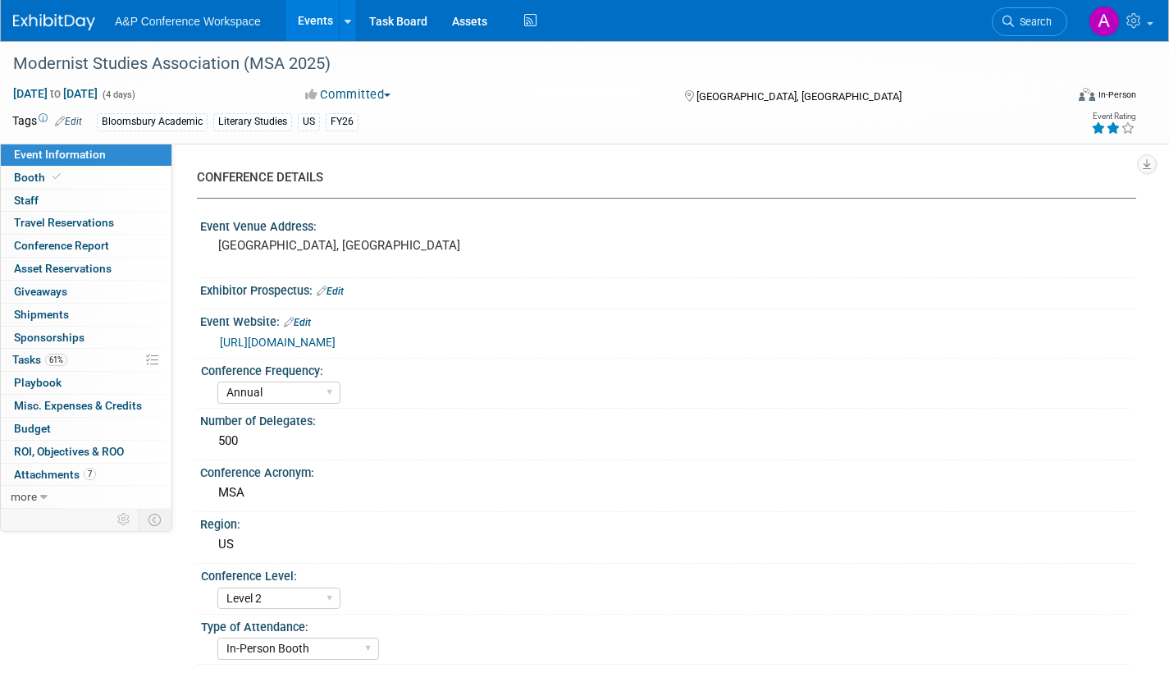
select select "Annual"
select select "Level 2"
select select "In-Person Booth"
select select "Literary Studies"
select select "Bloomsbury Academic"
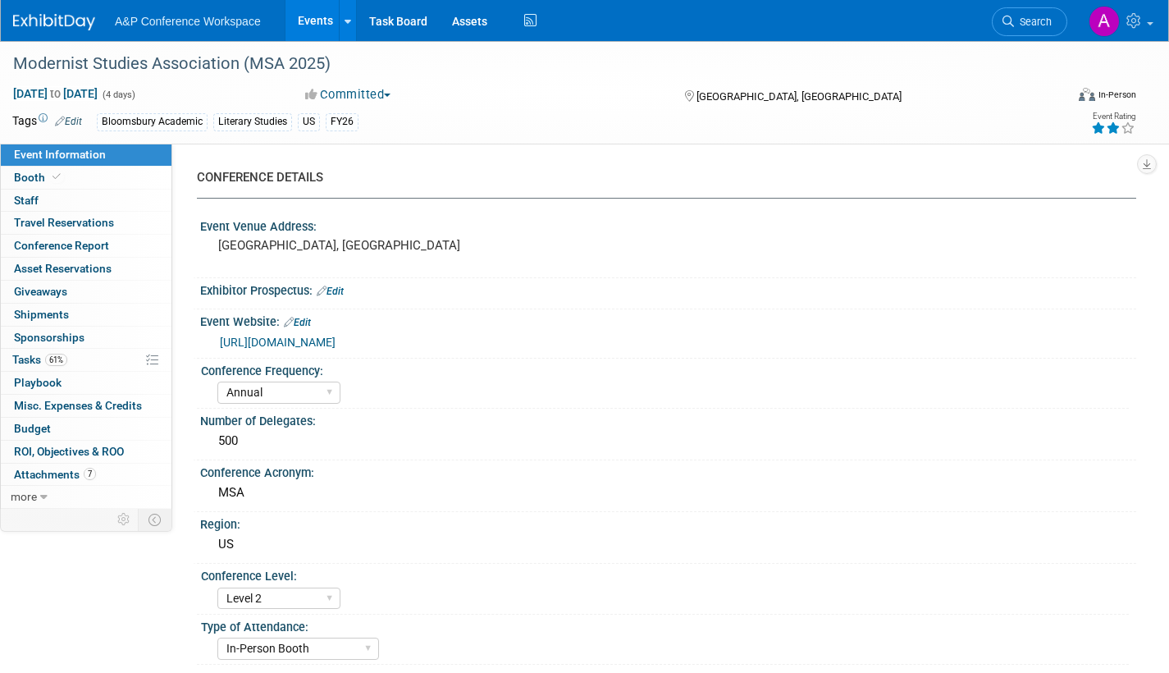
select select "[PERSON_NAME]"
select select "Brand/Subject Presence​"
click at [27, 362] on span "Tasks 61%" at bounding box center [39, 359] width 55 height 13
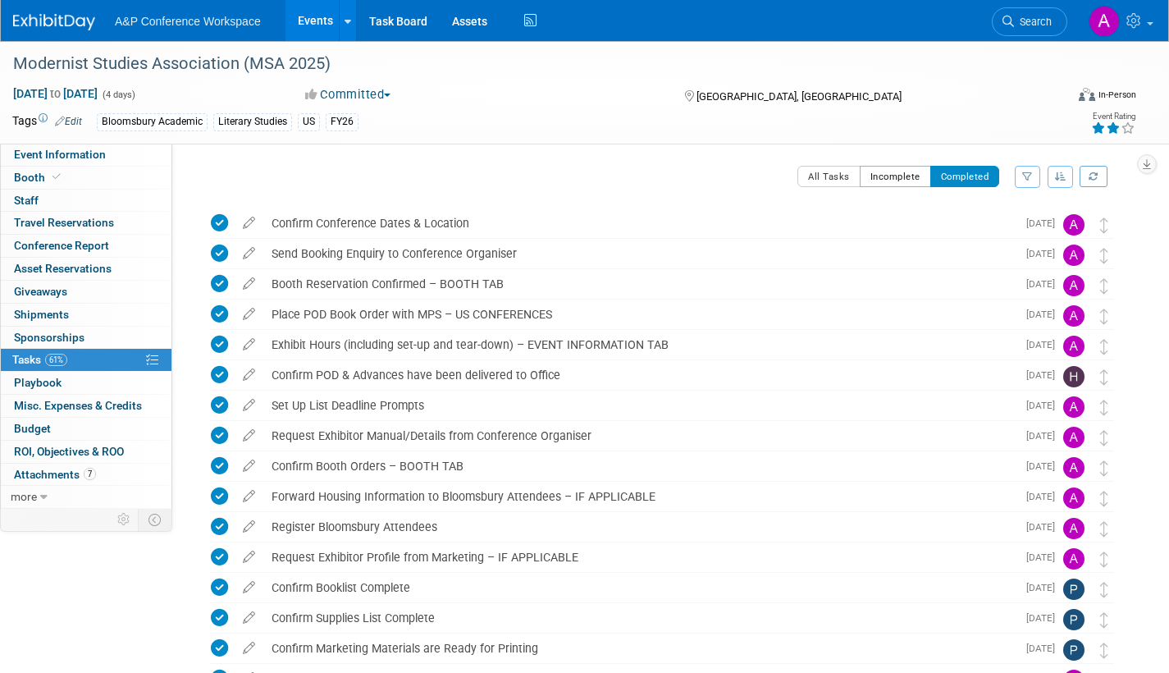
click at [892, 183] on button "Incomplete" at bounding box center [895, 176] width 71 height 21
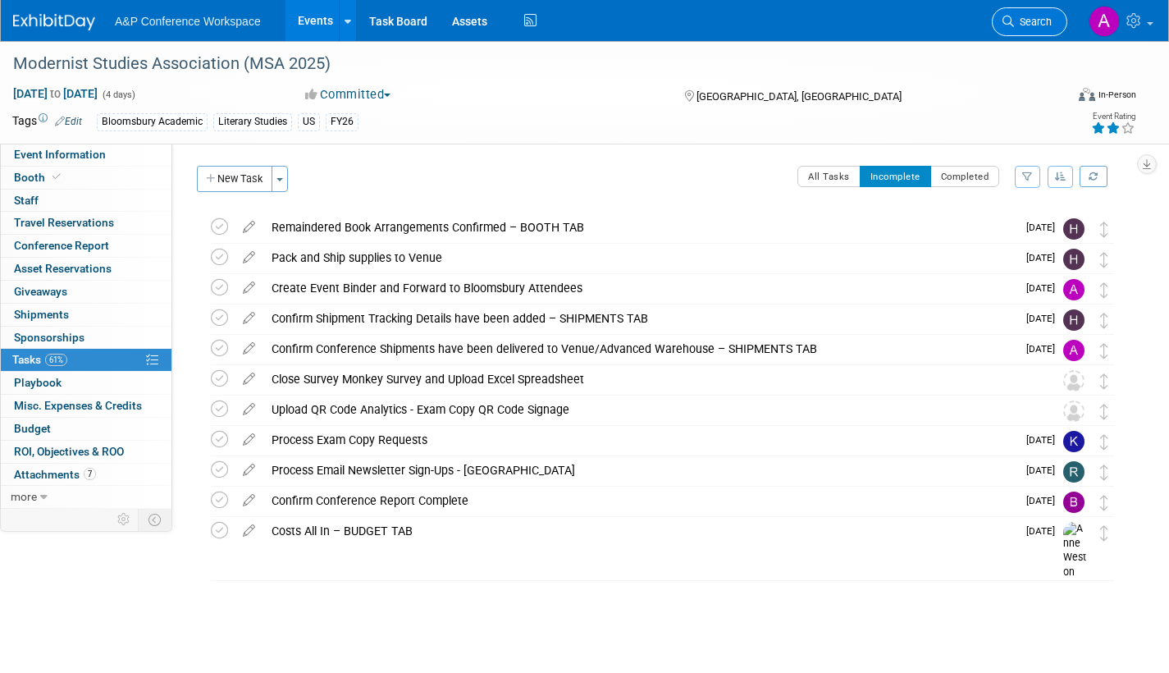
click at [1034, 21] on span "Search" at bounding box center [1033, 22] width 38 height 12
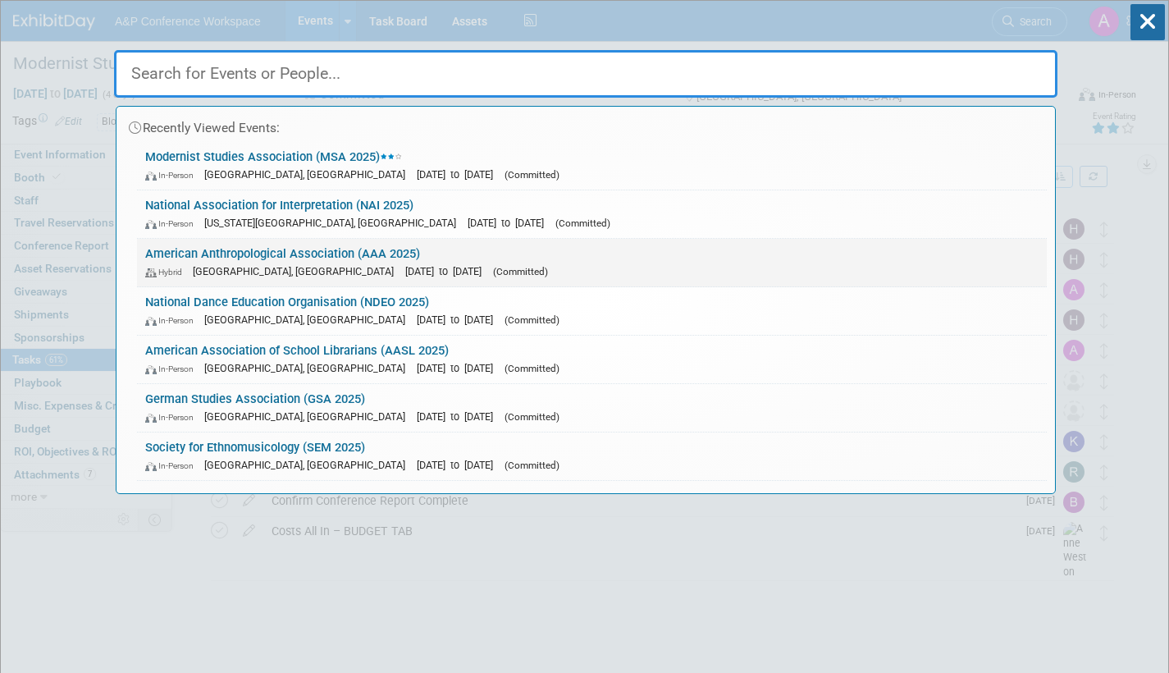
click at [501, 249] on link "American Anthropological Association (AAA 2025) Hybrid New Orleans, LA Nov 20, …" at bounding box center [592, 263] width 910 height 48
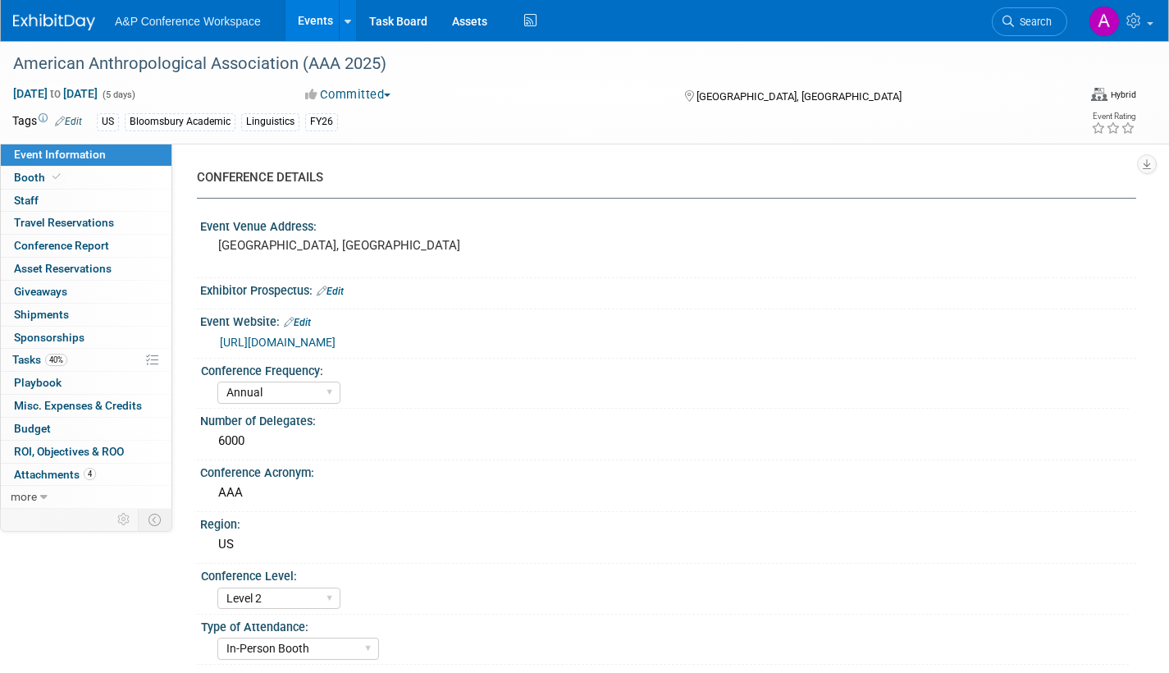
select select "Annual"
select select "Level 2"
select select "In-Person Booth"
select select "Anthropology"
select select "Bloomsbury Academic"
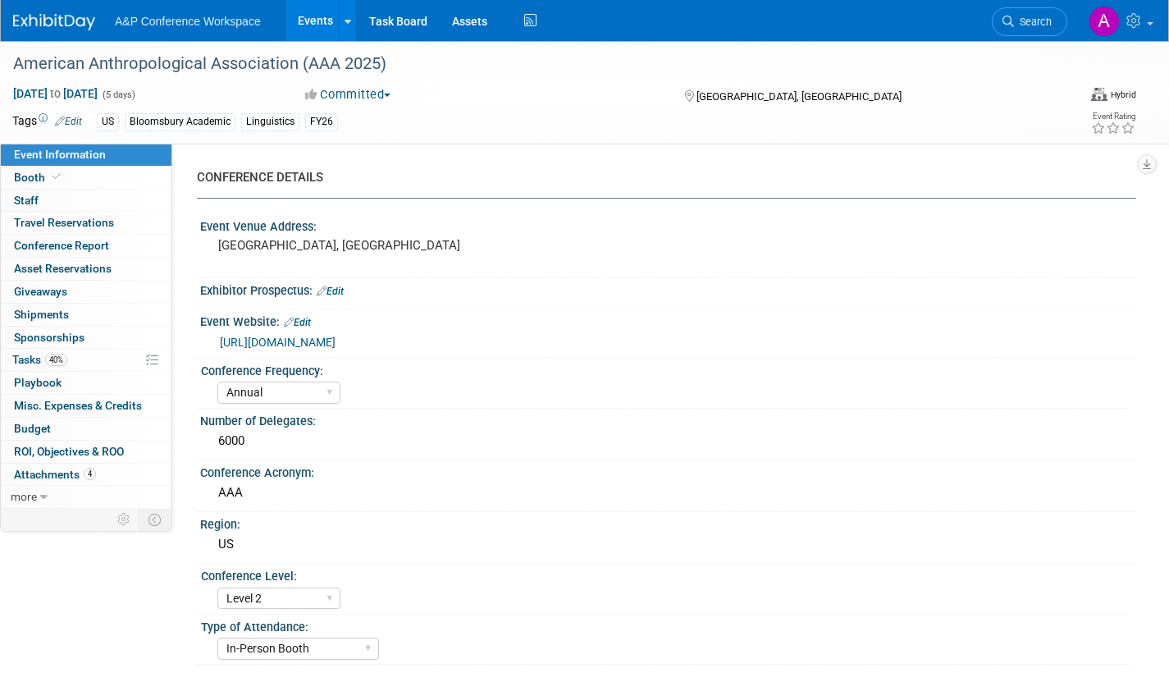
select select "[PERSON_NAME]"
select select "Networking/Commissioning"
click at [15, 367] on link "40% Tasks 40%" at bounding box center [86, 360] width 171 height 22
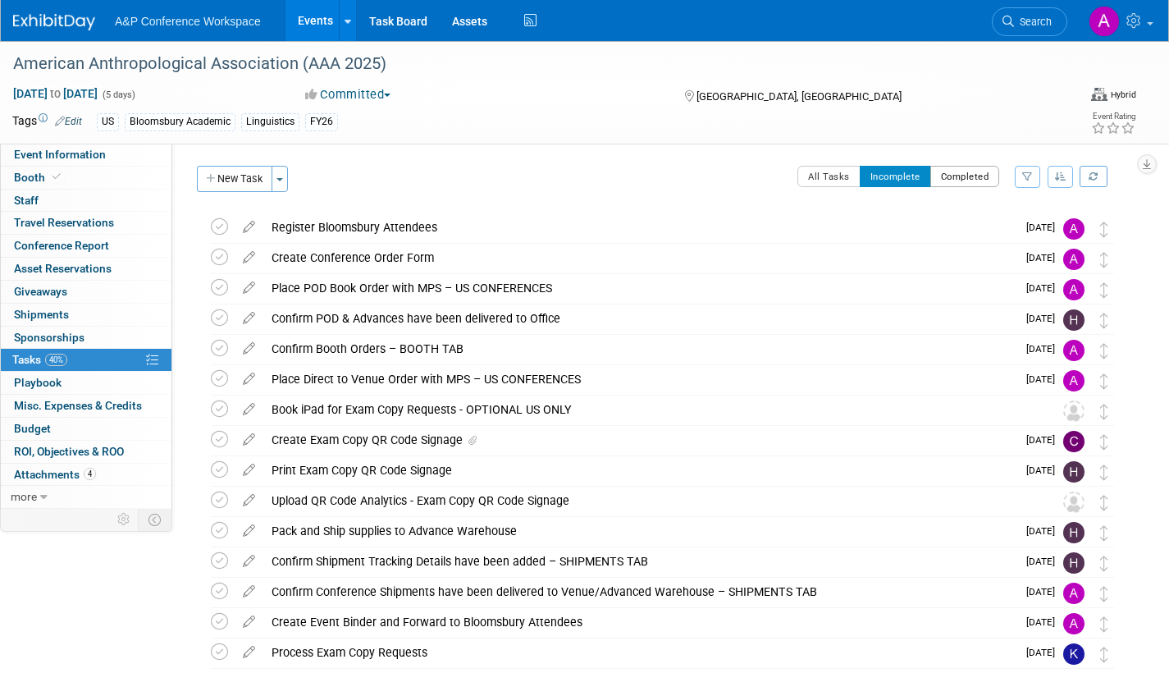
click at [974, 172] on button "Completed" at bounding box center [965, 176] width 70 height 21
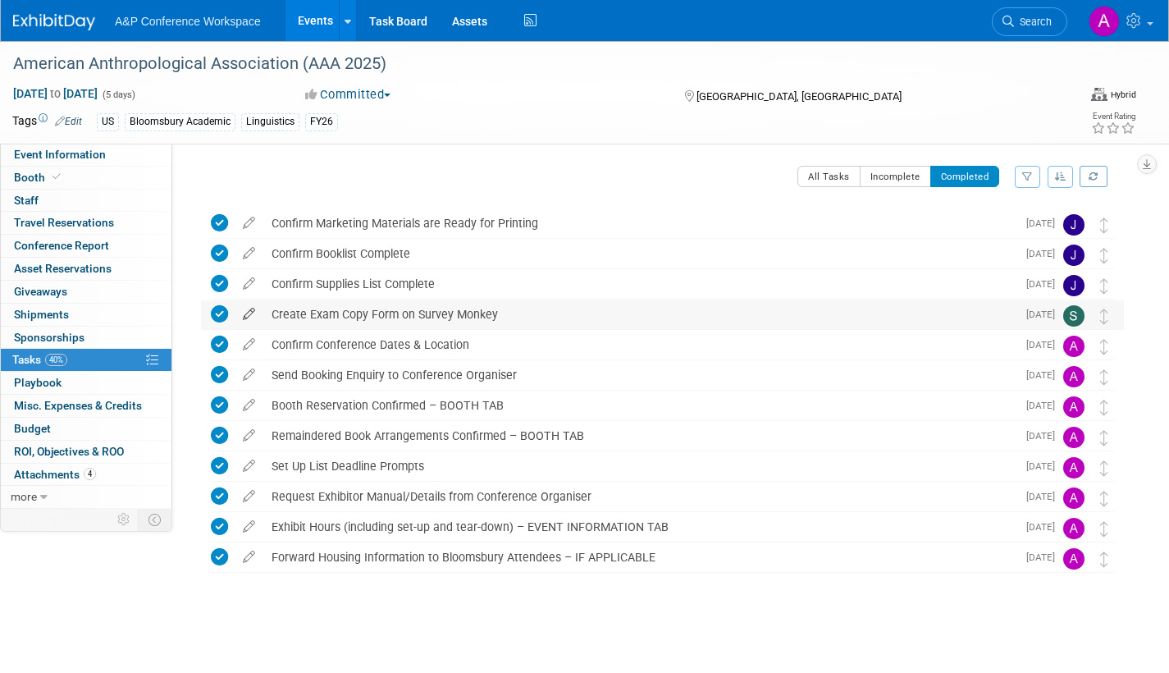
click at [249, 313] on icon at bounding box center [249, 310] width 29 height 21
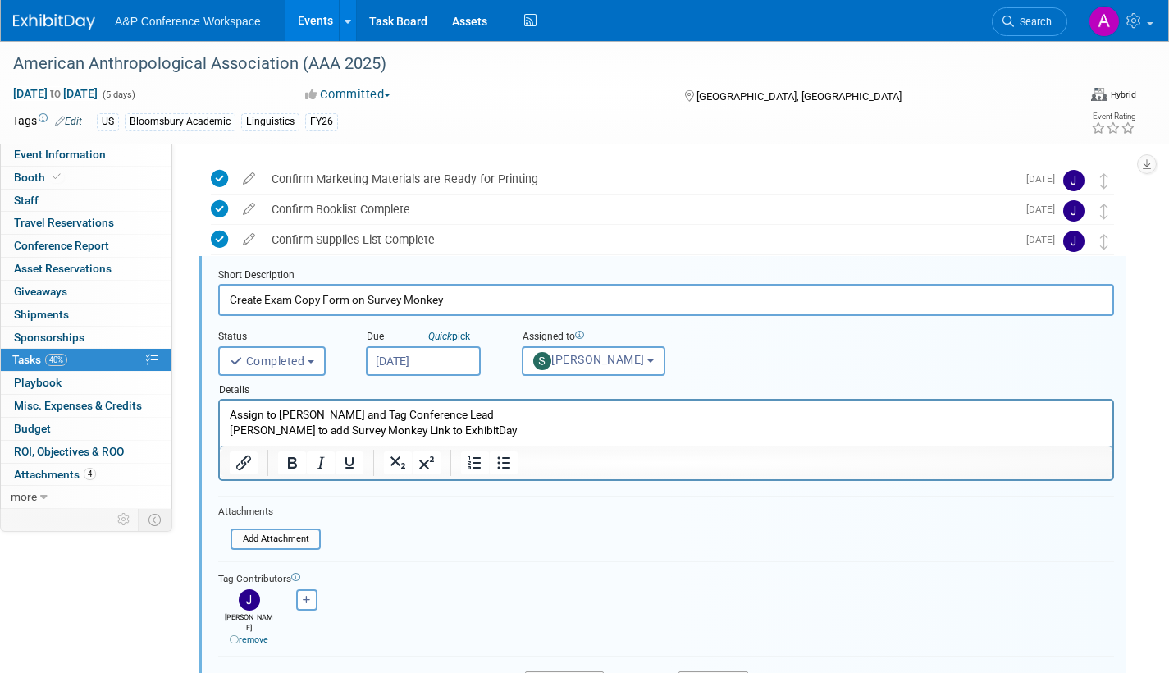
scroll to position [60, 0]
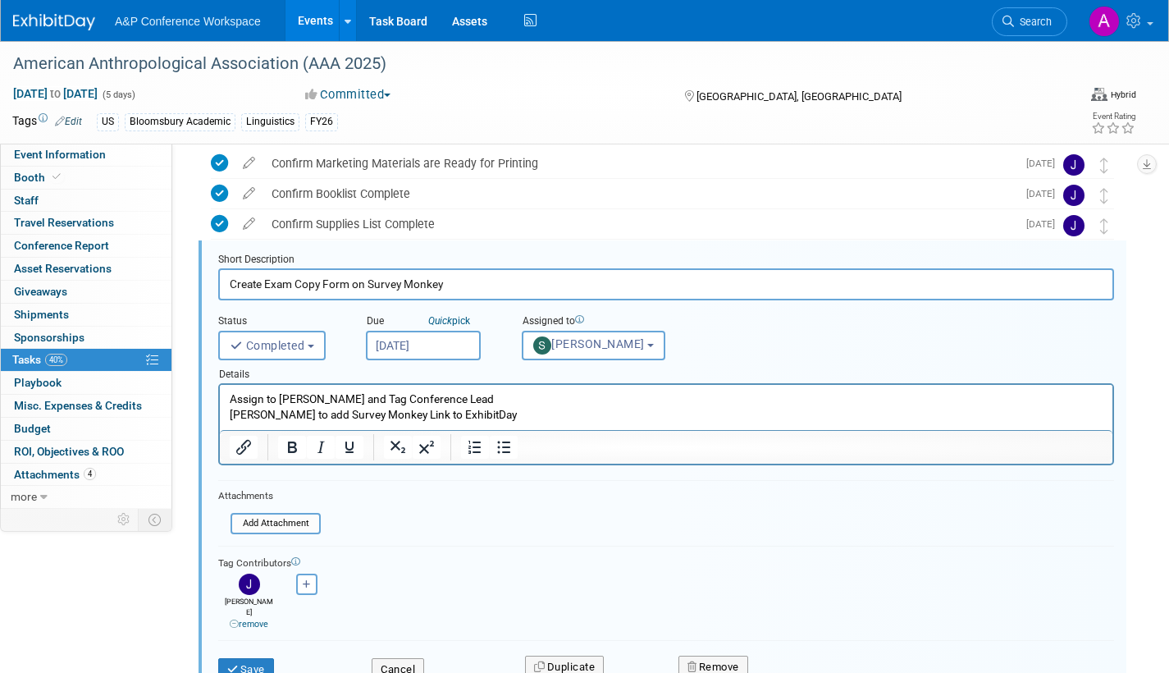
drag, startPoint x: 451, startPoint y: 283, endPoint x: 204, endPoint y: 281, distance: 247.0
click at [204, 281] on div "Short Description Create Exam Copy Form on Survey Monkey Status <i class="far f…" at bounding box center [663, 471] width 928 height 462
drag, startPoint x: 497, startPoint y: 414, endPoint x: 193, endPoint y: 391, distance: 305.2
click at [220, 391] on html "Assign to Samantha Klein and Tag Conference Lead Samantha to add Survey Monkey …" at bounding box center [666, 403] width 893 height 38
copy p "Assign to Samantha Klein and Tag Conference Lead Samantha to add Survey Monkey …"
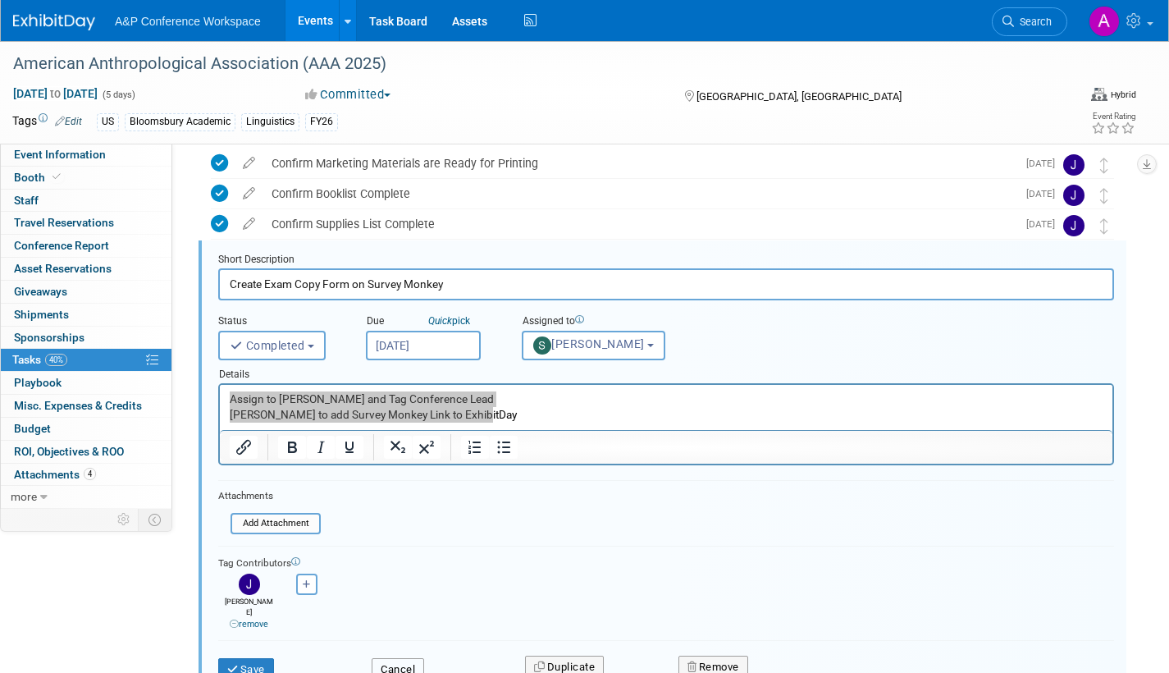
click at [406, 661] on button "Cancel" at bounding box center [398, 669] width 53 height 23
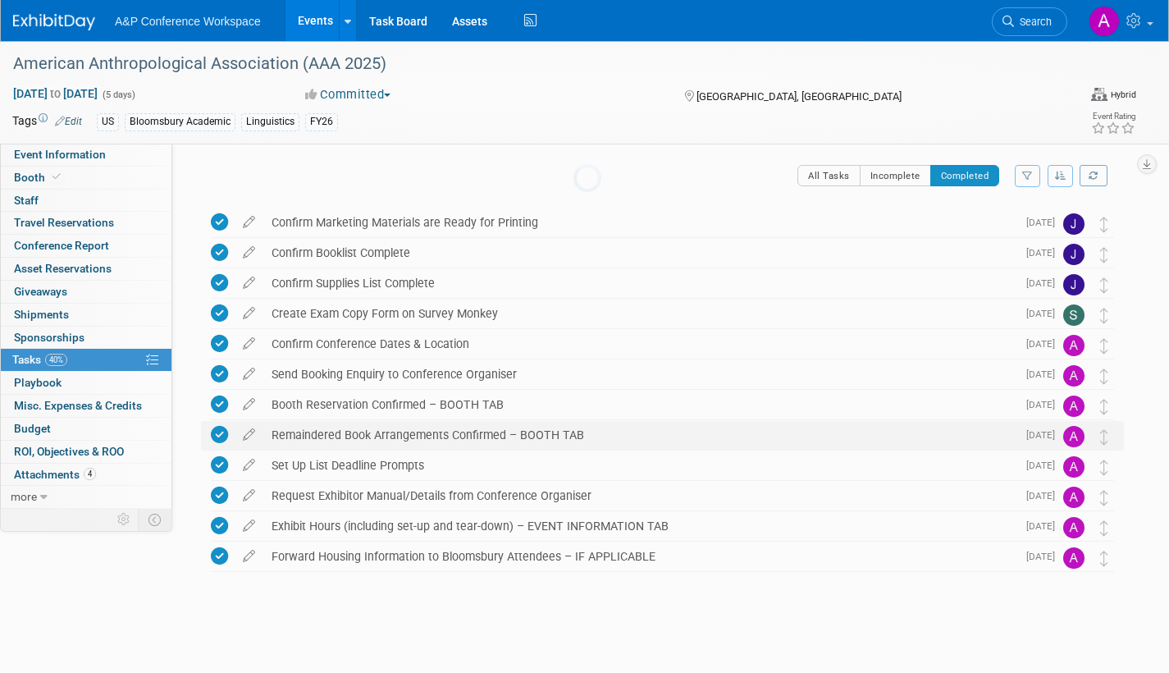
scroll to position [1, 0]
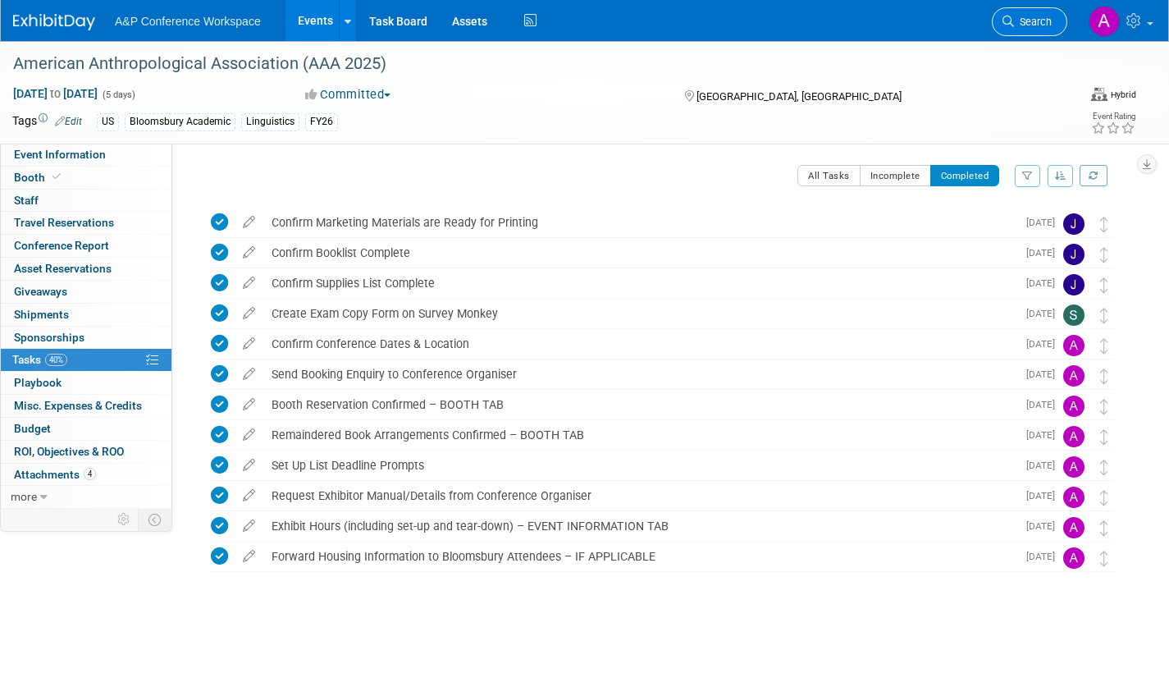
click at [1024, 17] on span "Search" at bounding box center [1033, 22] width 38 height 12
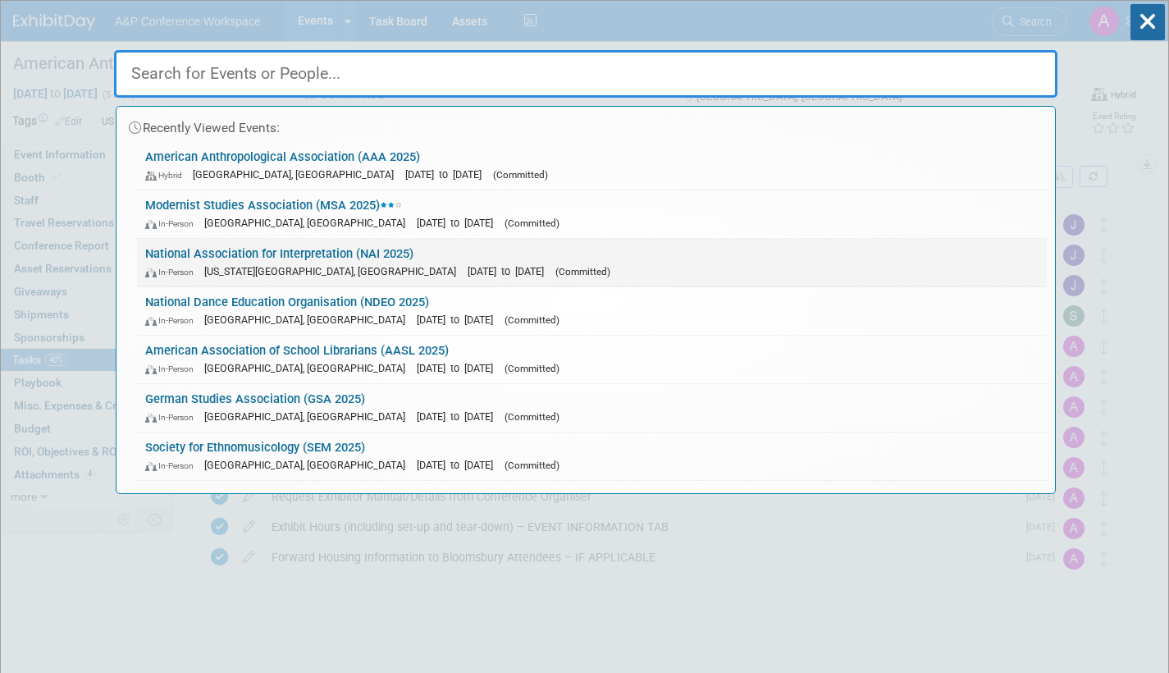
click at [482, 263] on div "In-Person Virginia Beach, VA Nov 11, 2025 to Nov 13, 2025 (Committed)" at bounding box center [592, 271] width 894 height 17
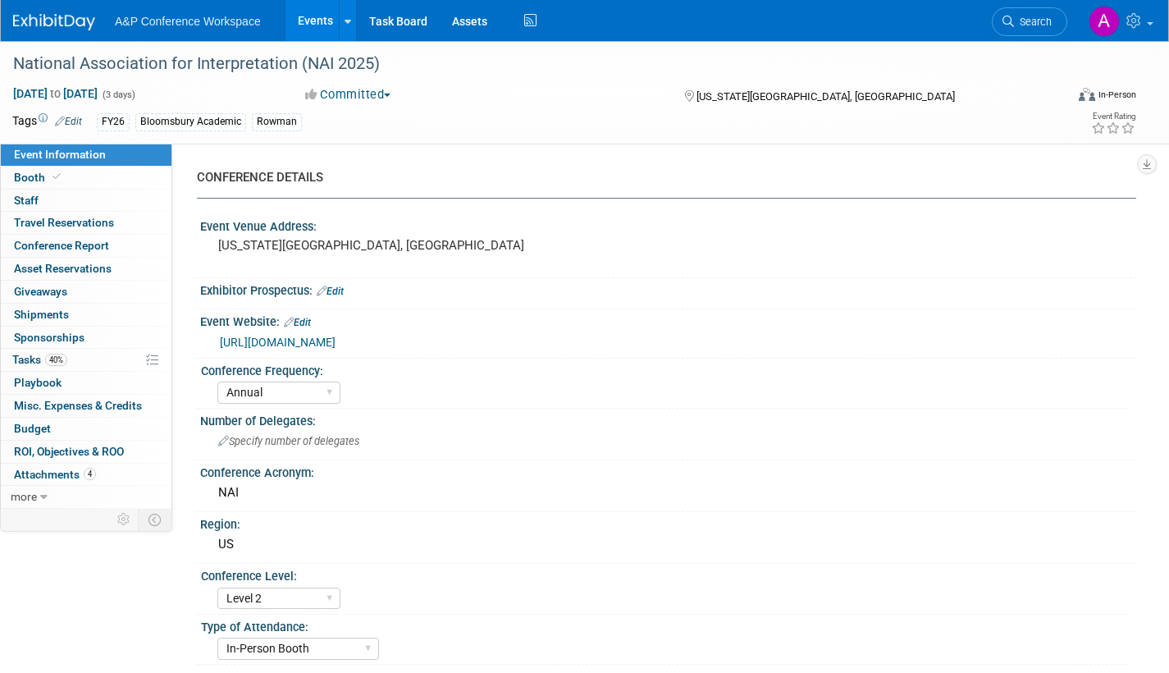
select select "Annual"
select select "Level 2"
select select "In-Person Booth"
select select "Interpretation"
select select "Bloomsbury Academic"
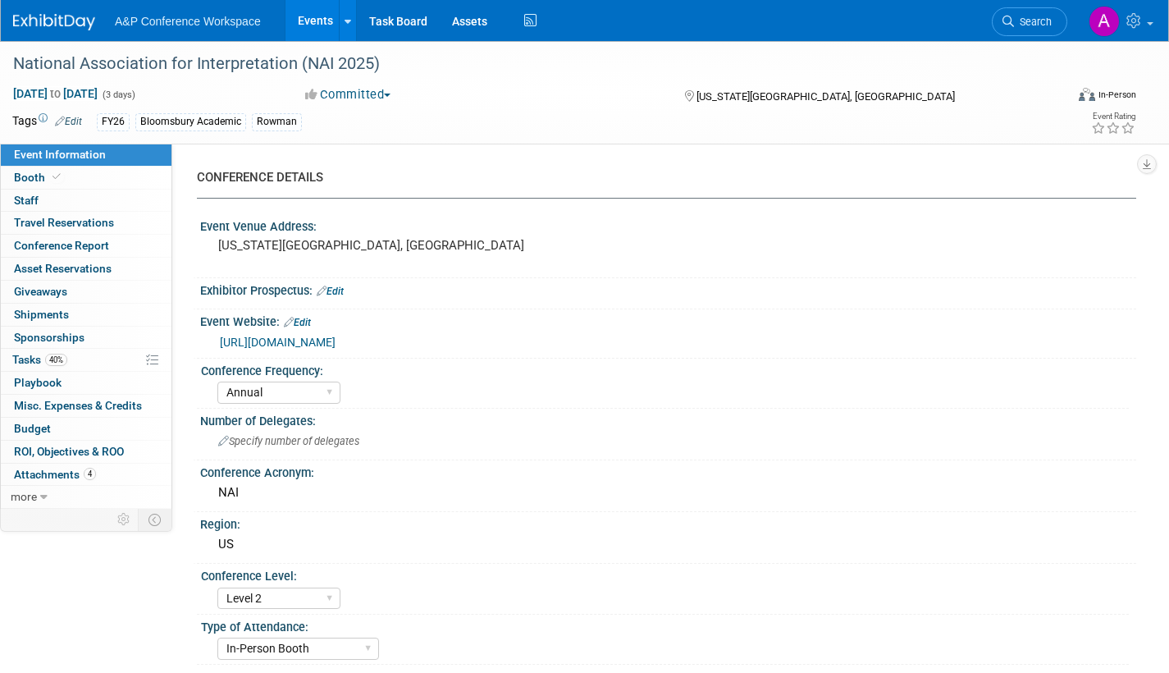
select select "[PERSON_NAME]"
select select "Brand/Subject Presence​"
click at [1038, 11] on link "Search" at bounding box center [1029, 21] width 75 height 29
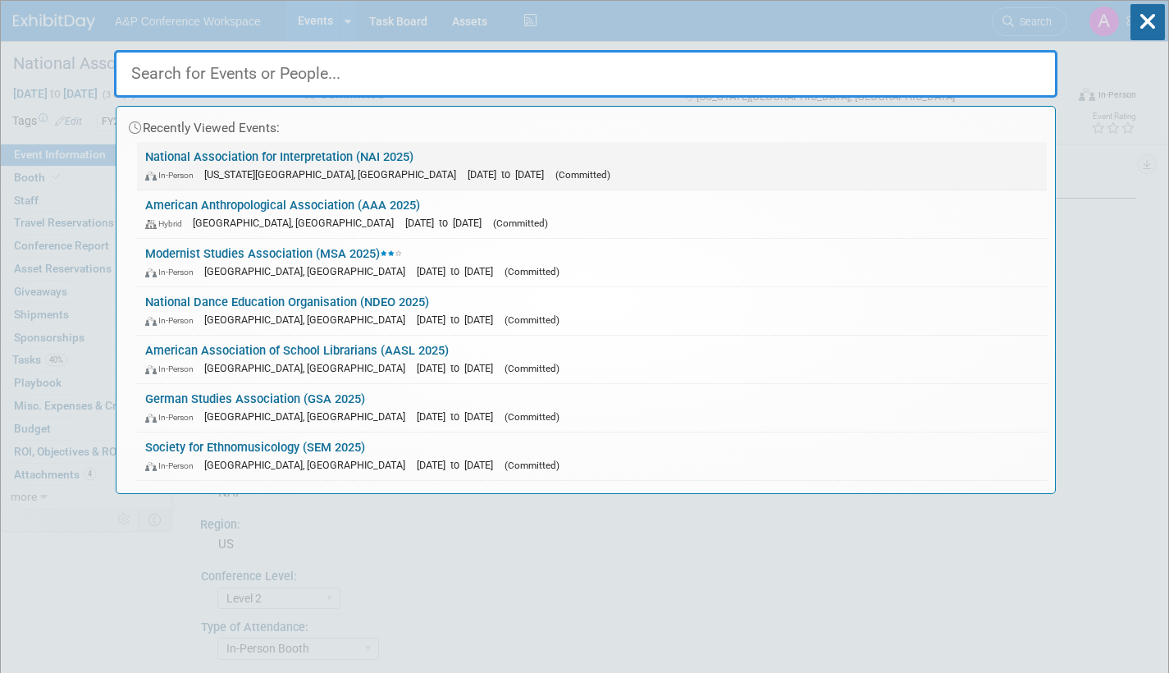
click at [522, 162] on link "National Association for Interpretation (NAI 2025) In-Person Virginia Beach, VA…" at bounding box center [592, 166] width 910 height 48
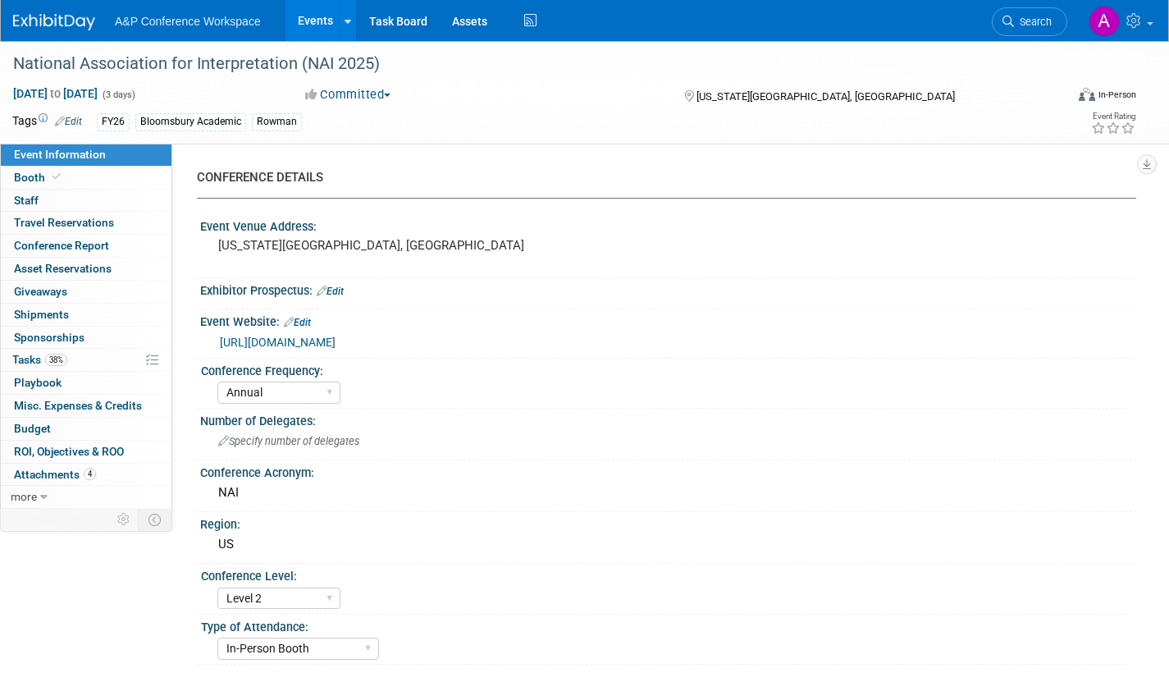
select select "Annual"
select select "Level 2"
select select "In-Person Booth"
select select "Interpretation"
select select "Bloomsbury Academic"
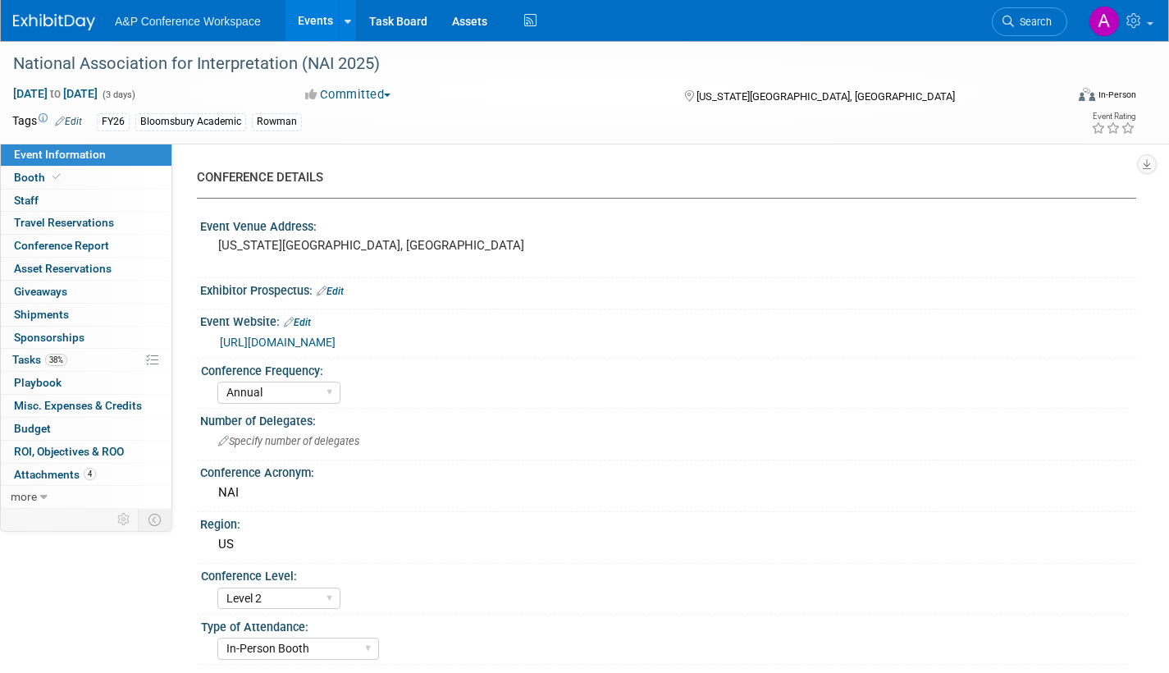
select select "[PERSON_NAME]"
select select "Brand/Subject Presence​"
click at [11, 355] on link "38% Tasks 38%" at bounding box center [86, 360] width 171 height 22
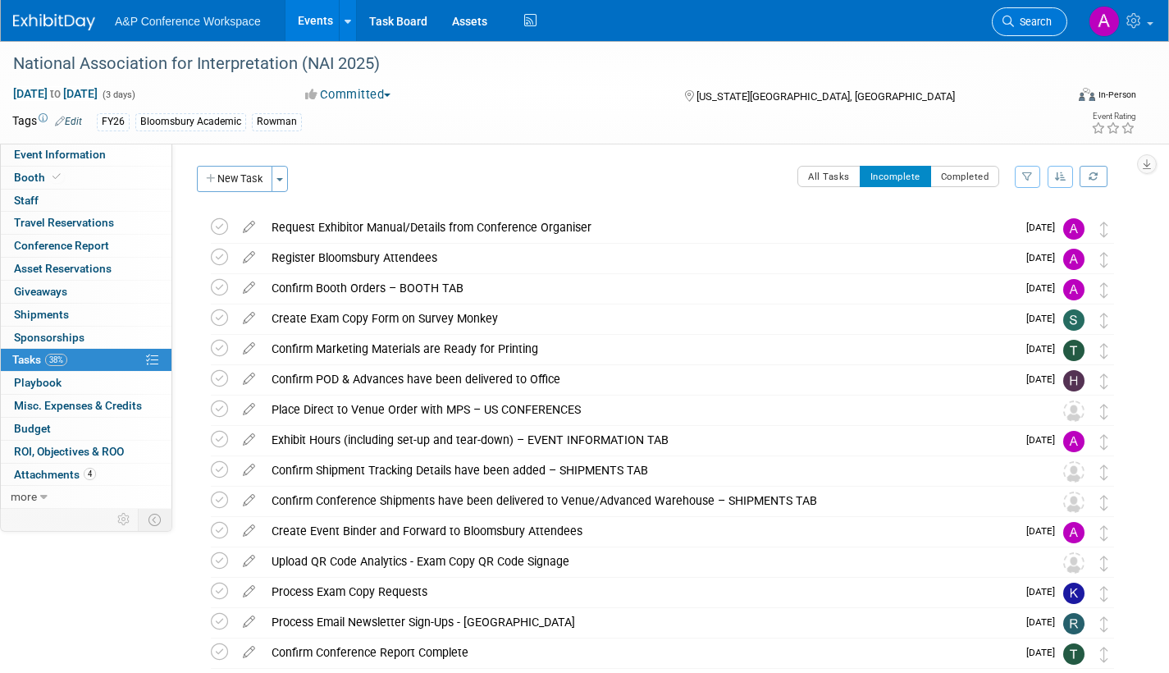
click at [1031, 23] on span "Search" at bounding box center [1033, 22] width 38 height 12
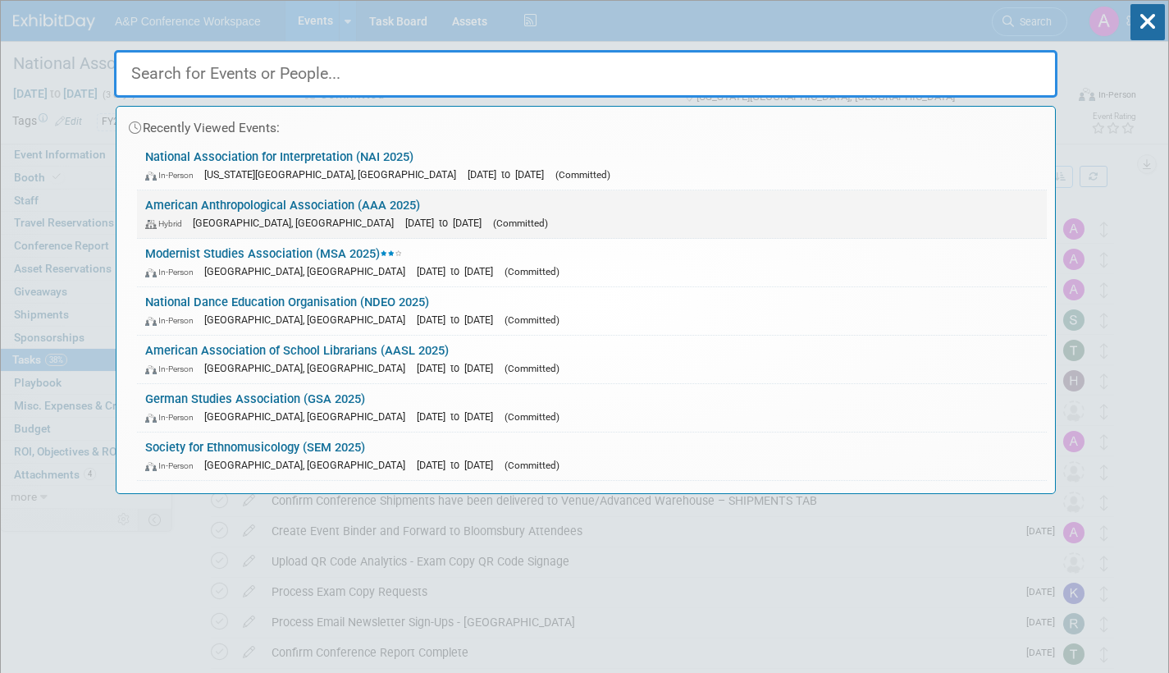
click at [557, 216] on div "Hybrid [GEOGRAPHIC_DATA], [GEOGRAPHIC_DATA] [DATE] to [DATE] (Committed)" at bounding box center [592, 222] width 894 height 17
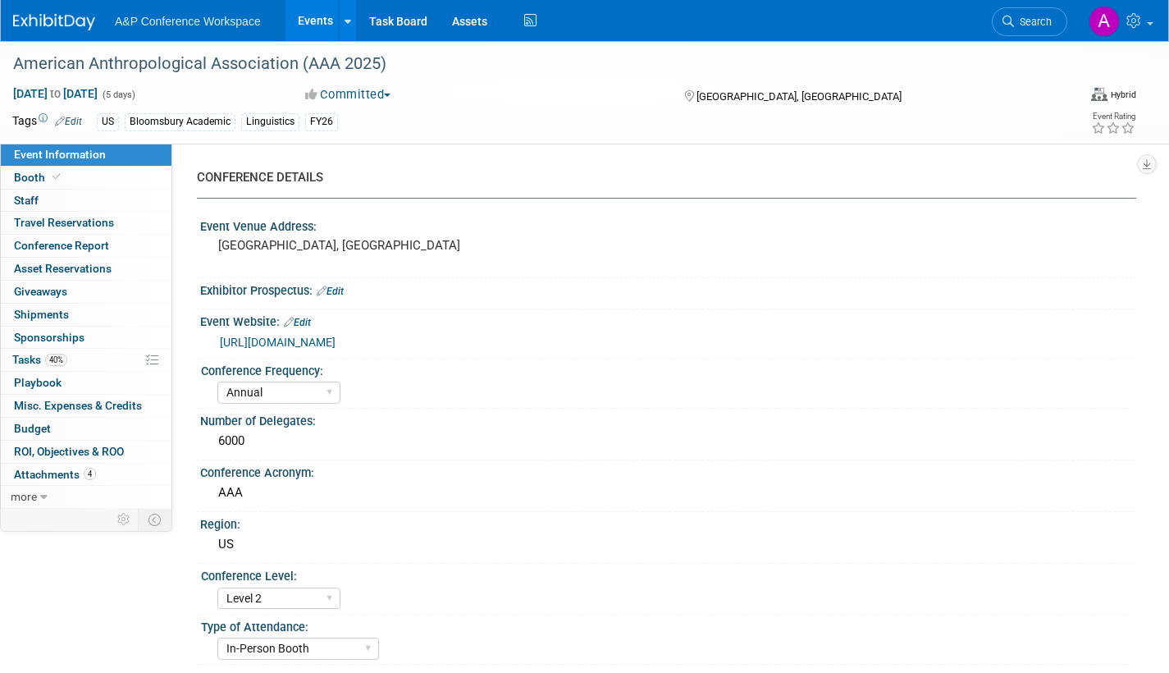
select select "Annual"
select select "Level 2"
select select "In-Person Booth"
select select "Anthropology"
select select "Bloomsbury Academic"
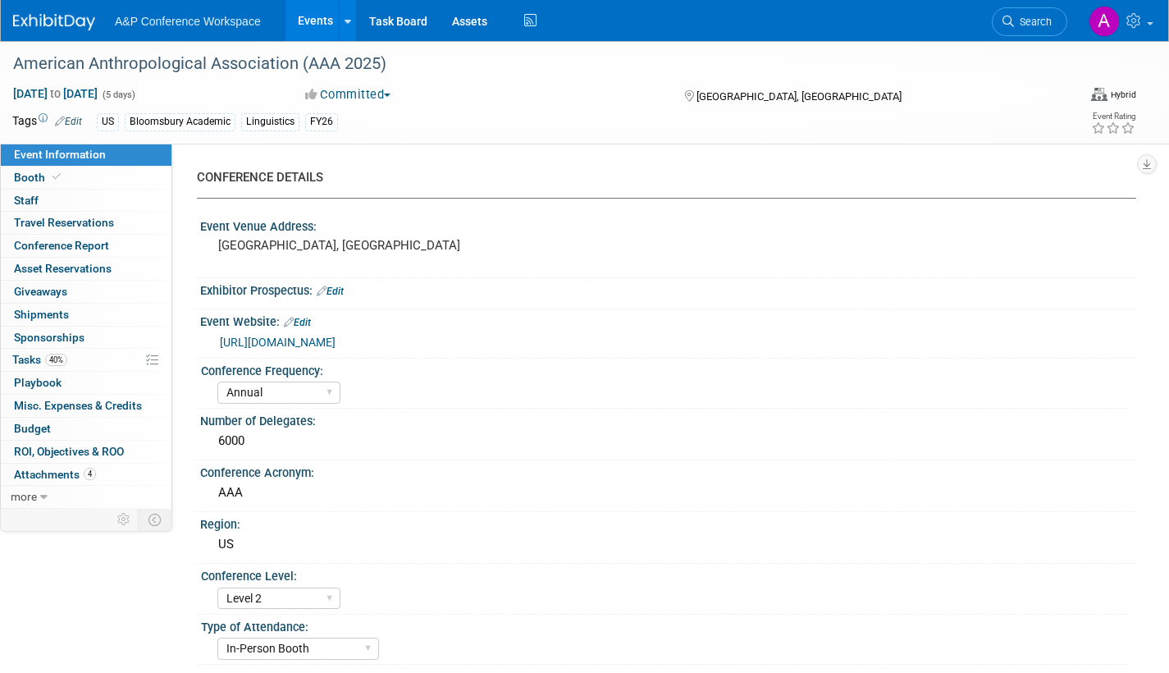
select select "[PERSON_NAME]"
select select "Networking/Commissioning"
click at [25, 359] on span "Tasks 40%" at bounding box center [39, 359] width 55 height 13
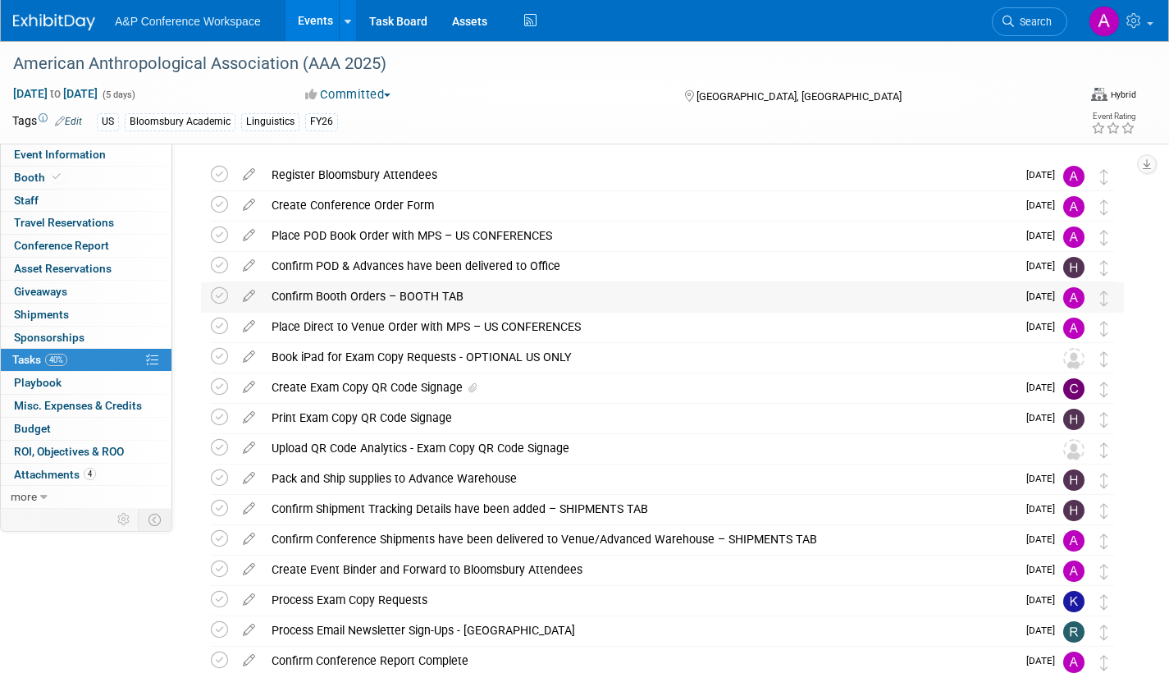
scroll to position [82, 0]
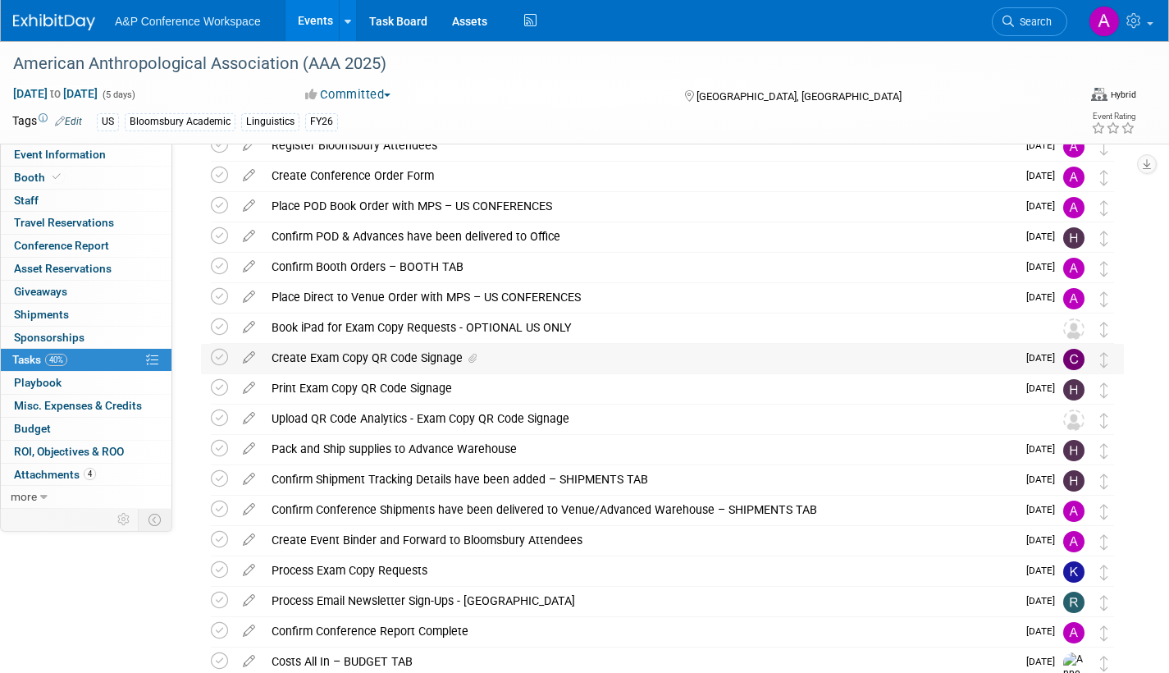
click at [472, 357] on icon at bounding box center [473, 359] width 8 height 10
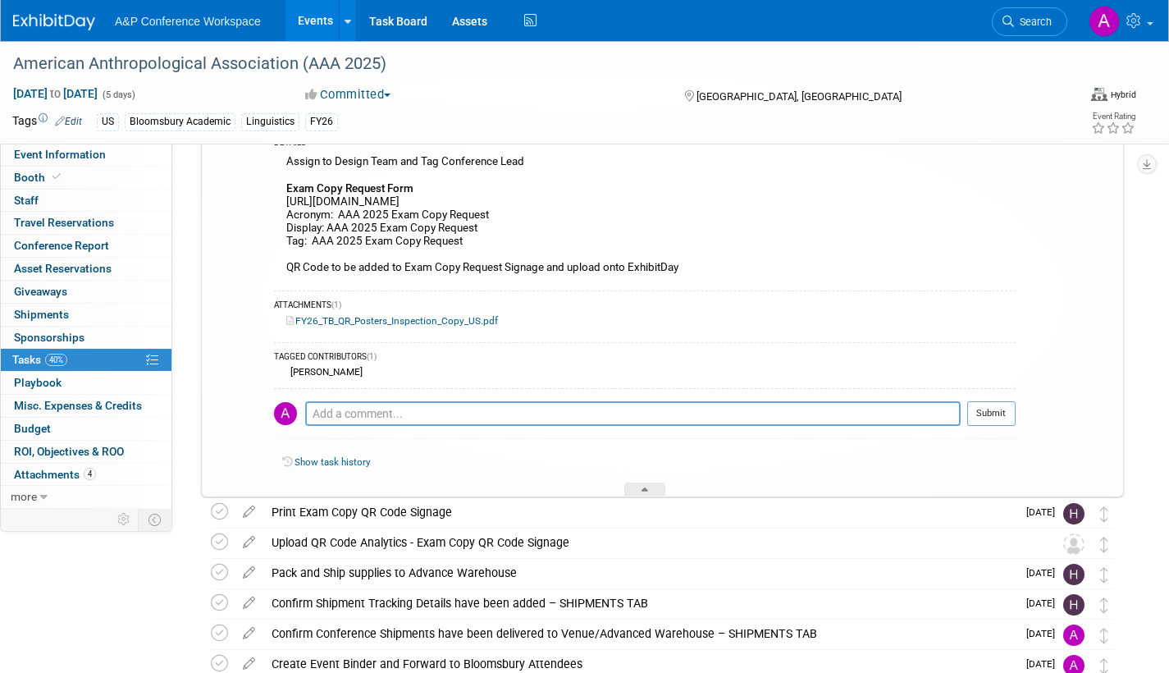
scroll to position [328, 0]
click at [641, 486] on div at bounding box center [644, 489] width 41 height 14
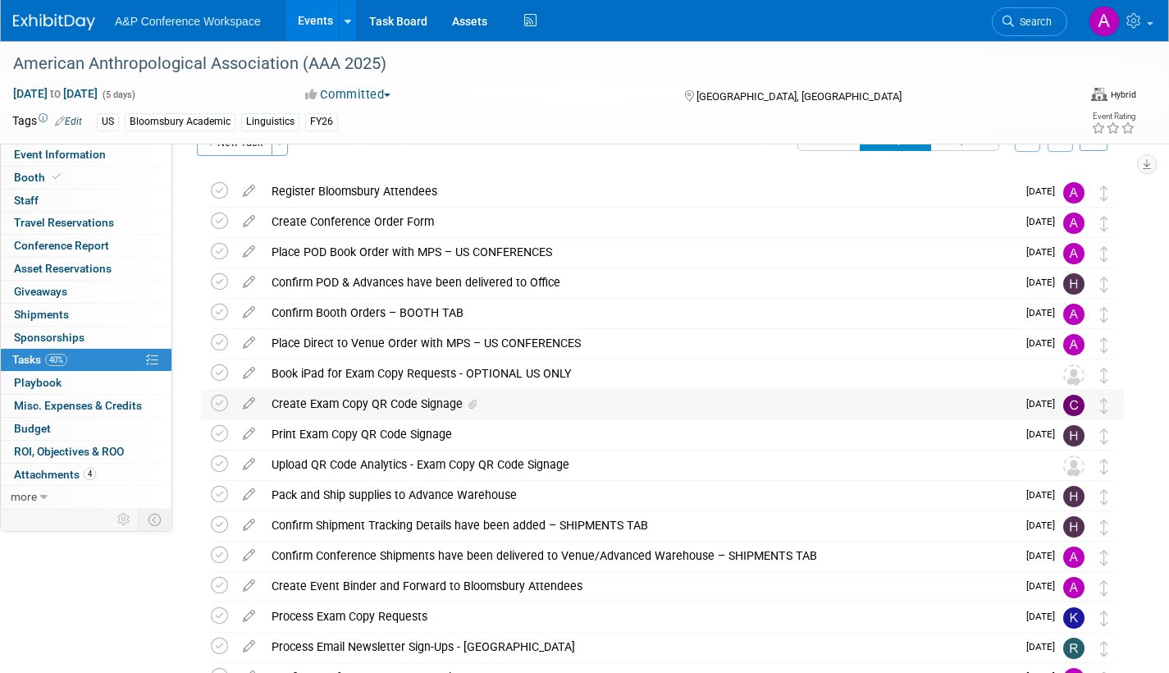
scroll to position [23, 0]
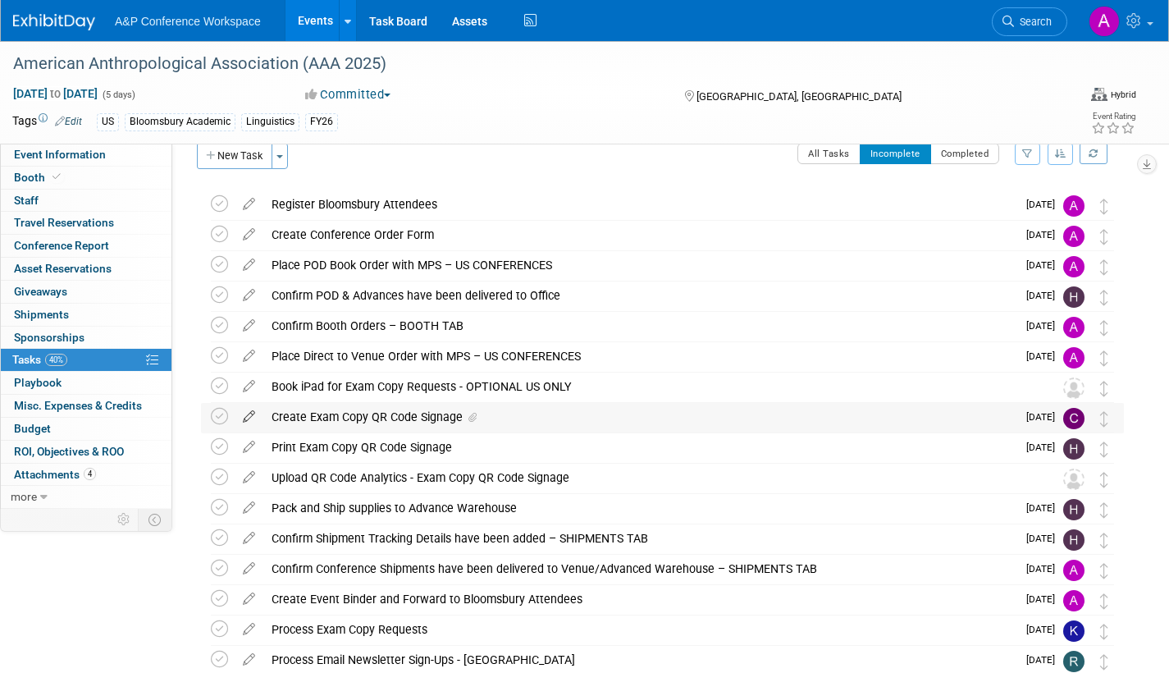
click at [245, 413] on icon at bounding box center [249, 413] width 29 height 21
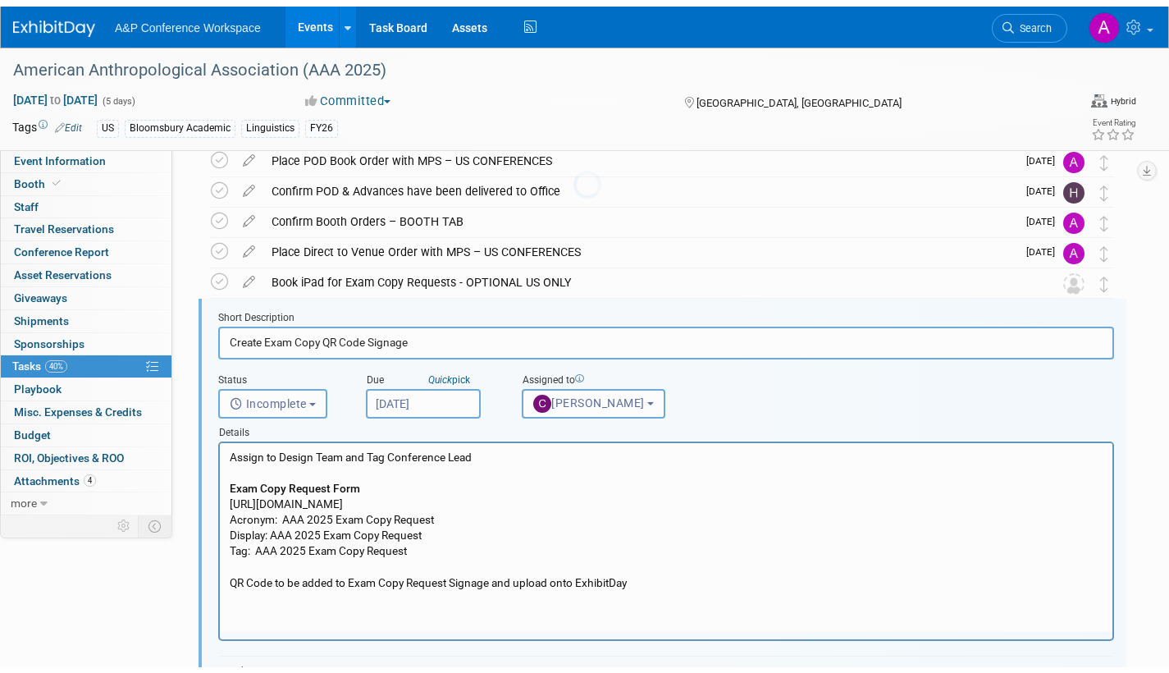
scroll to position [185, 0]
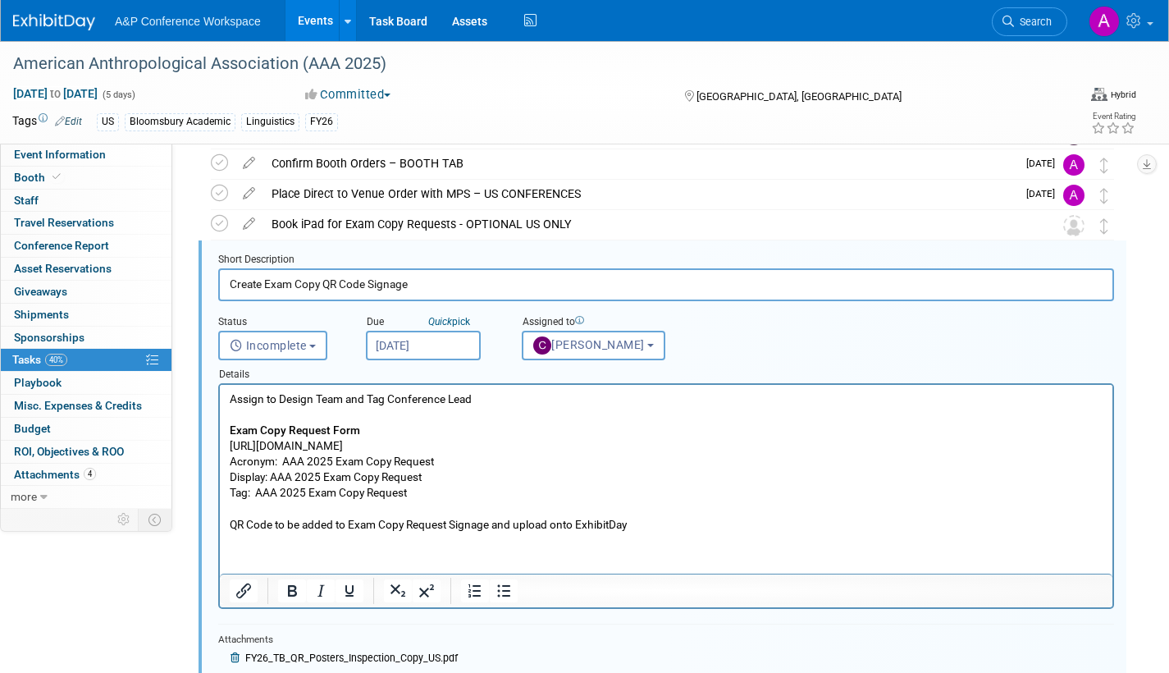
drag, startPoint x: 418, startPoint y: 281, endPoint x: 203, endPoint y: 288, distance: 214.3
click at [203, 288] on div "Short Description Create Exam Copy QR Code Signage Status <i class="far fa-cloc…" at bounding box center [663, 552] width 928 height 625
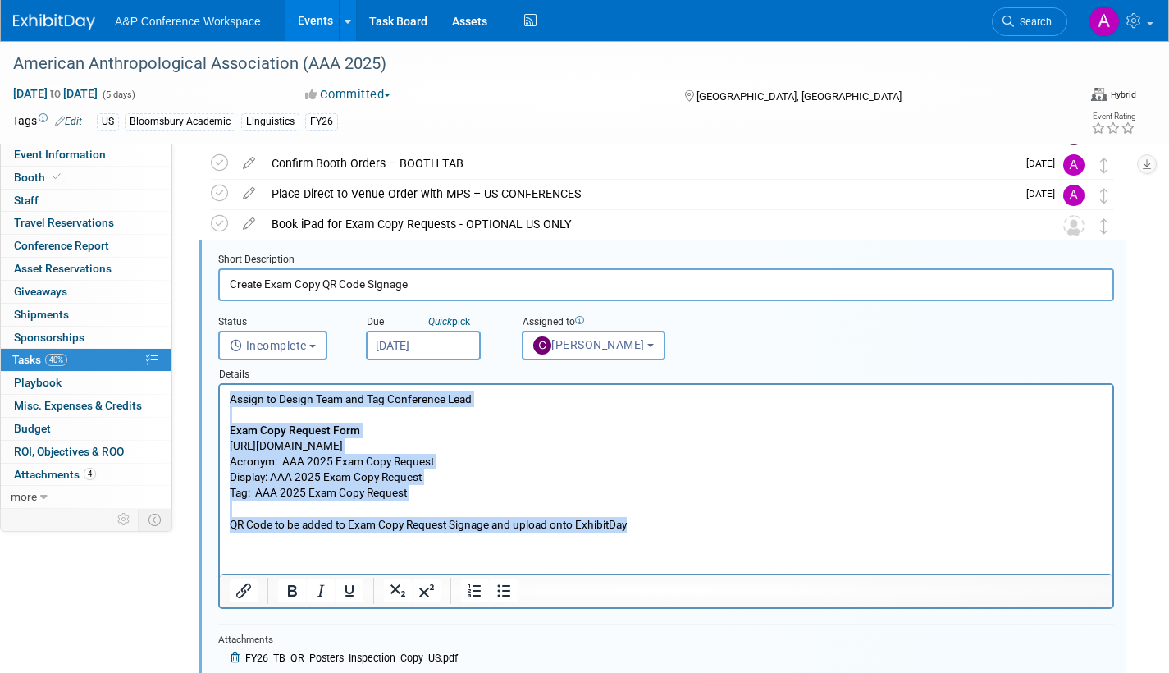
drag, startPoint x: 231, startPoint y: 402, endPoint x: 651, endPoint y: 534, distance: 441.2
click at [651, 533] on html "Assign to Design Team and Tag Conference Lead Exam Copy Request Form [URL][DOMA…" at bounding box center [666, 459] width 893 height 148
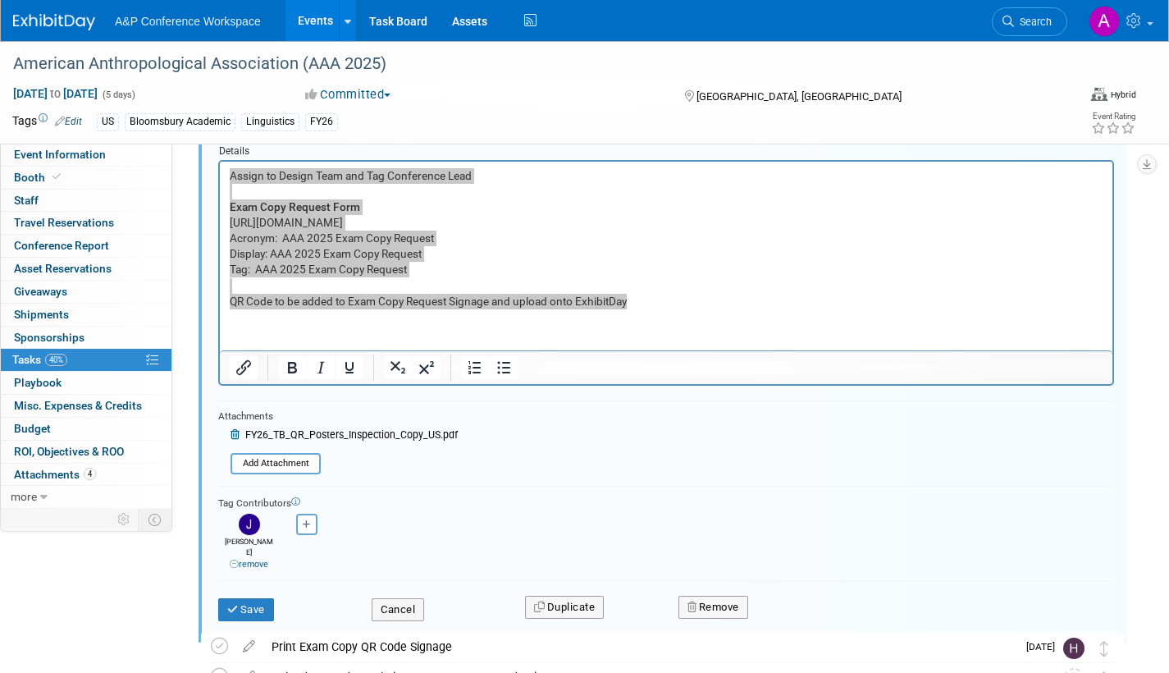
scroll to position [432, 0]
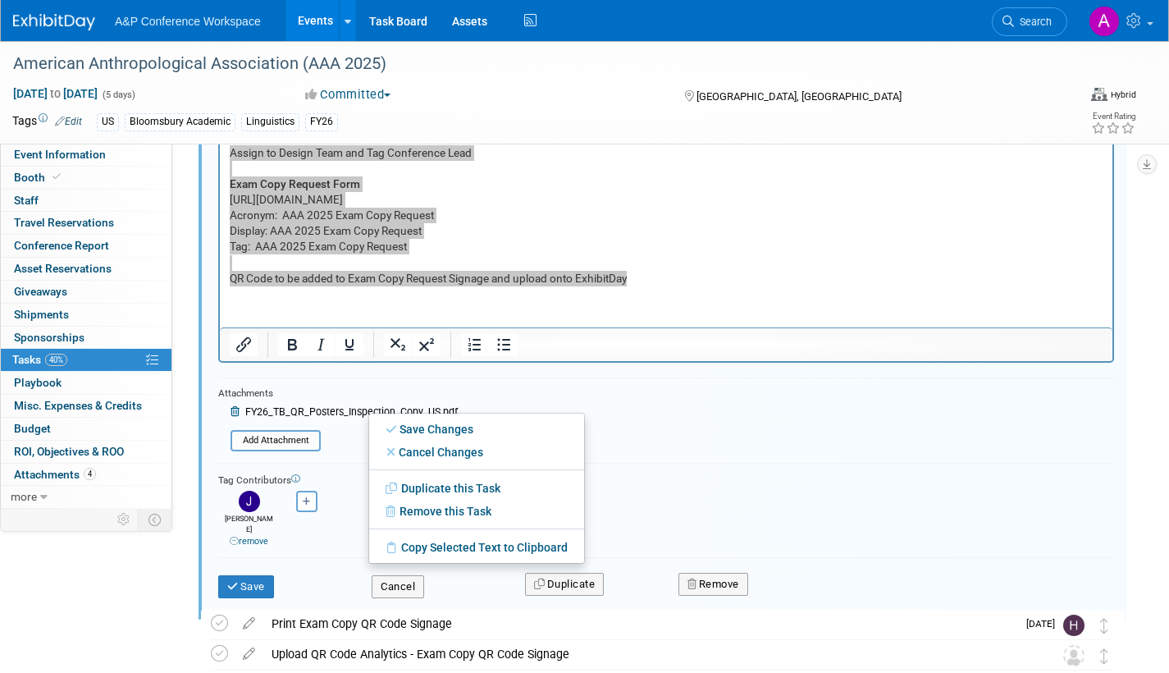
drag, startPoint x: 349, startPoint y: 487, endPoint x: 350, endPoint y: 466, distance: 20.6
click at [350, 487] on div "Abbie remove [GEOGRAPHIC_DATA] remove" at bounding box center [666, 517] width 896 height 61
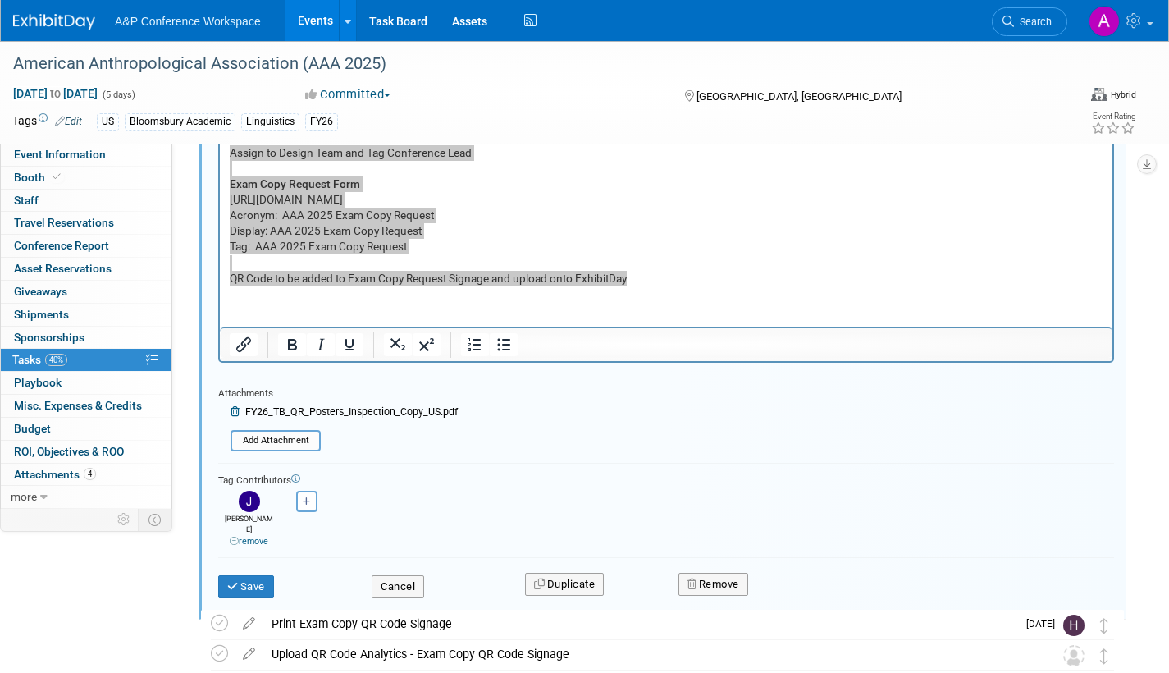
click at [293, 411] on span "FY26_TB_QR_Posters_Inspection_Copy_US.pdf" at bounding box center [351, 411] width 213 height 11
click at [286, 443] on input "file" at bounding box center [235, 441] width 167 height 18
click at [39, 478] on span "Attachments 4" at bounding box center [55, 474] width 82 height 13
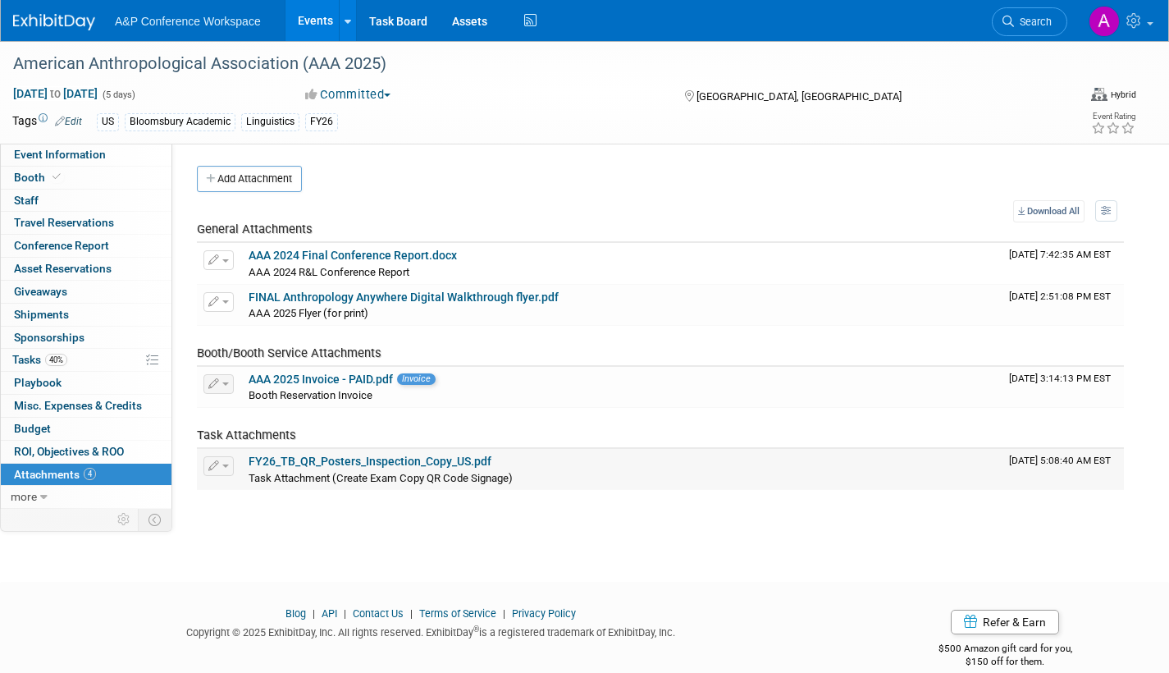
click at [329, 464] on link "FY26_TB_QR_Posters_Inspection_Copy_US.pdf" at bounding box center [370, 461] width 243 height 13
click at [21, 362] on span "Tasks 40%" at bounding box center [39, 359] width 55 height 13
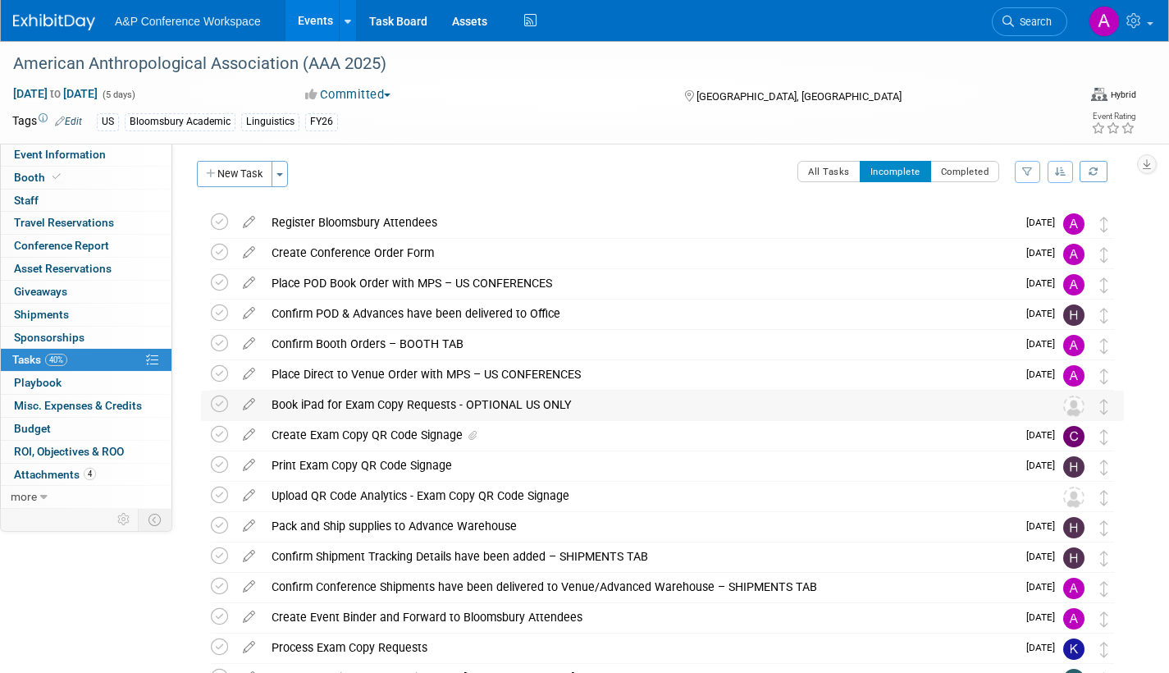
scroll to position [82, 0]
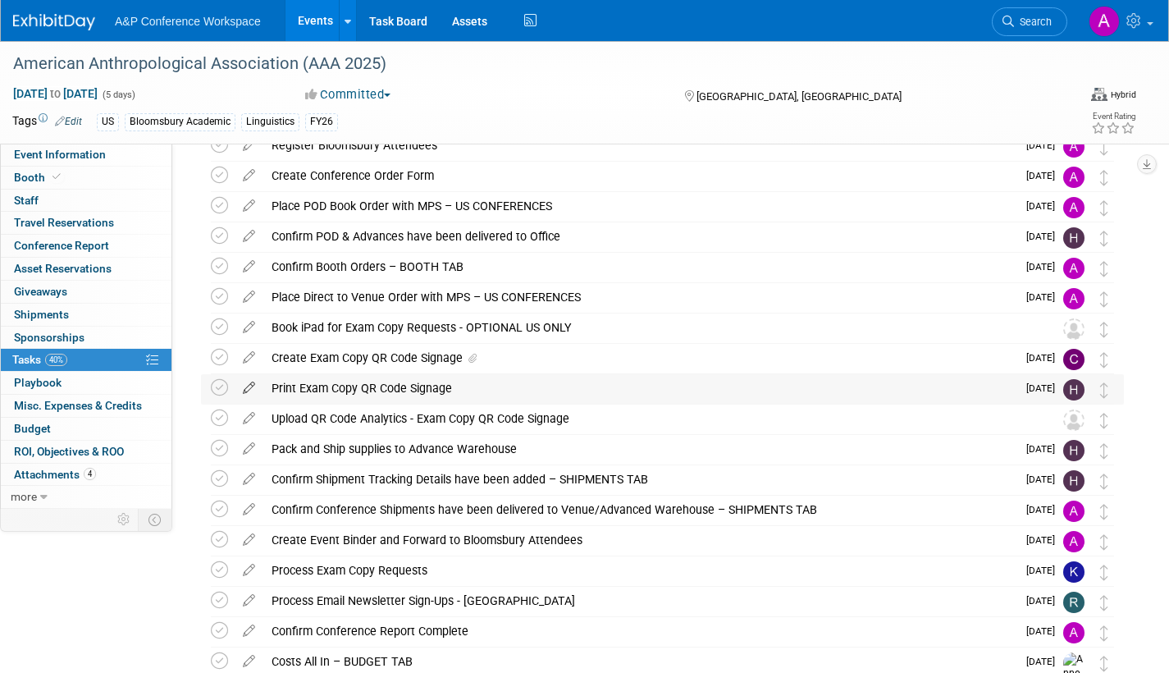
click at [251, 385] on icon at bounding box center [249, 384] width 29 height 21
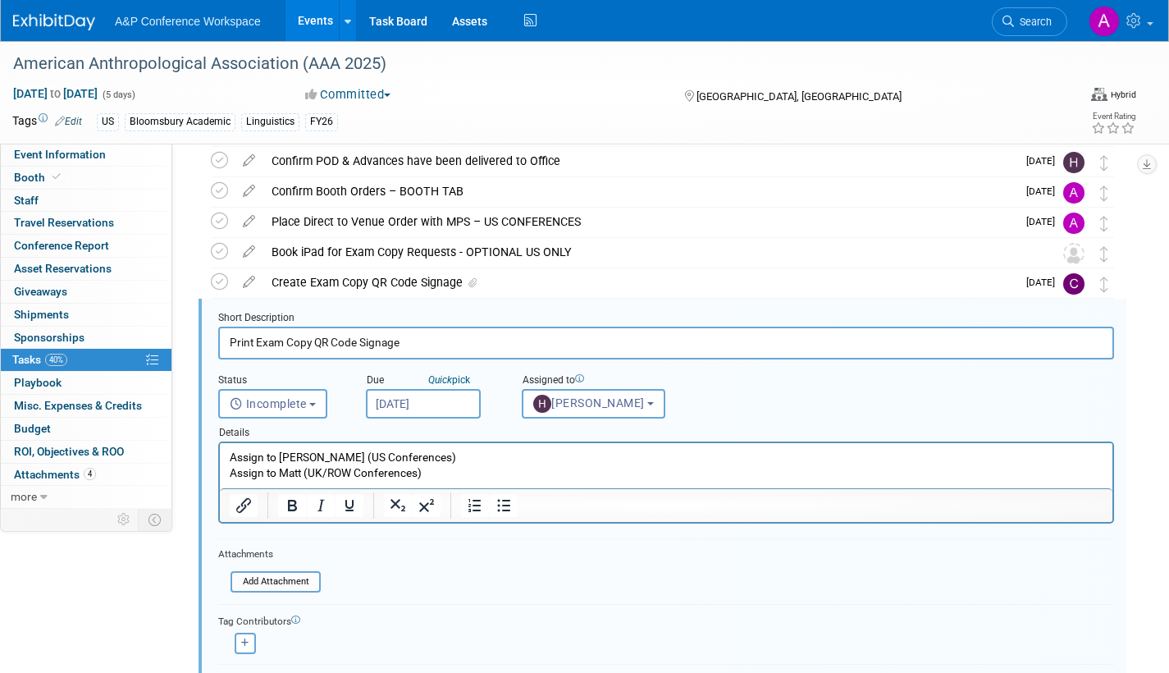
scroll to position [216, 0]
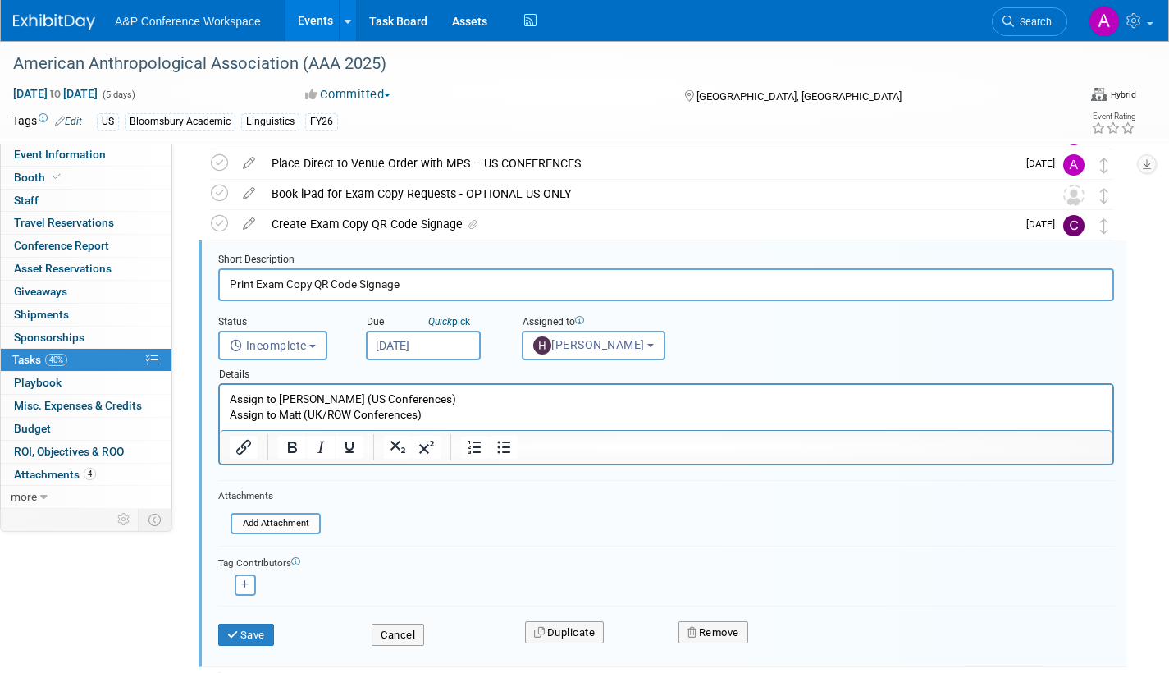
drag, startPoint x: 409, startPoint y: 286, endPoint x: 199, endPoint y: 281, distance: 210.9
click at [199, 281] on div "Short Description Print Exam Copy QR Code Signage Status <i class="far fa-clock…" at bounding box center [663, 453] width 928 height 427
drag, startPoint x: 437, startPoint y: 415, endPoint x: 181, endPoint y: 382, distance: 258.2
click at [220, 385] on html "Assign to Hannah (US Conferences) Assign to Matt (UK/ROW Conferences)" at bounding box center [666, 404] width 893 height 38
copy p "Assign to Hannah (US Conferences) Assign to Matt (UK/ROW Conferences)"
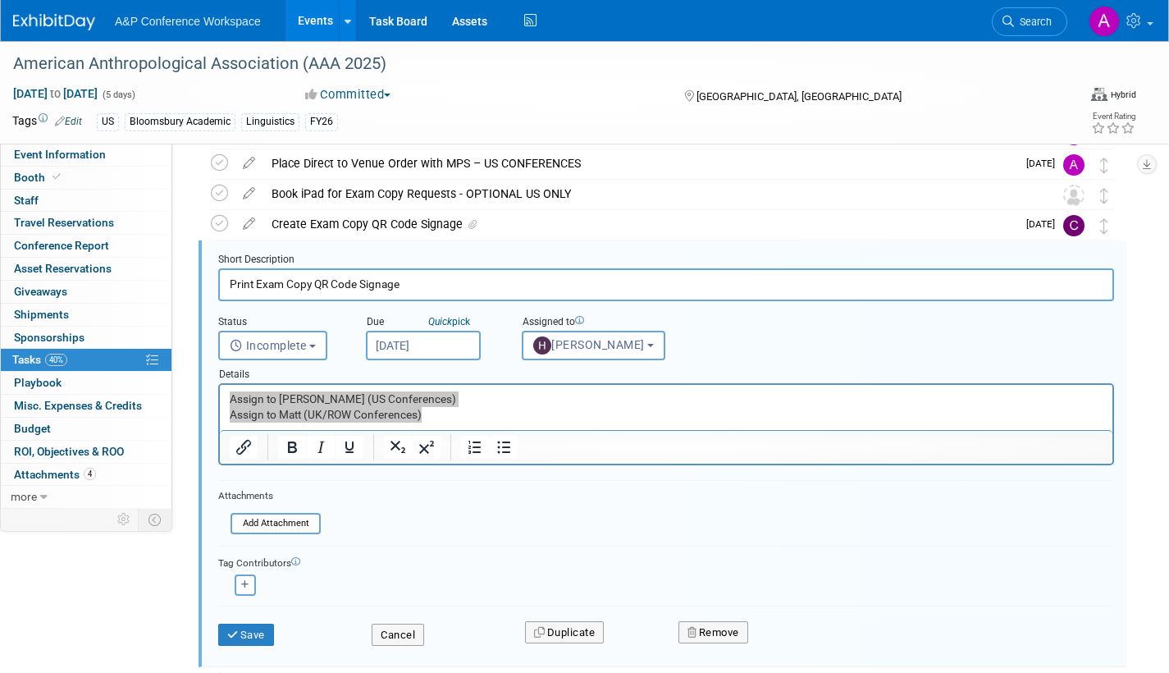
click at [1022, 16] on span "Search" at bounding box center [1033, 22] width 38 height 12
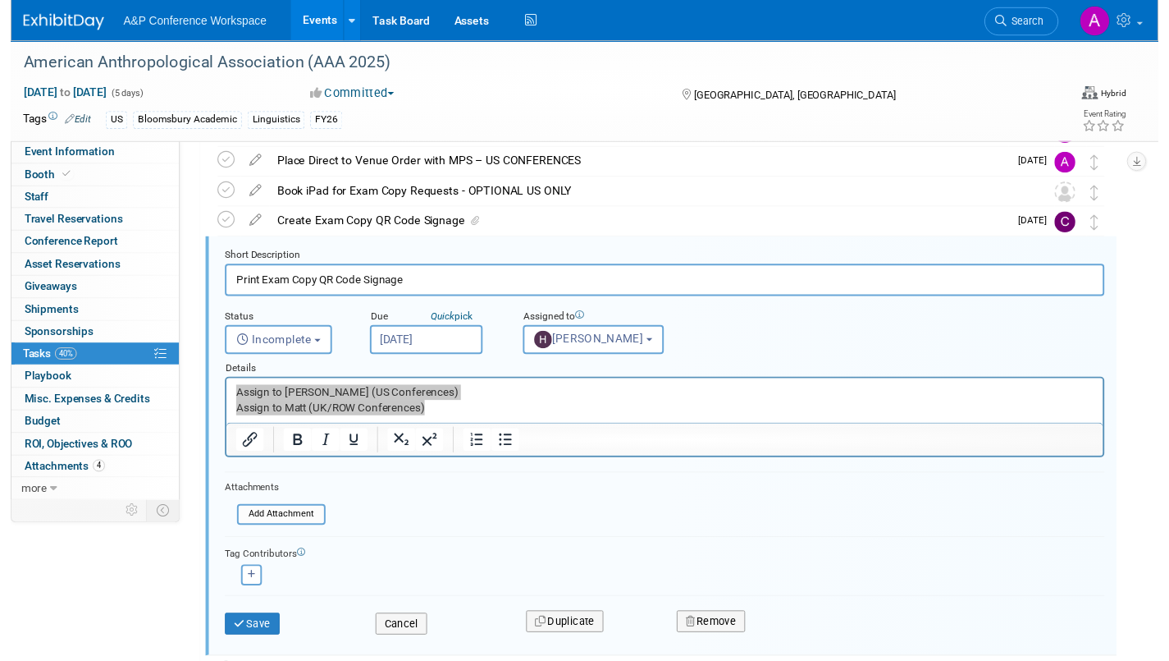
scroll to position [0, 0]
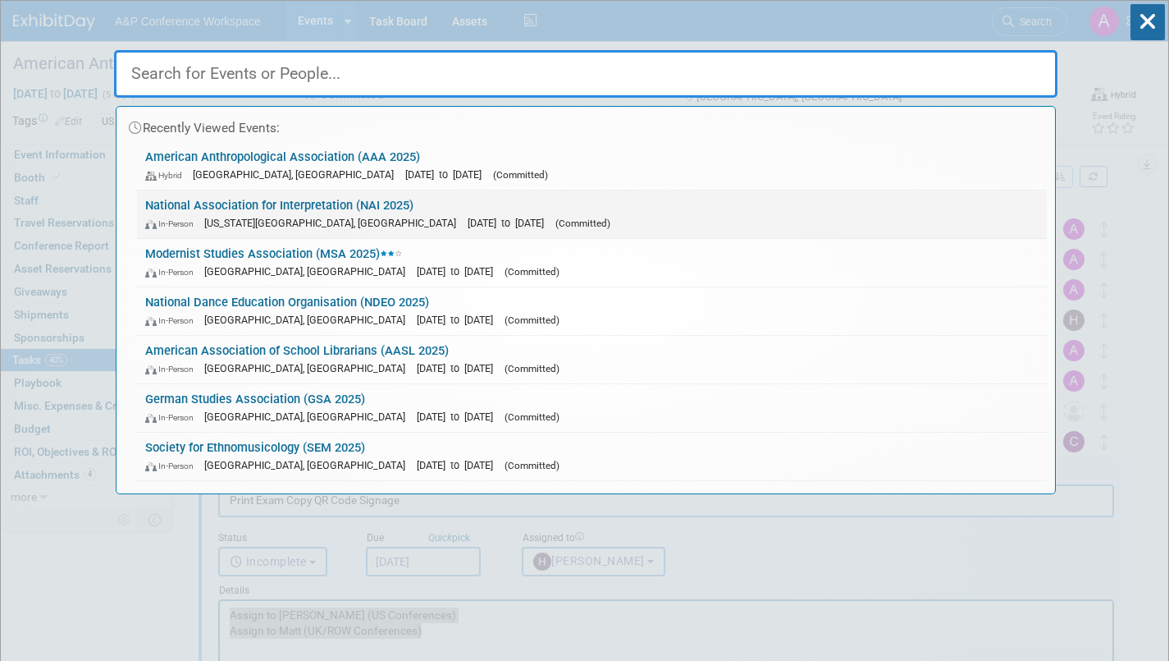
click at [555, 217] on span "(Committed)" at bounding box center [582, 222] width 55 height 11
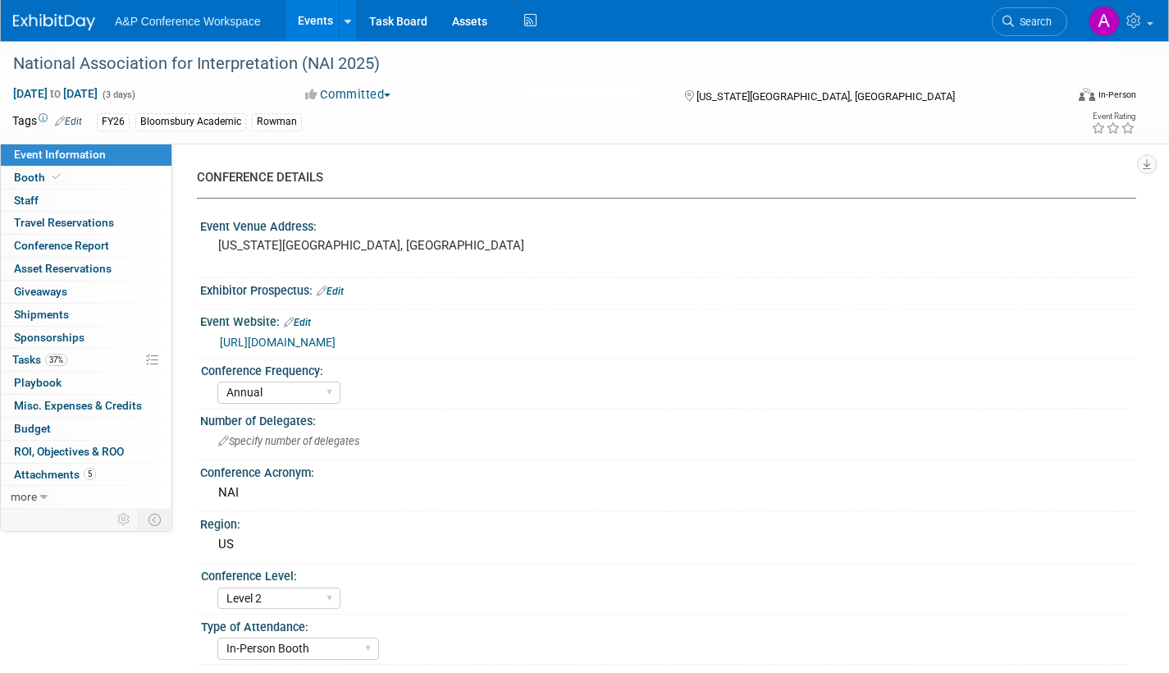
select select "Annual"
select select "Level 2"
select select "In-Person Booth"
select select "Interpretation"
select select "Bloomsbury Academic"
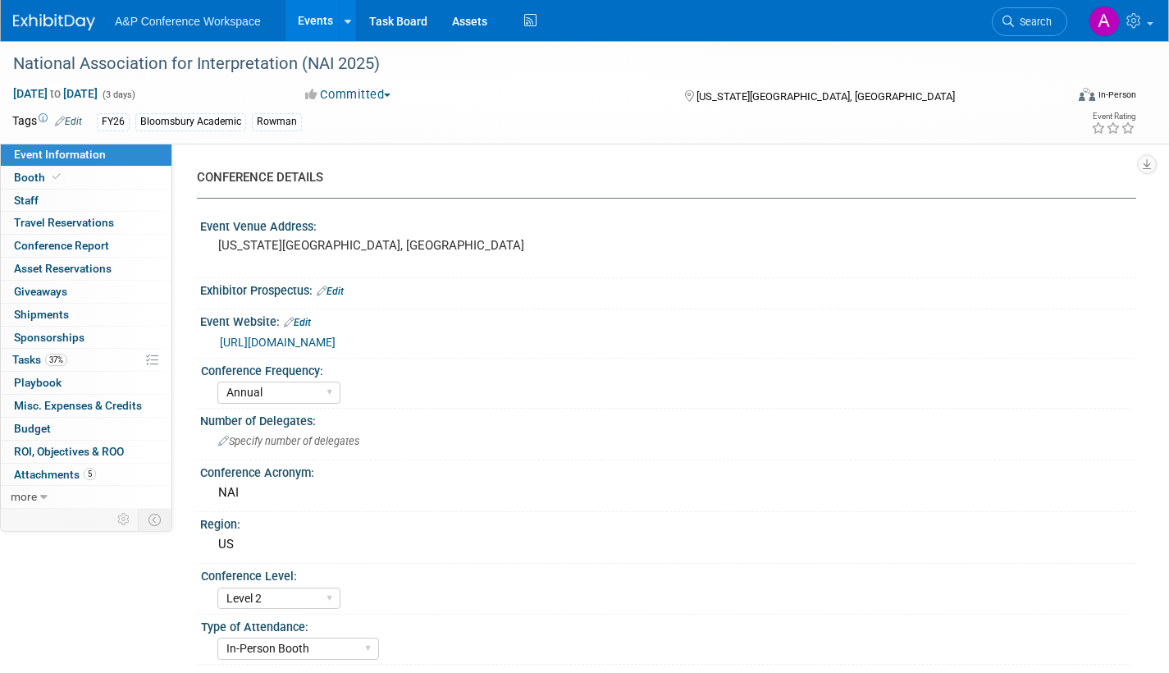
select select "[PERSON_NAME]"
select select "Brand/Subject Presence​"
click at [34, 359] on span "Tasks 37%" at bounding box center [39, 359] width 55 height 13
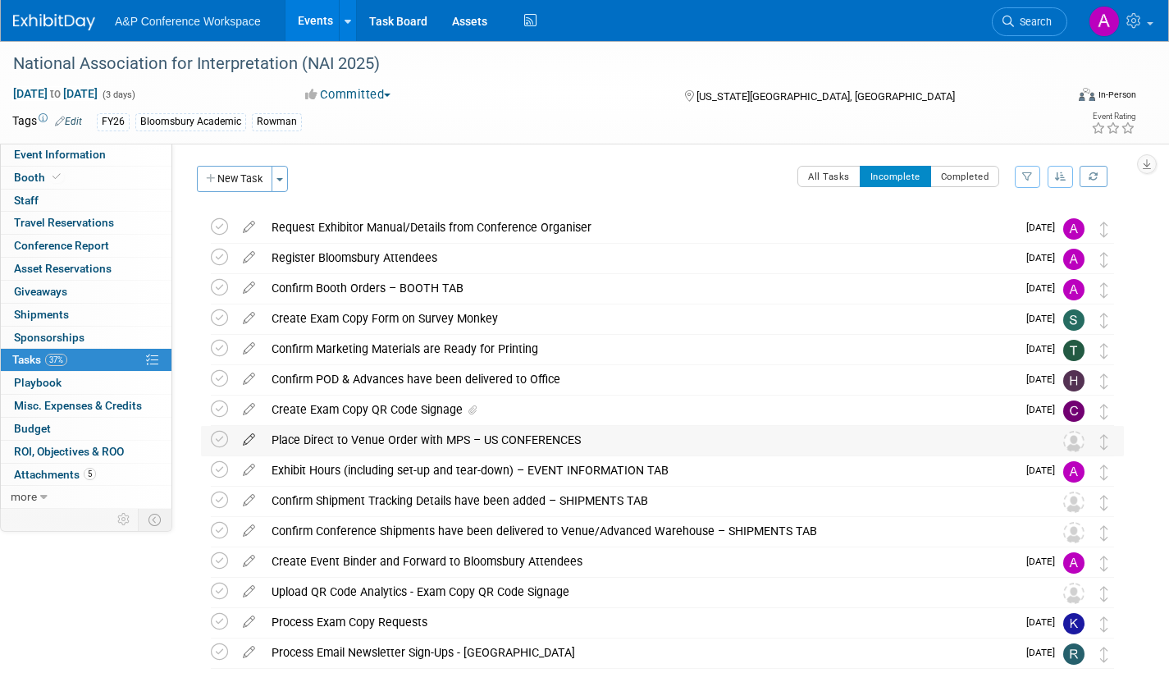
click at [251, 436] on icon at bounding box center [249, 436] width 29 height 21
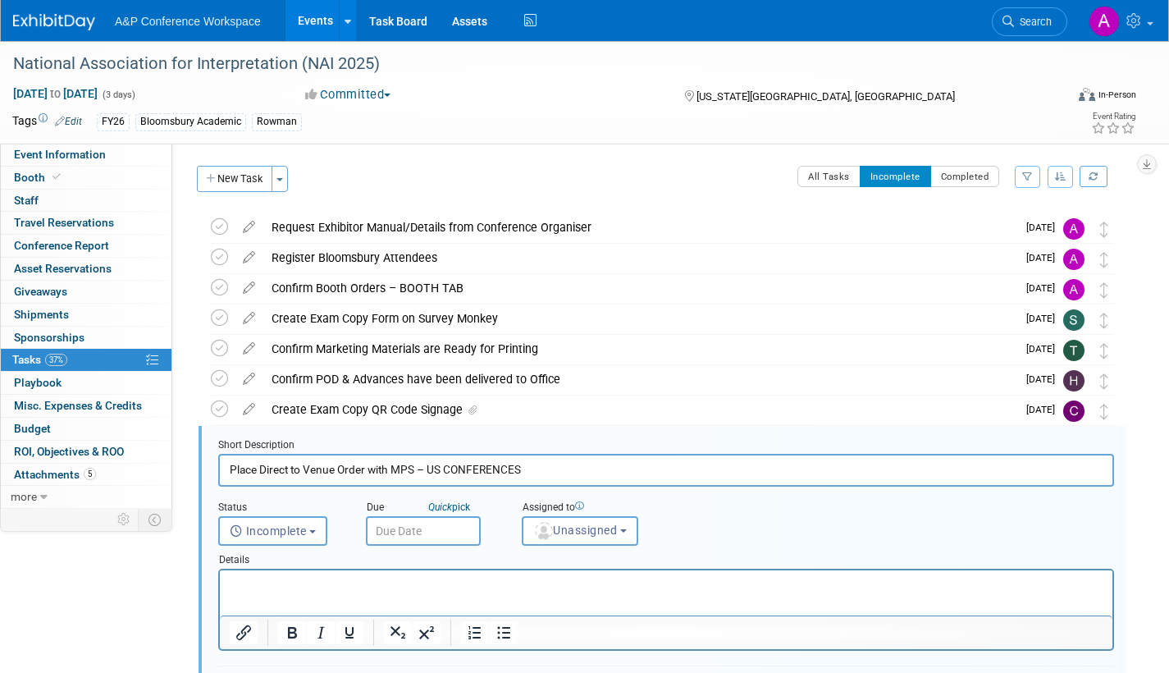
scroll to position [185, 0]
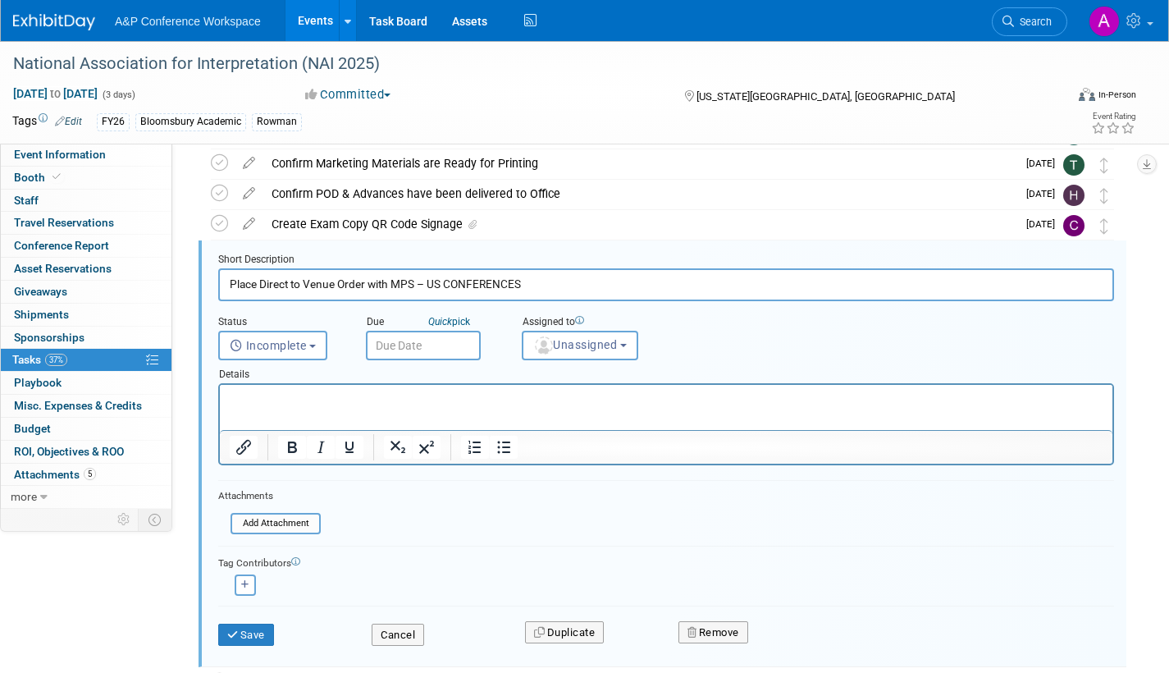
click at [466, 345] on input "text" at bounding box center [423, 346] width 115 height 30
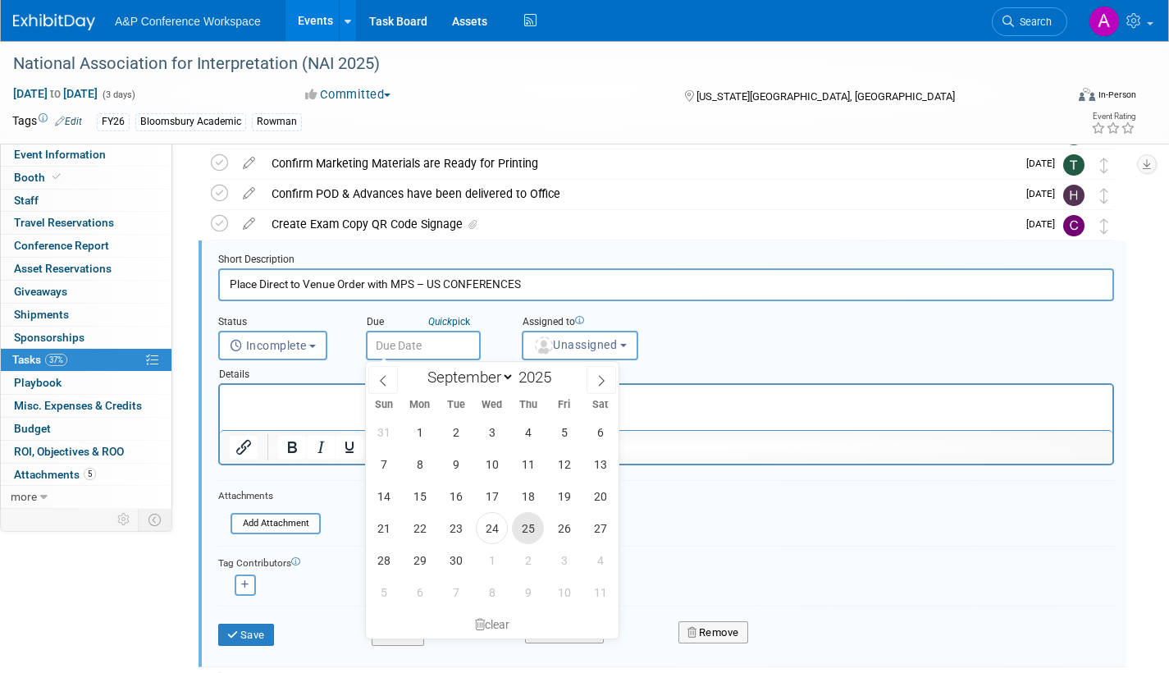
click at [530, 523] on span "25" at bounding box center [528, 528] width 32 height 32
type input "[DATE]"
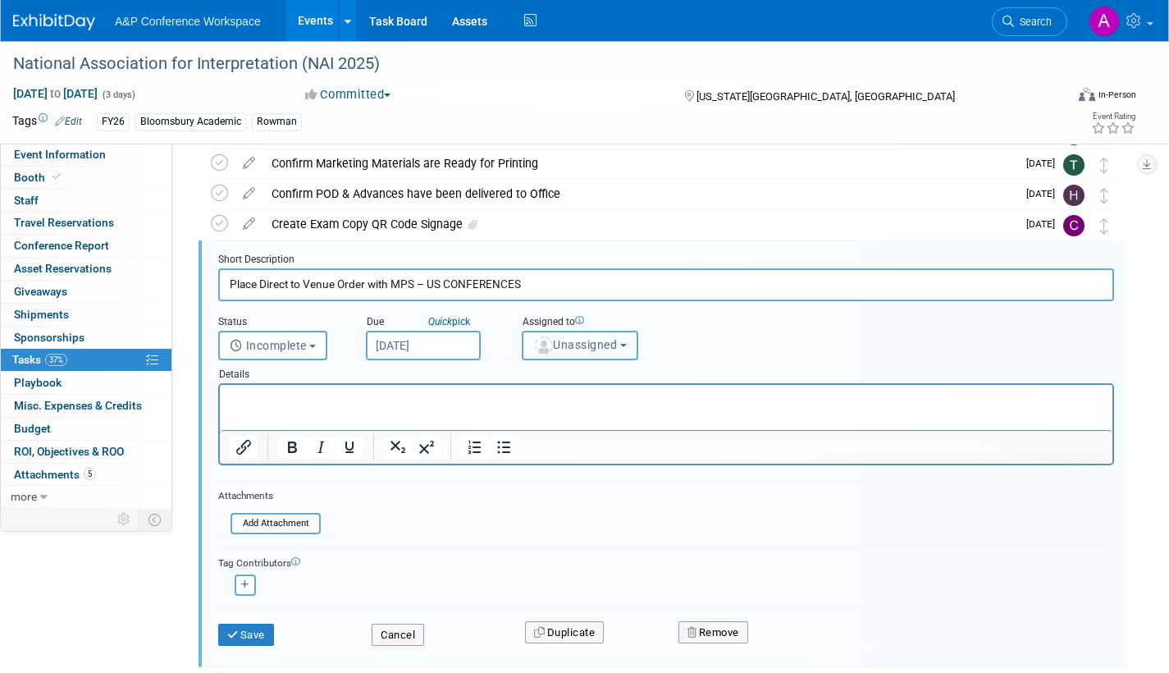
drag, startPoint x: 569, startPoint y: 338, endPoint x: 581, endPoint y: 364, distance: 29.0
click at [569, 338] on span "Unassigned" at bounding box center [575, 344] width 84 height 13
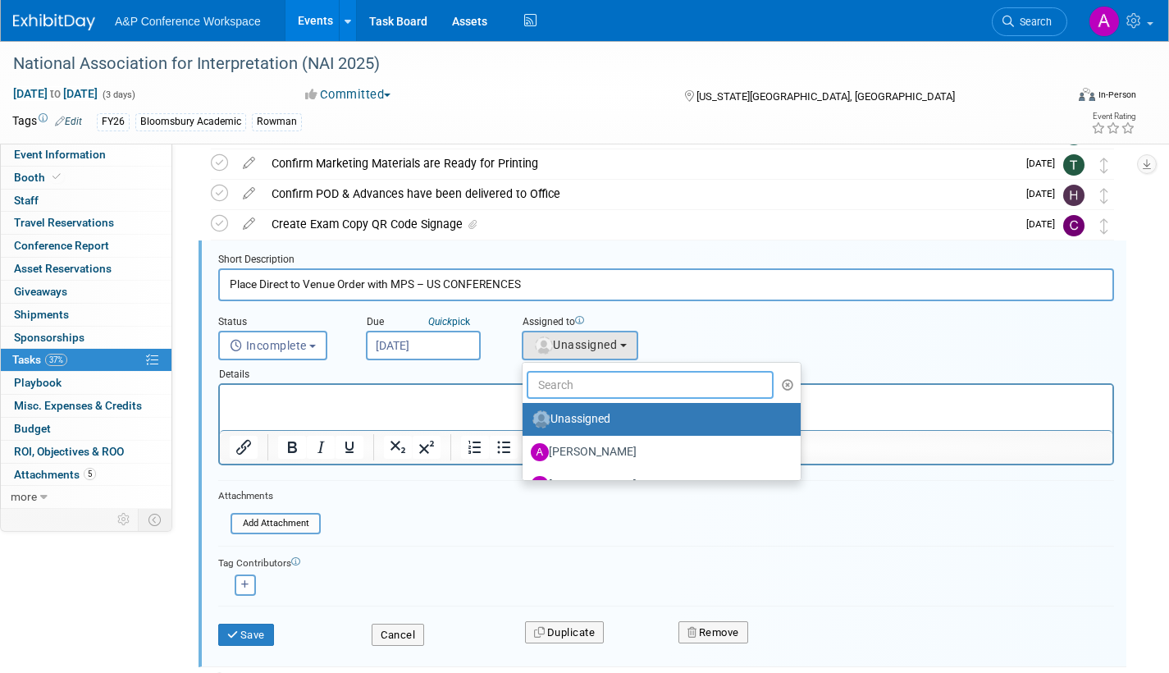
click at [581, 386] on input "text" at bounding box center [650, 385] width 247 height 28
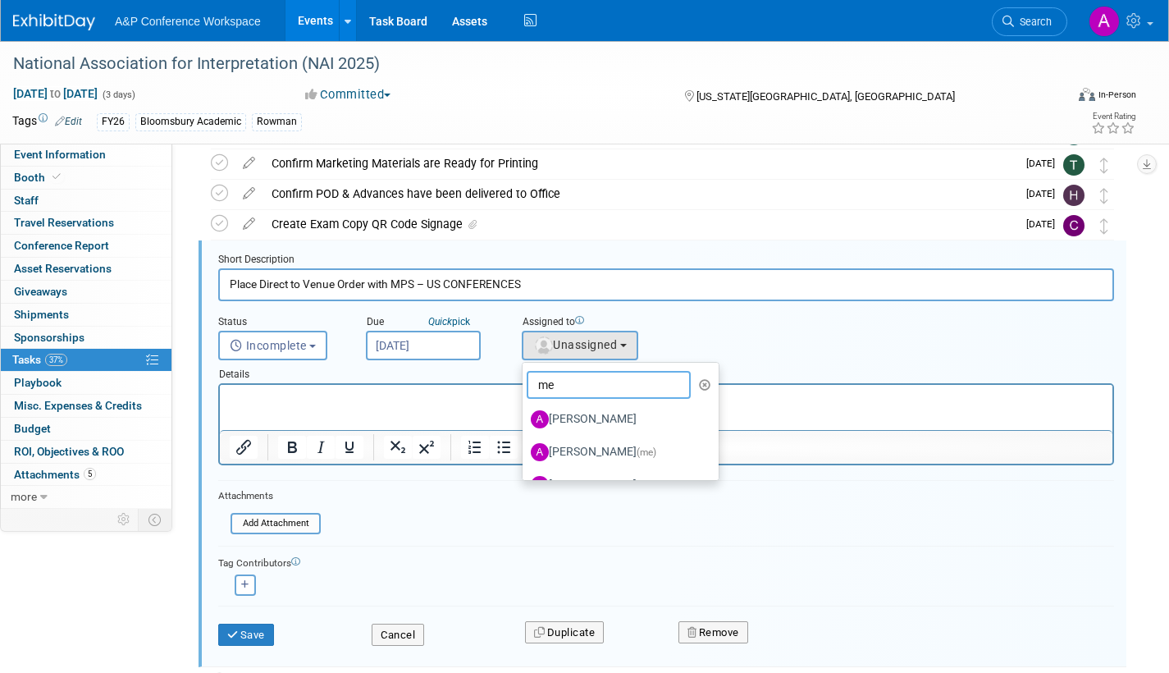
type input "me"
click at [598, 451] on label "[PERSON_NAME] (me)" at bounding box center [616, 452] width 171 height 26
click at [525, 451] on input "[PERSON_NAME] (me)" at bounding box center [519, 450] width 11 height 11
select select "3fc68575-f872-4db6-8d2a-11755123f12c"
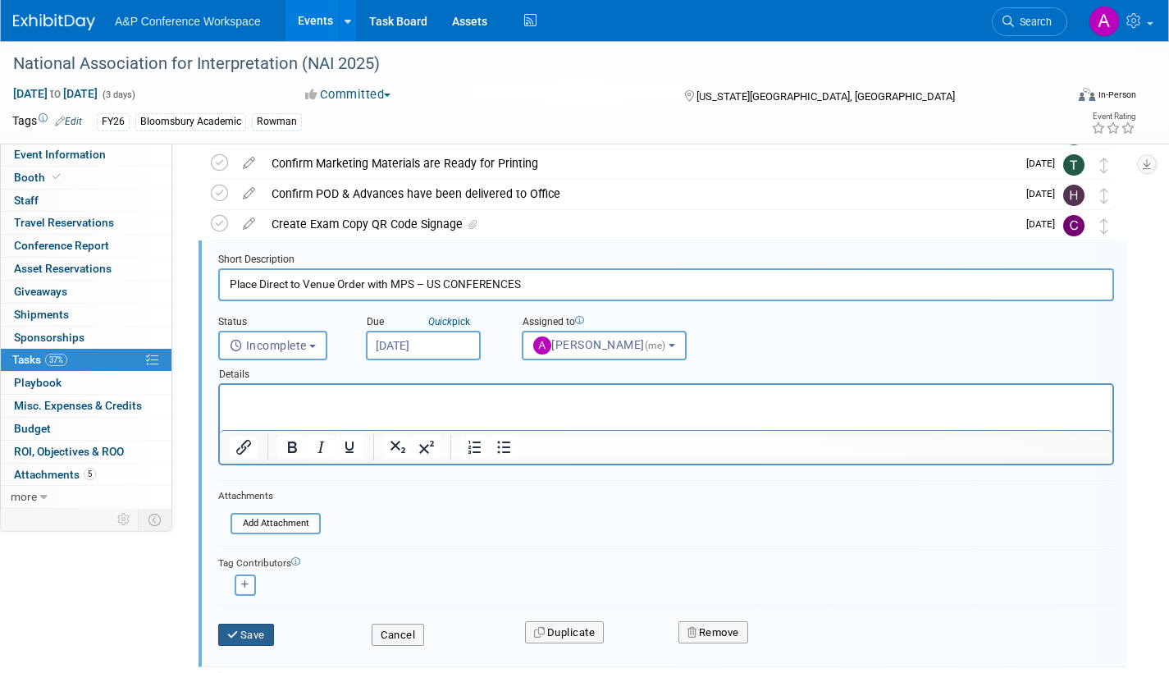
click at [256, 633] on button "Save" at bounding box center [246, 635] width 56 height 23
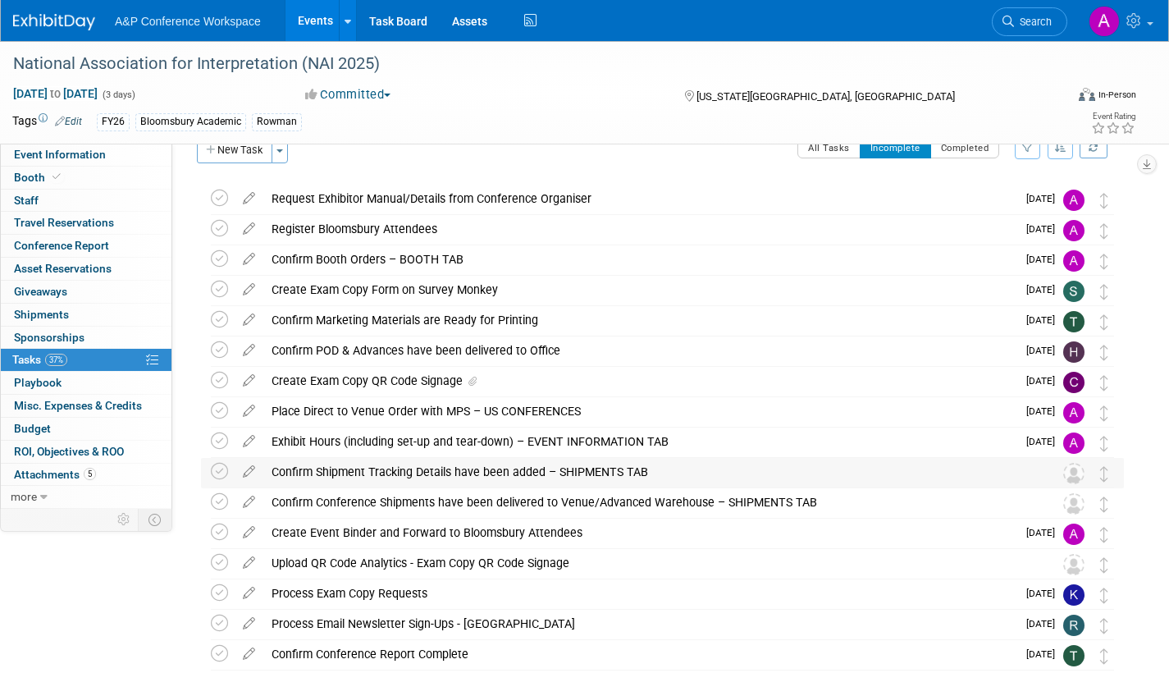
scroll to position [0, 0]
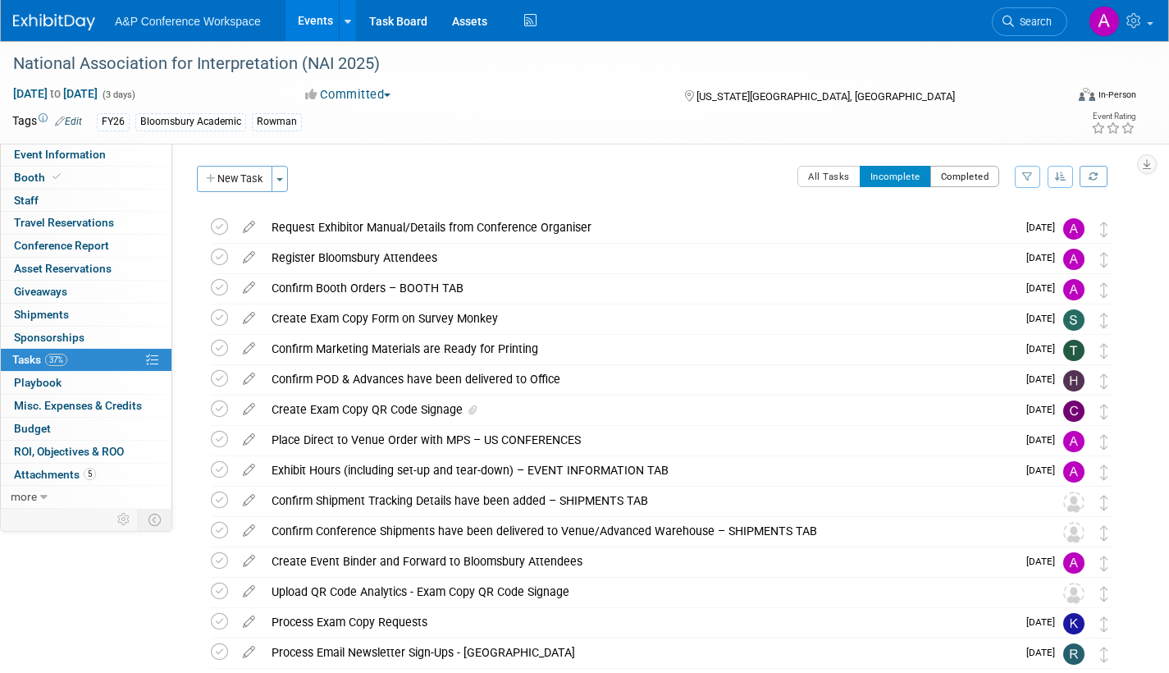
click at [960, 177] on button "Completed" at bounding box center [965, 176] width 70 height 21
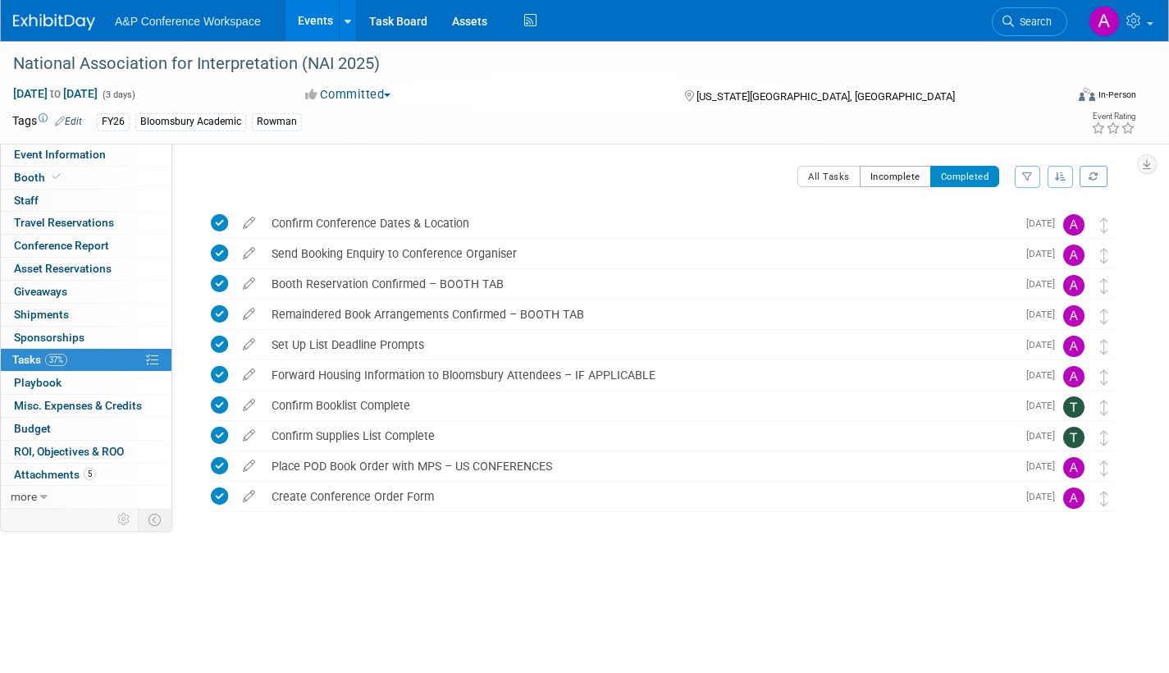
click at [886, 177] on button "Incomplete" at bounding box center [895, 176] width 71 height 21
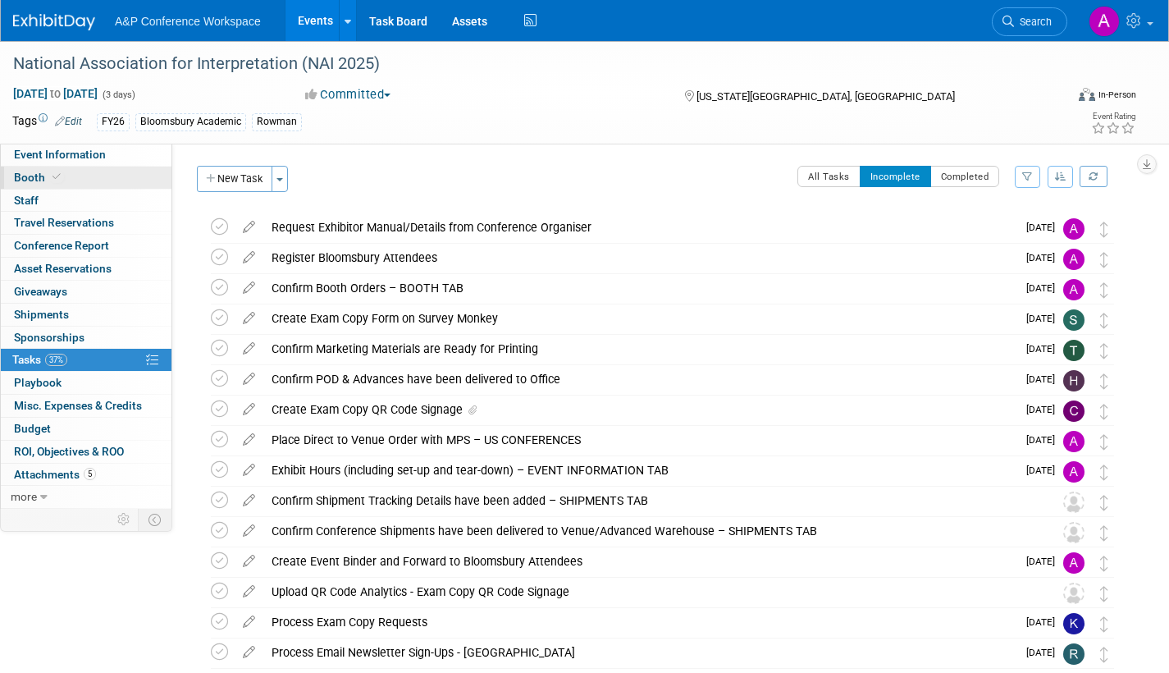
click at [28, 176] on span "Booth" at bounding box center [39, 177] width 50 height 13
select select "RLKP"
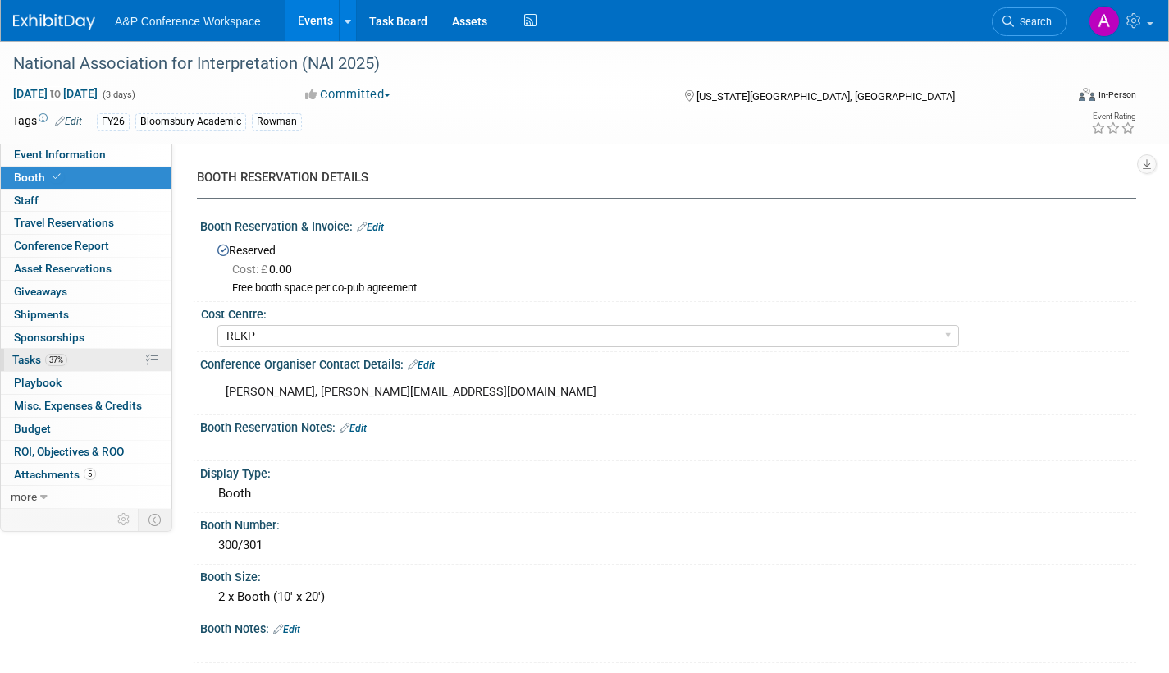
click at [25, 350] on link "37% Tasks 37%" at bounding box center [86, 360] width 171 height 22
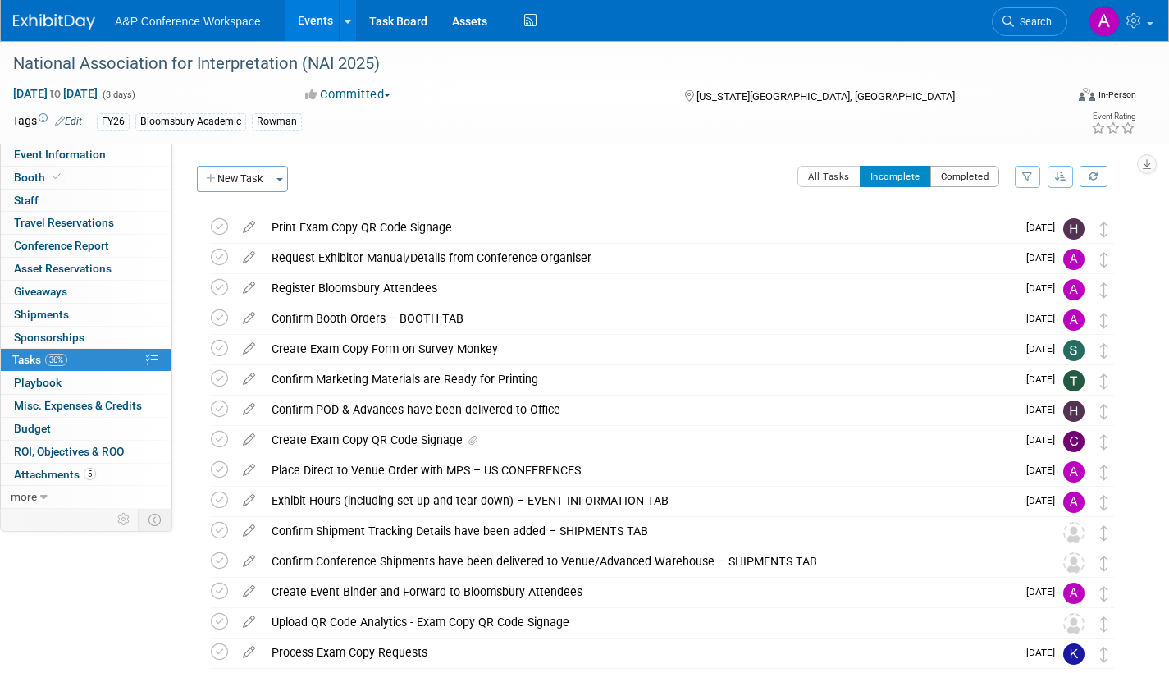
click at [953, 170] on button "Completed" at bounding box center [965, 176] width 70 height 21
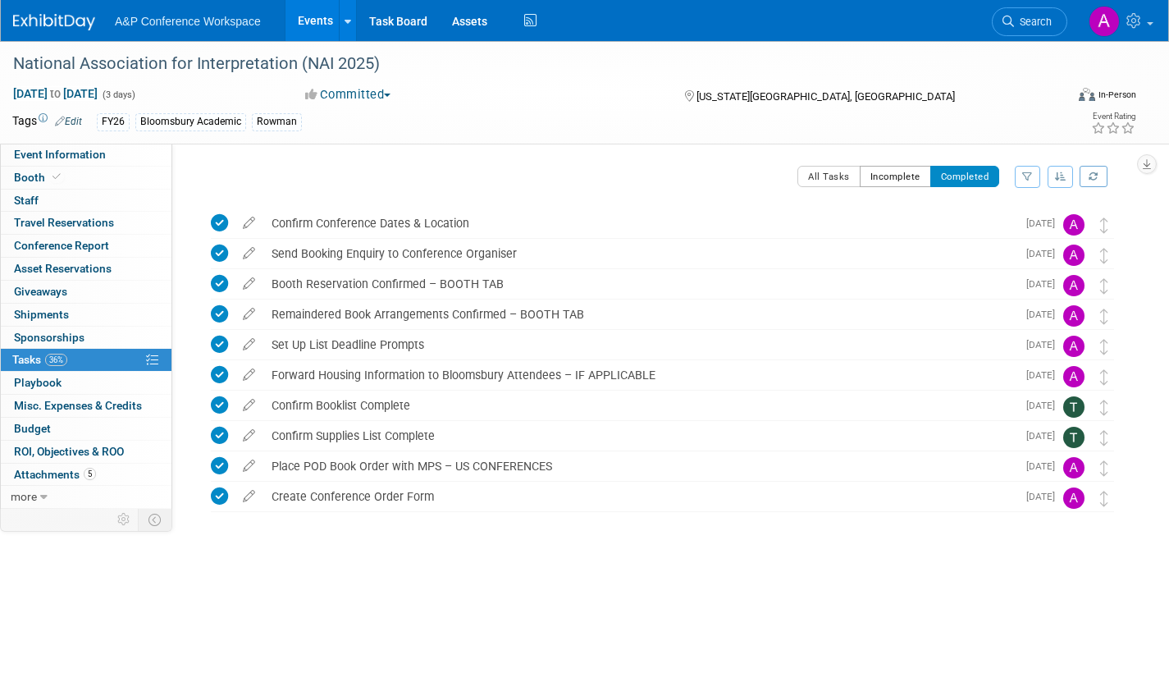
click at [885, 181] on button "Incomplete" at bounding box center [895, 176] width 71 height 21
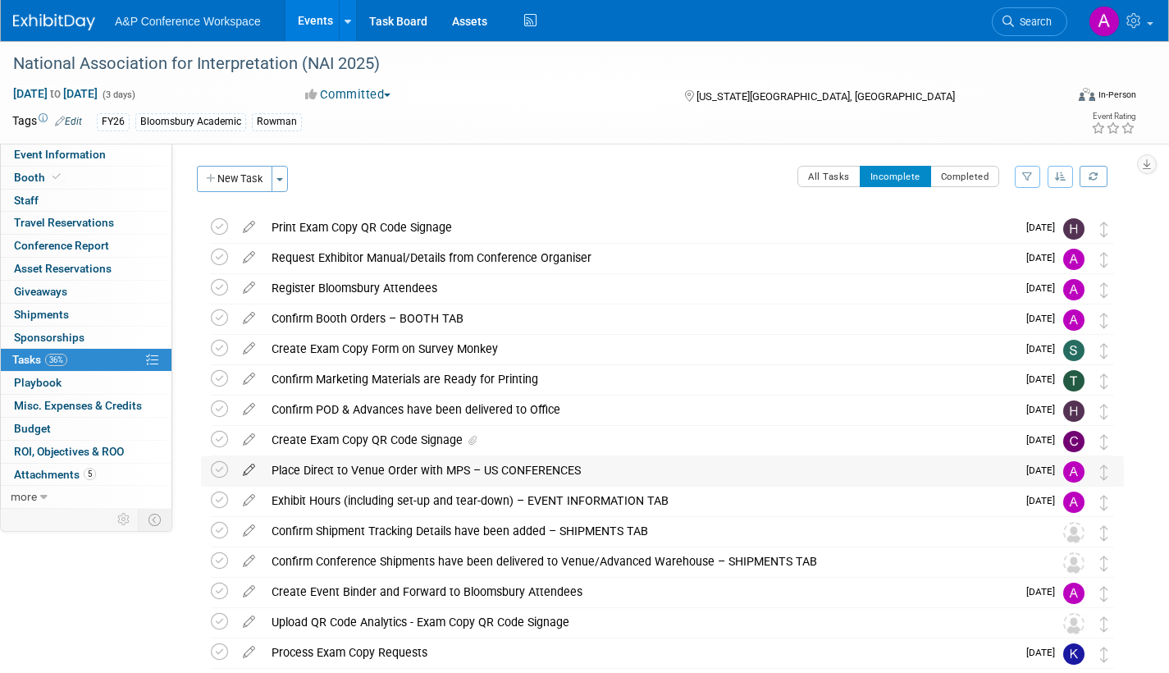
click at [248, 468] on icon at bounding box center [249, 466] width 29 height 21
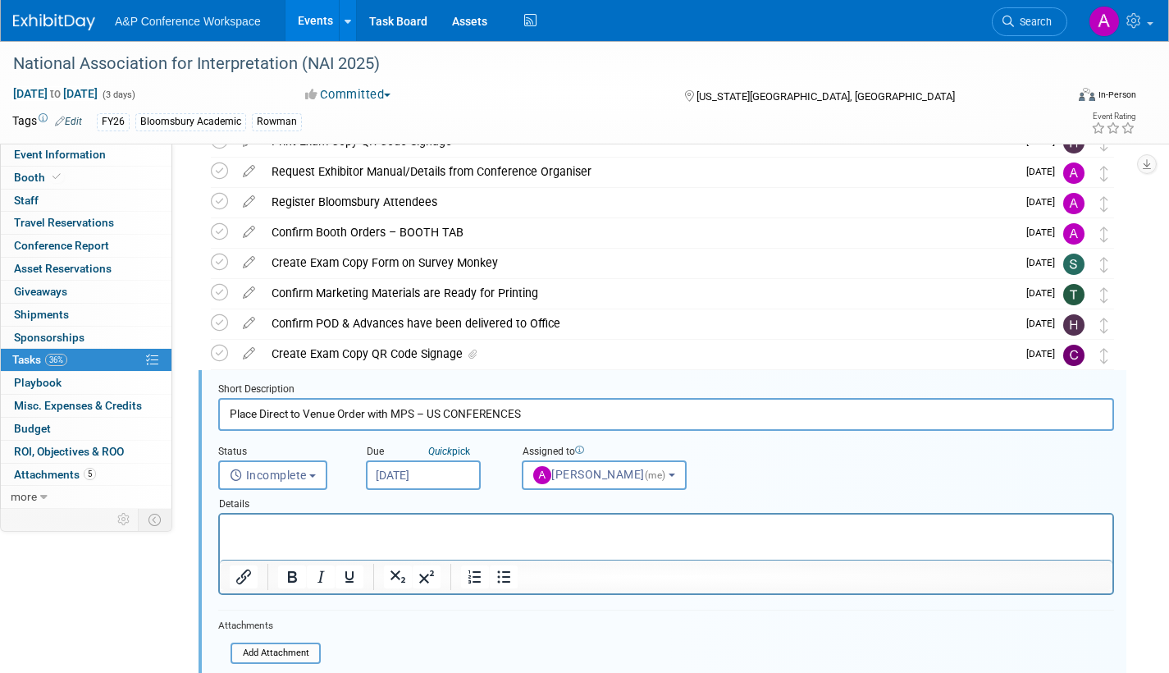
scroll to position [216, 0]
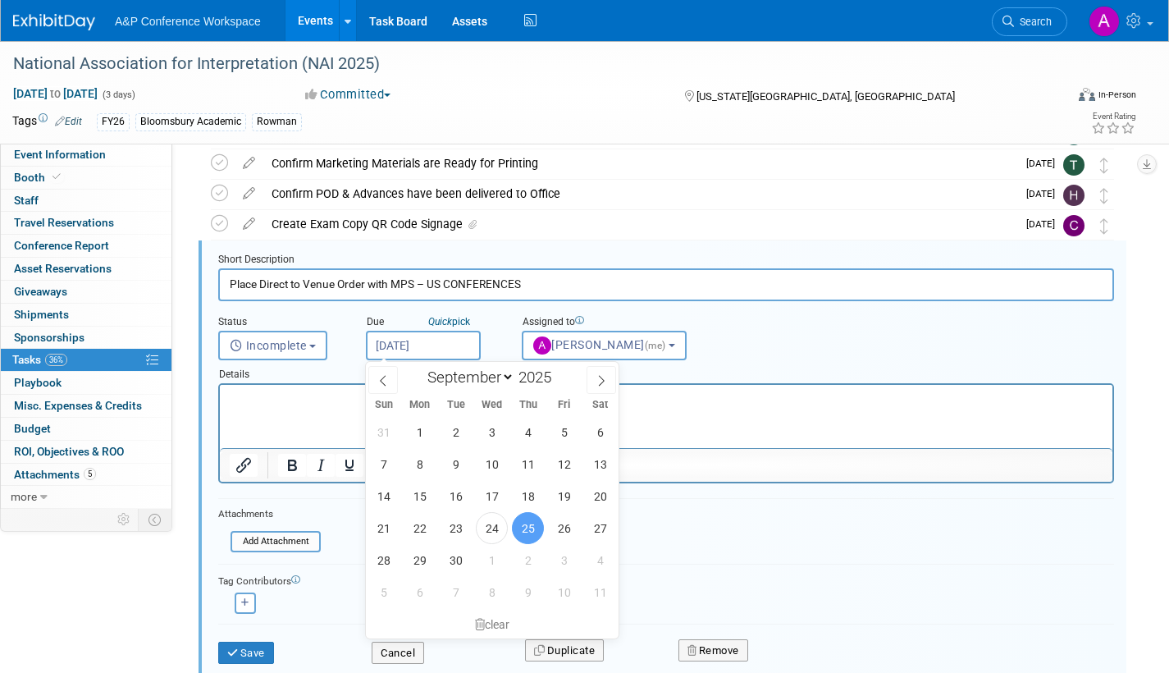
click at [464, 350] on input "[DATE]" at bounding box center [423, 346] width 115 height 30
click at [596, 382] on icon at bounding box center [601, 380] width 11 height 11
select select "9"
click at [526, 461] on span "9" at bounding box center [528, 464] width 32 height 32
type input "[DATE]"
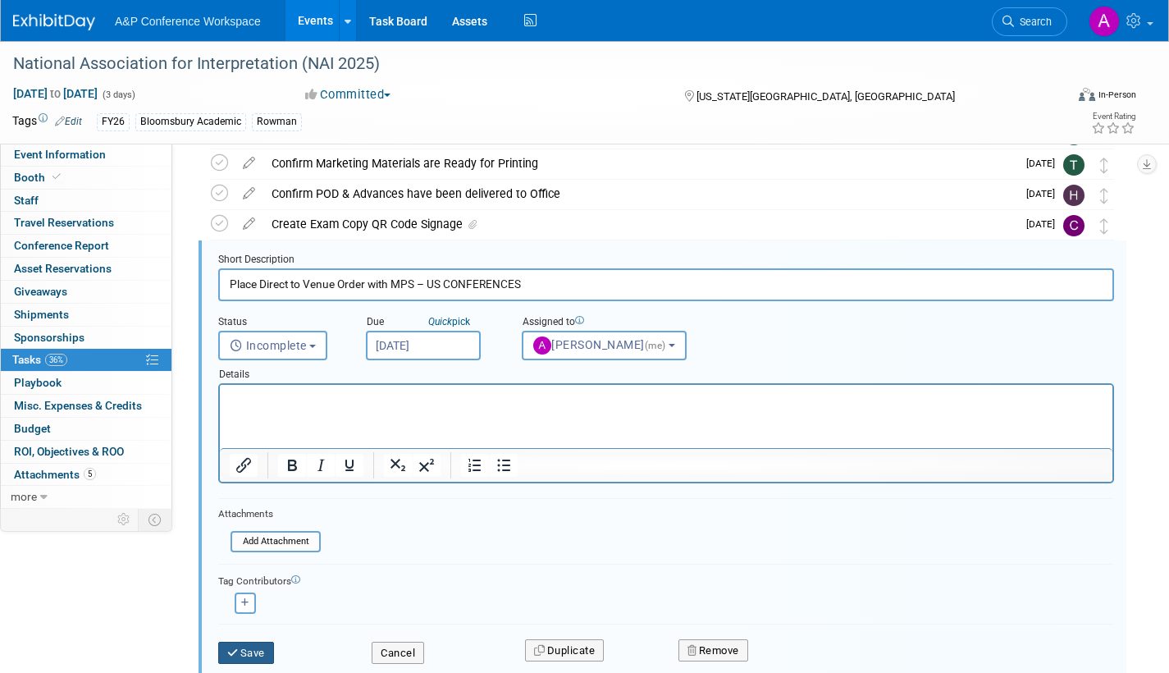
click at [256, 649] on button "Save" at bounding box center [246, 653] width 56 height 23
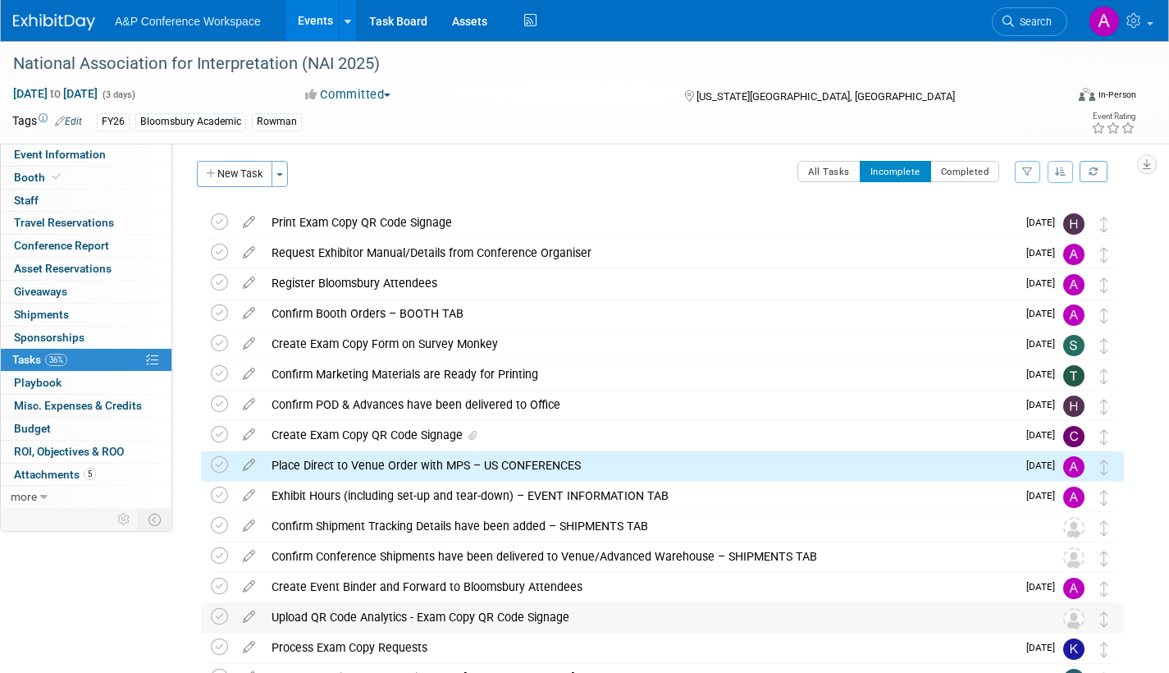
scroll to position [0, 0]
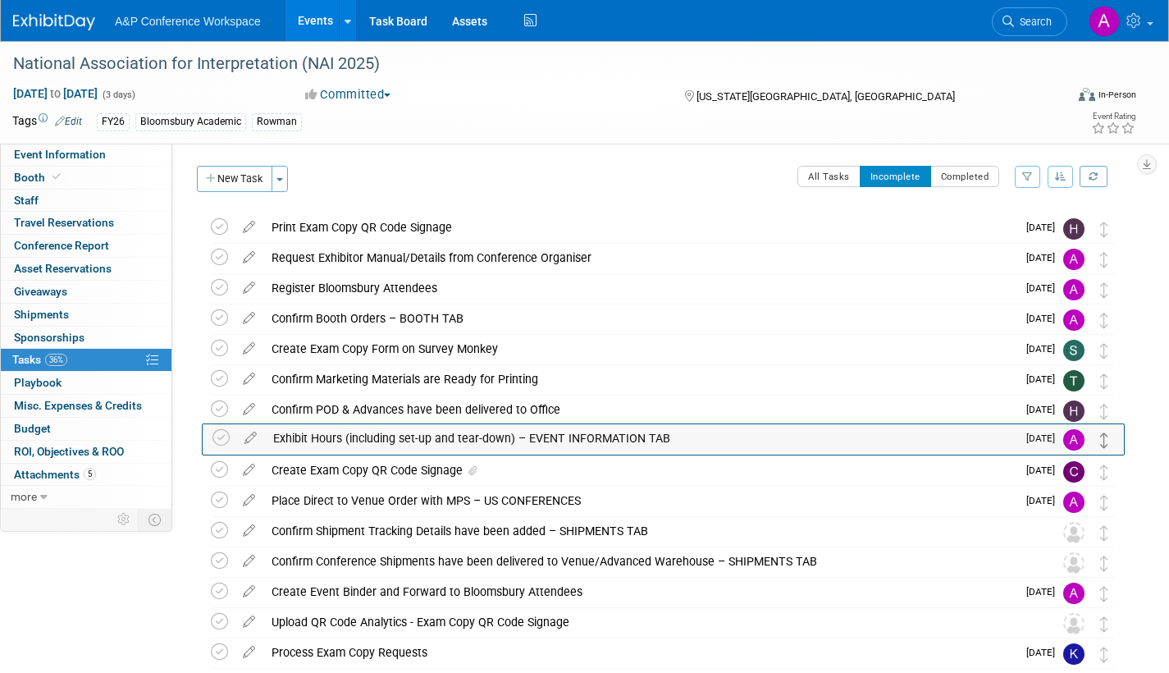
drag, startPoint x: 1102, startPoint y: 508, endPoint x: 1103, endPoint y: 445, distance: 63.2
